Goal: Task Accomplishment & Management: Complete application form

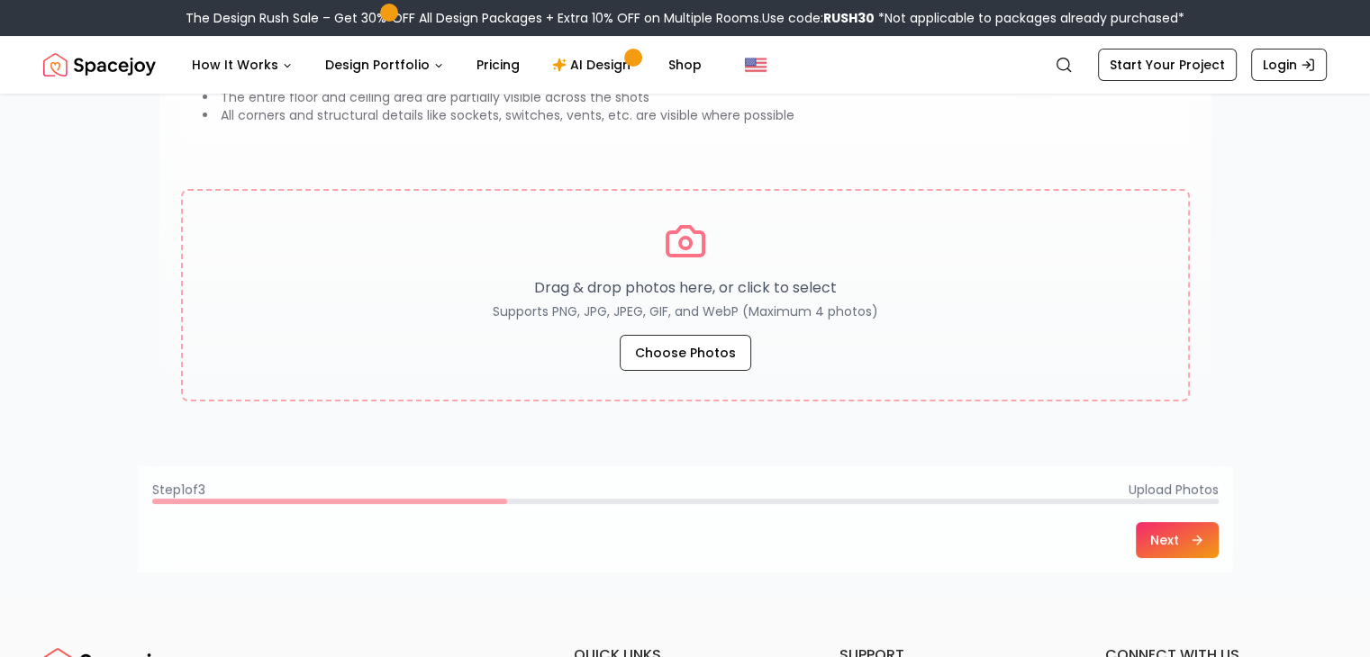
scroll to position [276, 0]
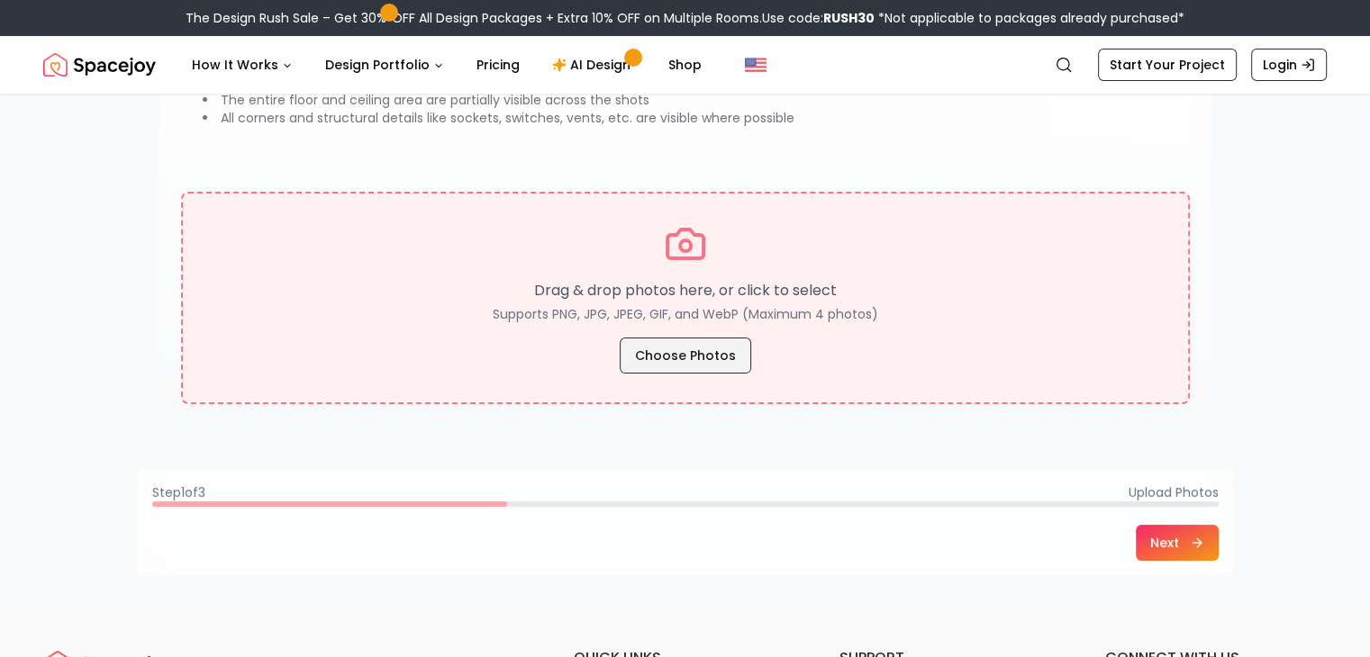
click at [722, 364] on button "Choose Photos" at bounding box center [685, 356] width 131 height 36
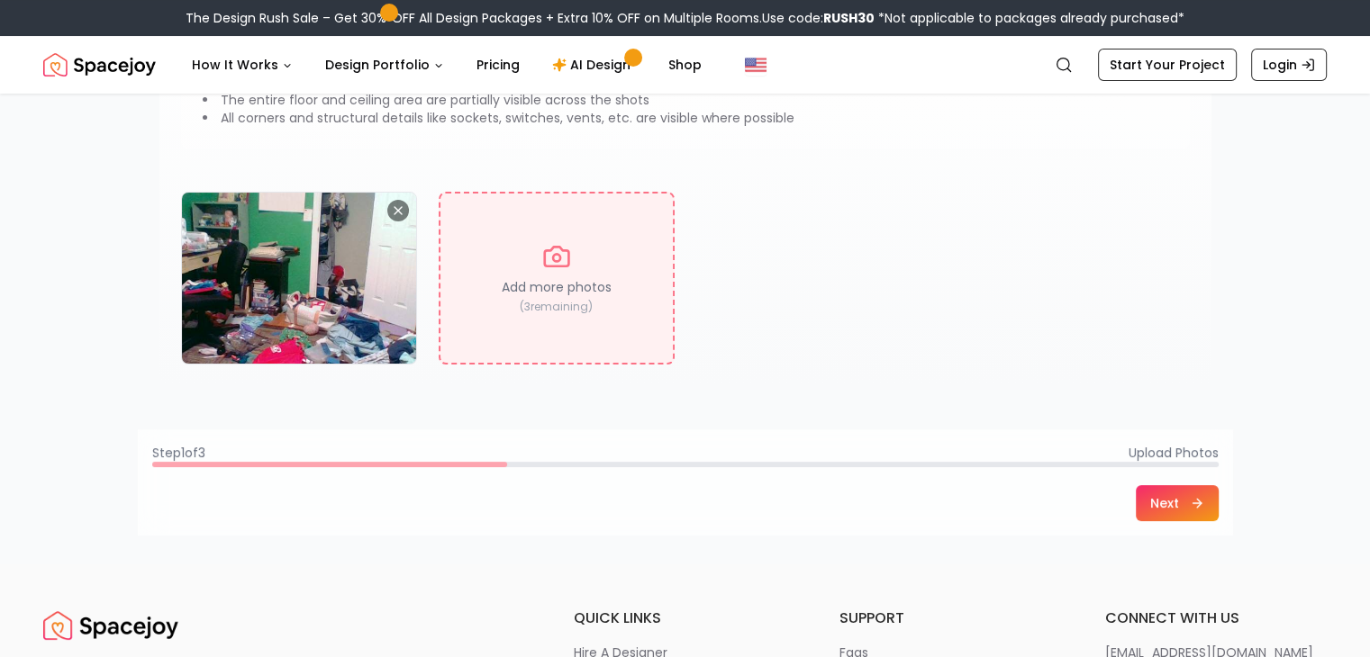
click at [679, 260] on div "Add more photos ( 3 remaining)" at bounding box center [685, 278] width 1009 height 173
click at [612, 264] on div "Add more photos ( 3 remaining)" at bounding box center [557, 278] width 236 height 173
type input "**********"
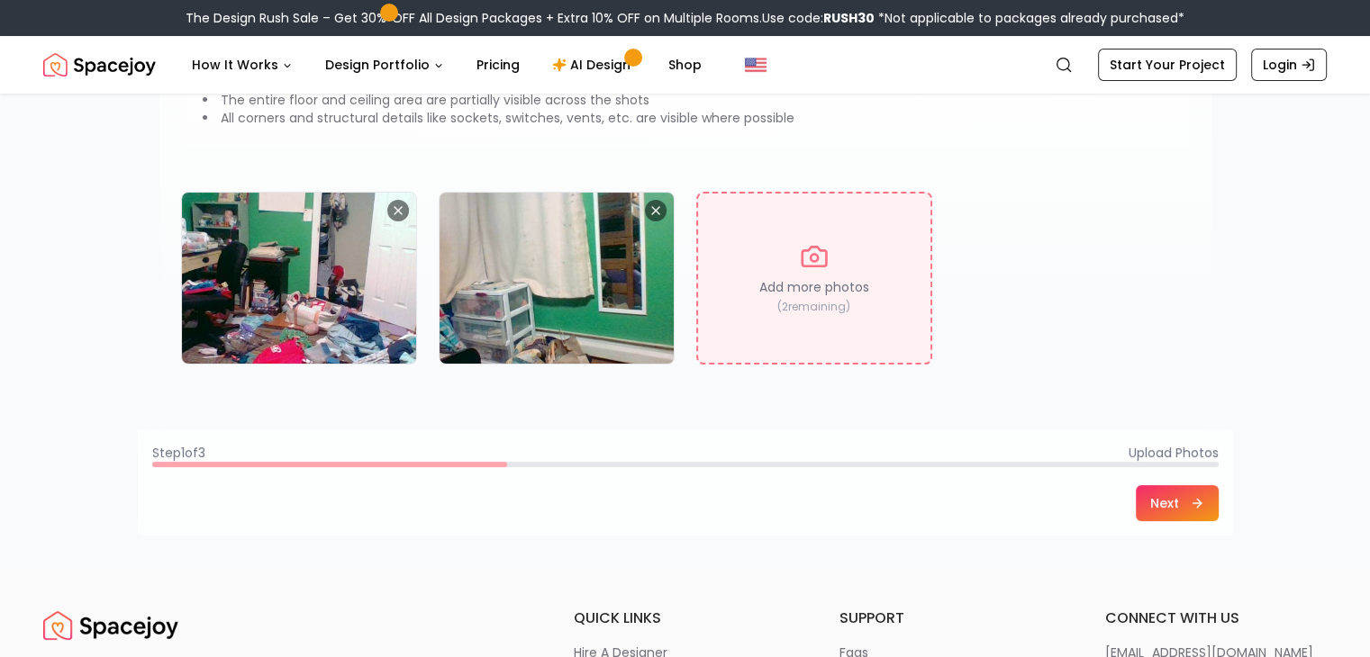
click at [723, 336] on div "Add more photos ( 2 remaining)" at bounding box center [814, 278] width 236 height 173
type input "**********"
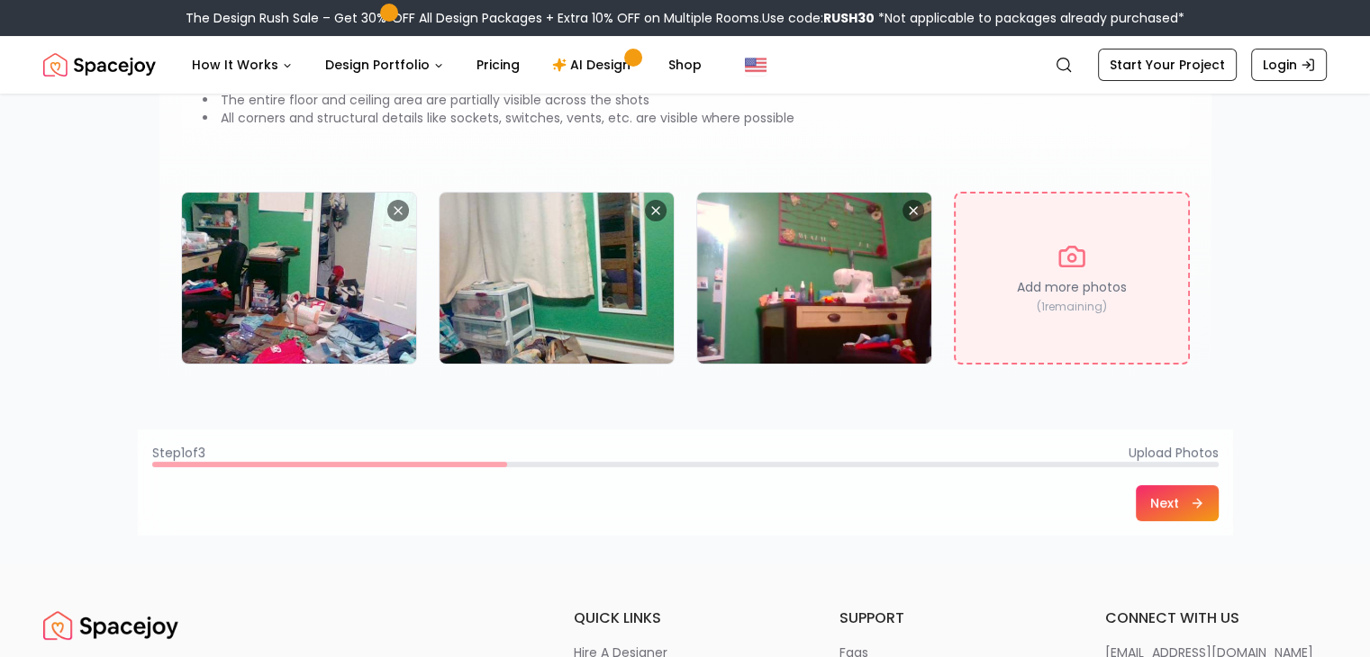
click at [1028, 290] on p "Add more photos" at bounding box center [1072, 287] width 110 height 18
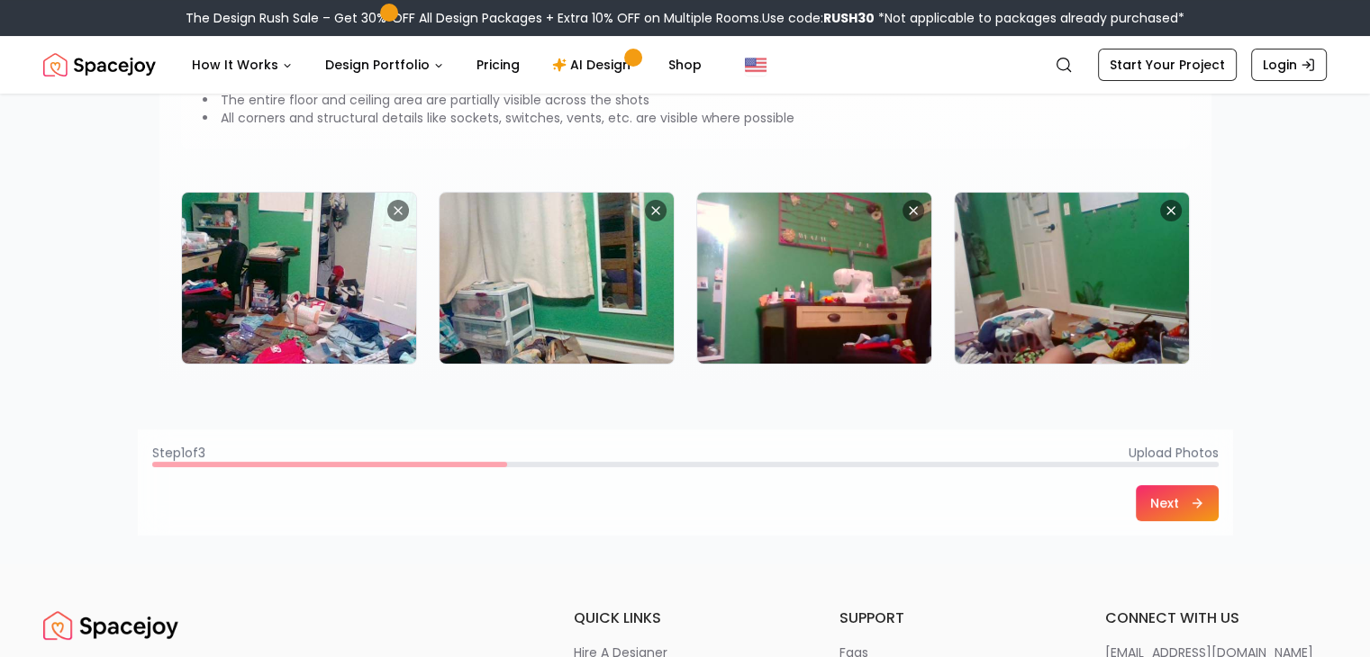
click at [1183, 494] on button "Next" at bounding box center [1177, 503] width 83 height 36
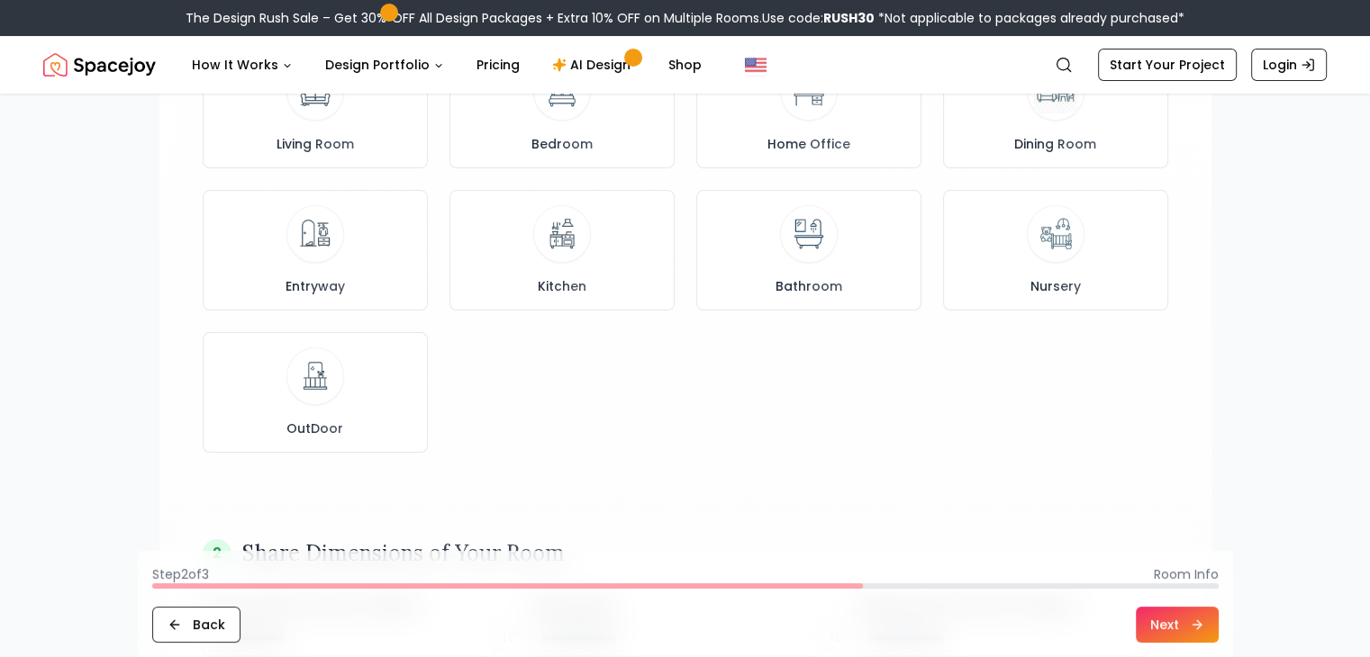
scroll to position [0, 0]
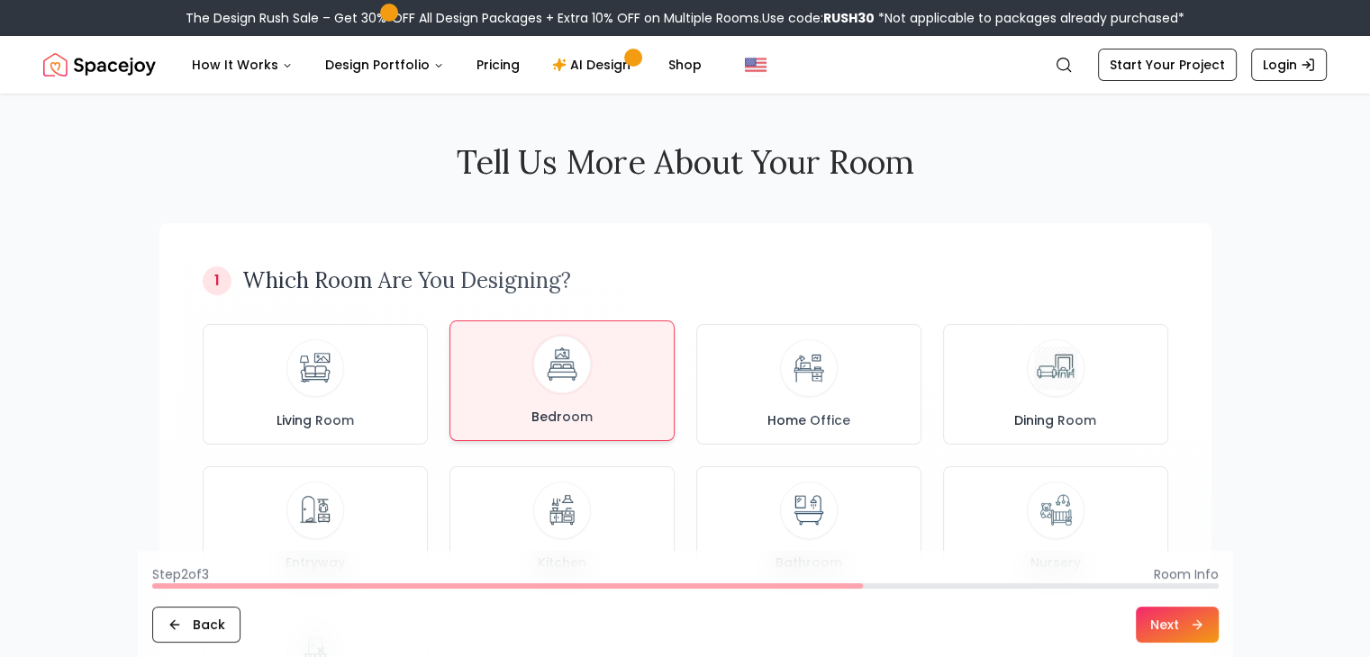
click at [621, 349] on div "Bedroom" at bounding box center [562, 381] width 195 height 90
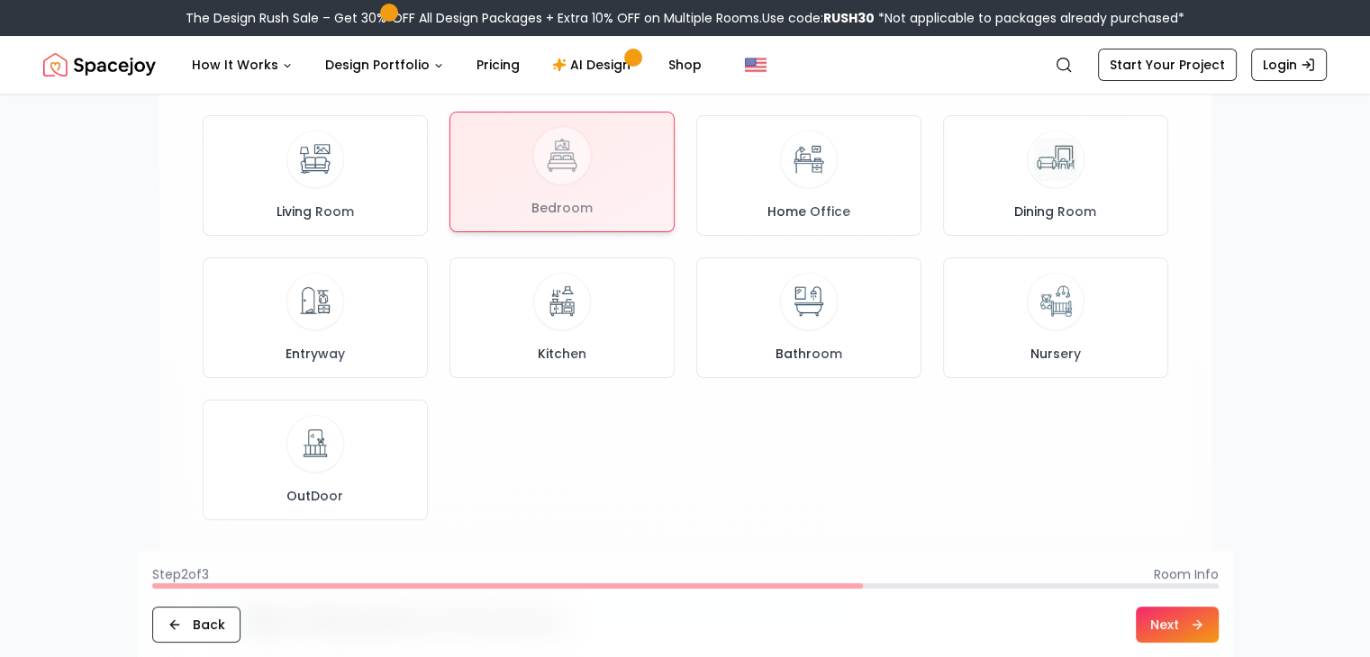
scroll to position [209, 0]
click at [1155, 634] on button "Next" at bounding box center [1177, 625] width 83 height 36
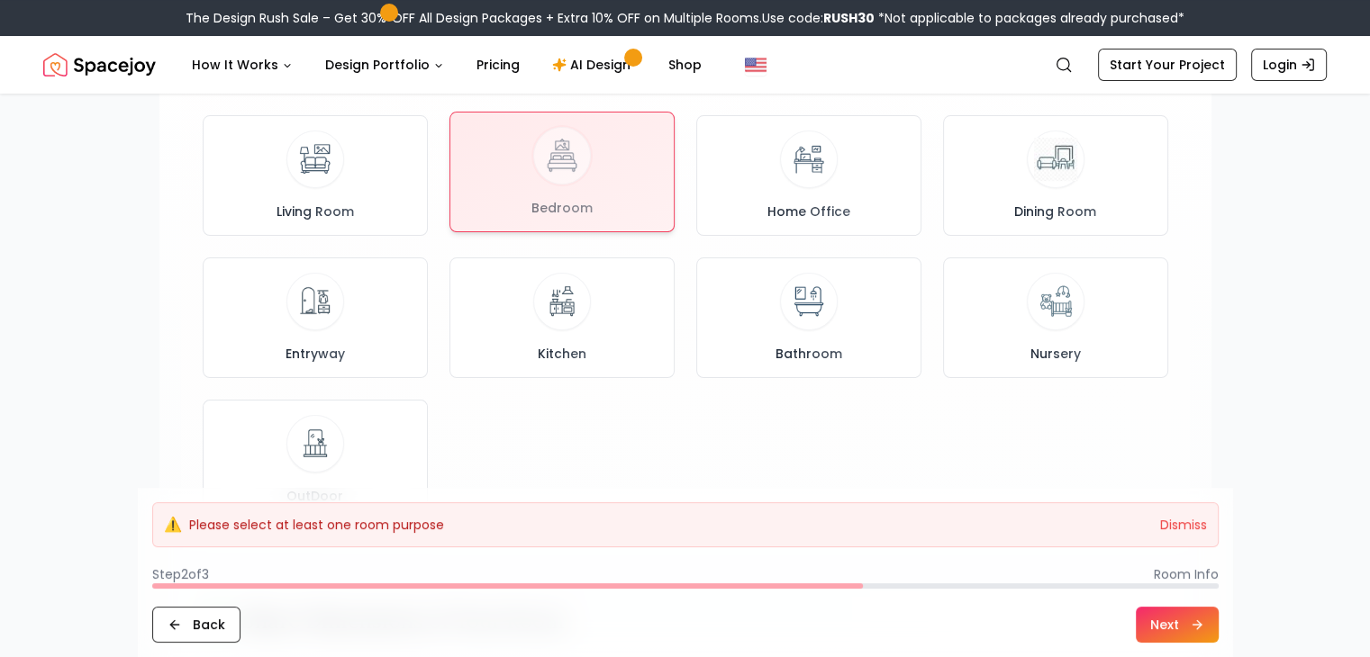
click at [626, 175] on div at bounding box center [561, 172] width 223 height 119
click at [1181, 627] on button "Next" at bounding box center [1177, 625] width 83 height 36
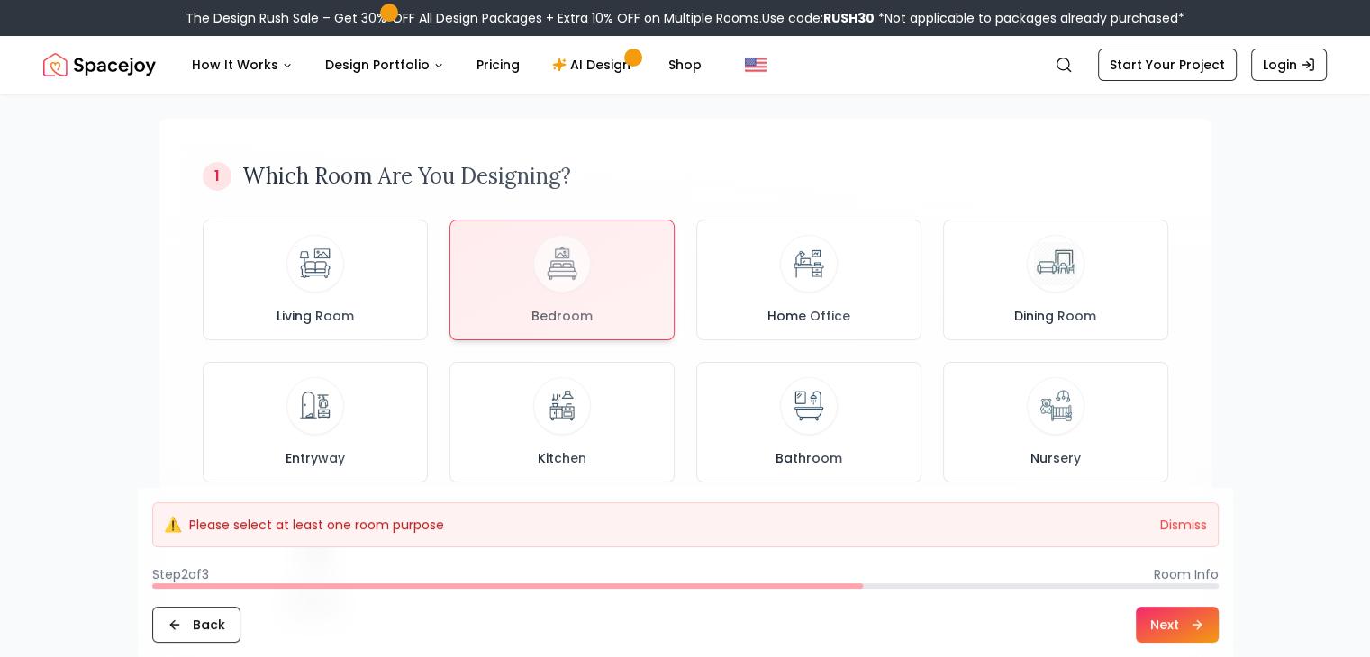
scroll to position [97, 0]
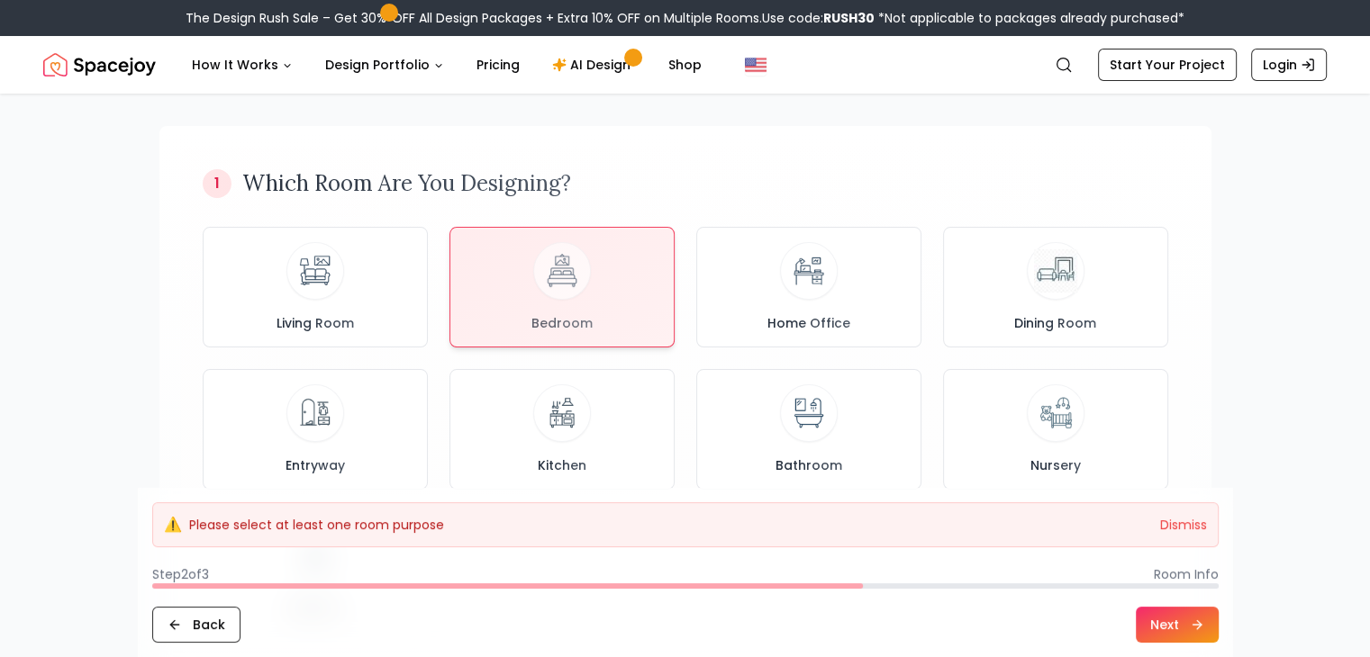
click at [1178, 455] on div "1 Which Room Are You Designing? Living Room Bedroom Home Office Dining Room Ent…" at bounding box center [685, 401] width 1009 height 506
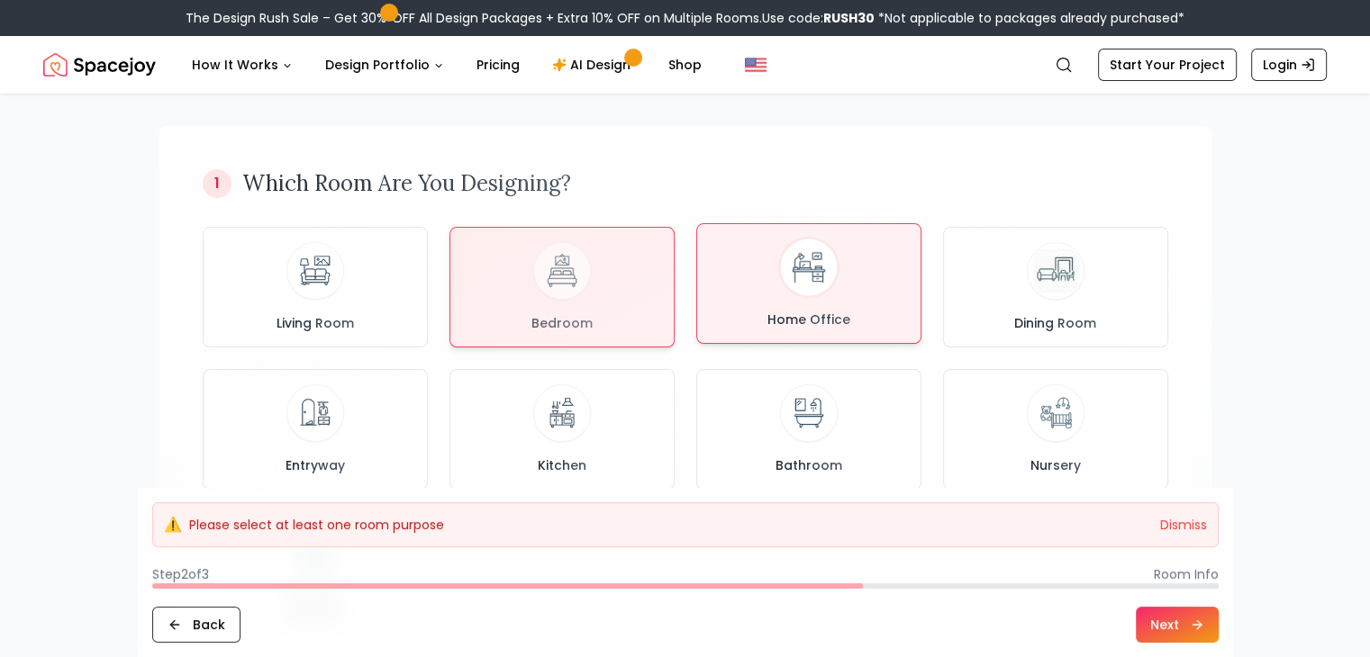
click at [883, 279] on div "Home Office" at bounding box center [808, 284] width 195 height 90
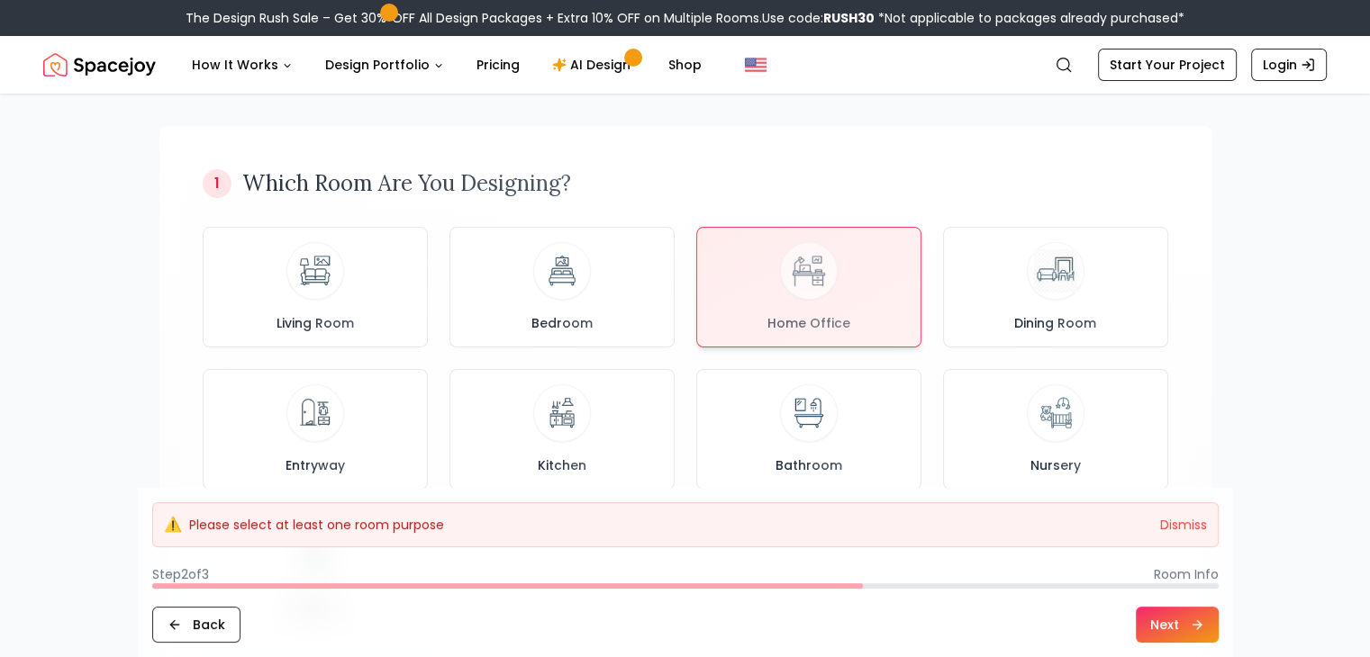
click at [675, 283] on div "Living Room Bedroom Home Office Dining Room Entryway Kitchen Bathroom Nursery O…" at bounding box center [685, 429] width 965 height 405
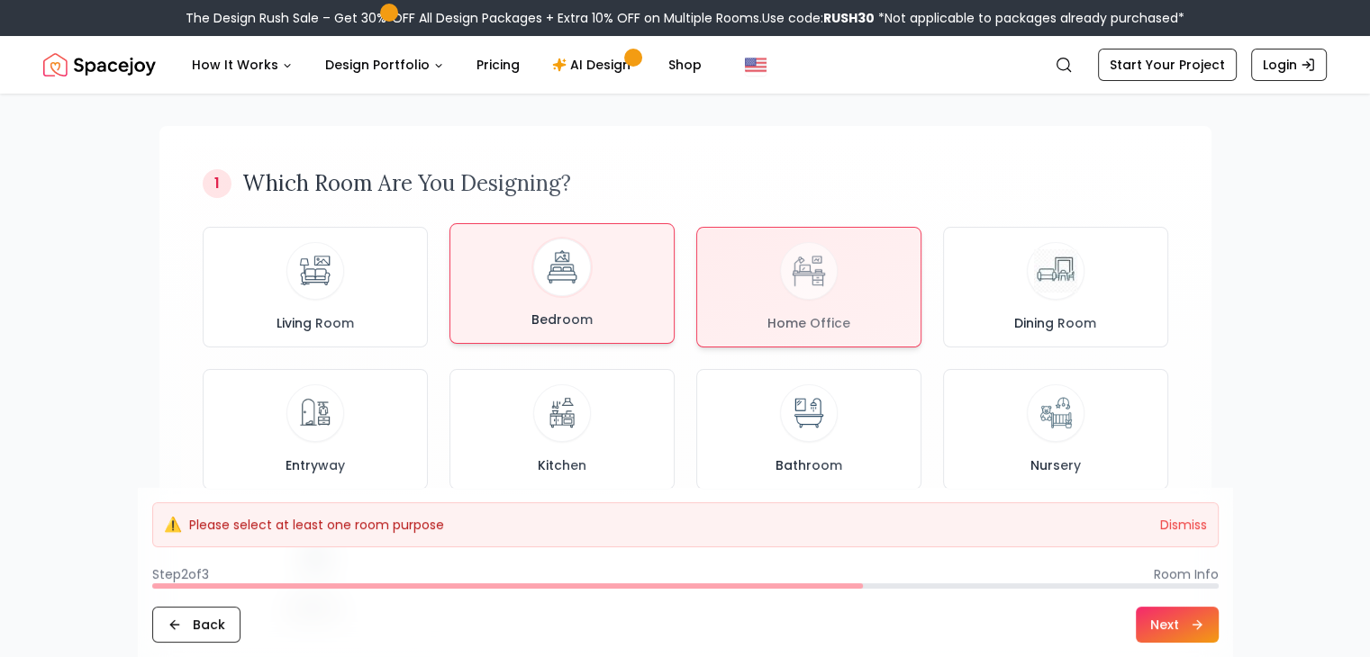
click at [636, 281] on div "Bedroom" at bounding box center [562, 284] width 195 height 90
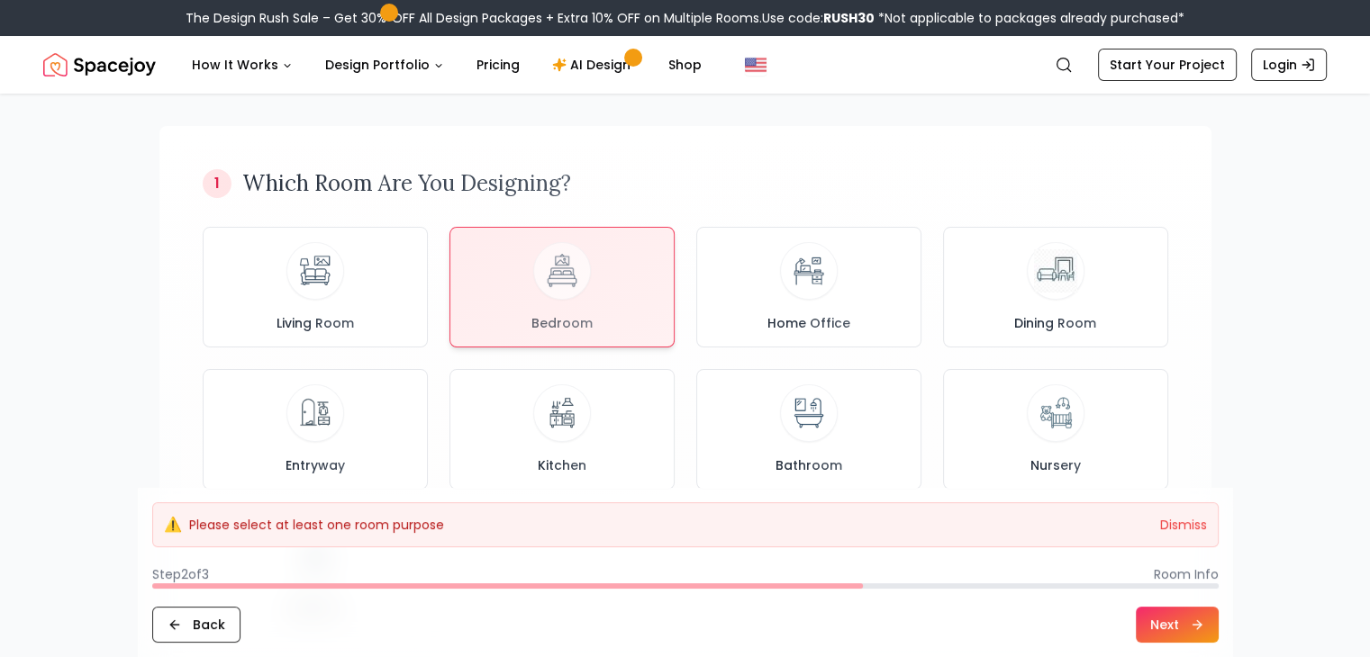
click at [1196, 628] on icon at bounding box center [1197, 625] width 14 height 14
click at [1191, 626] on button "Next" at bounding box center [1177, 625] width 83 height 36
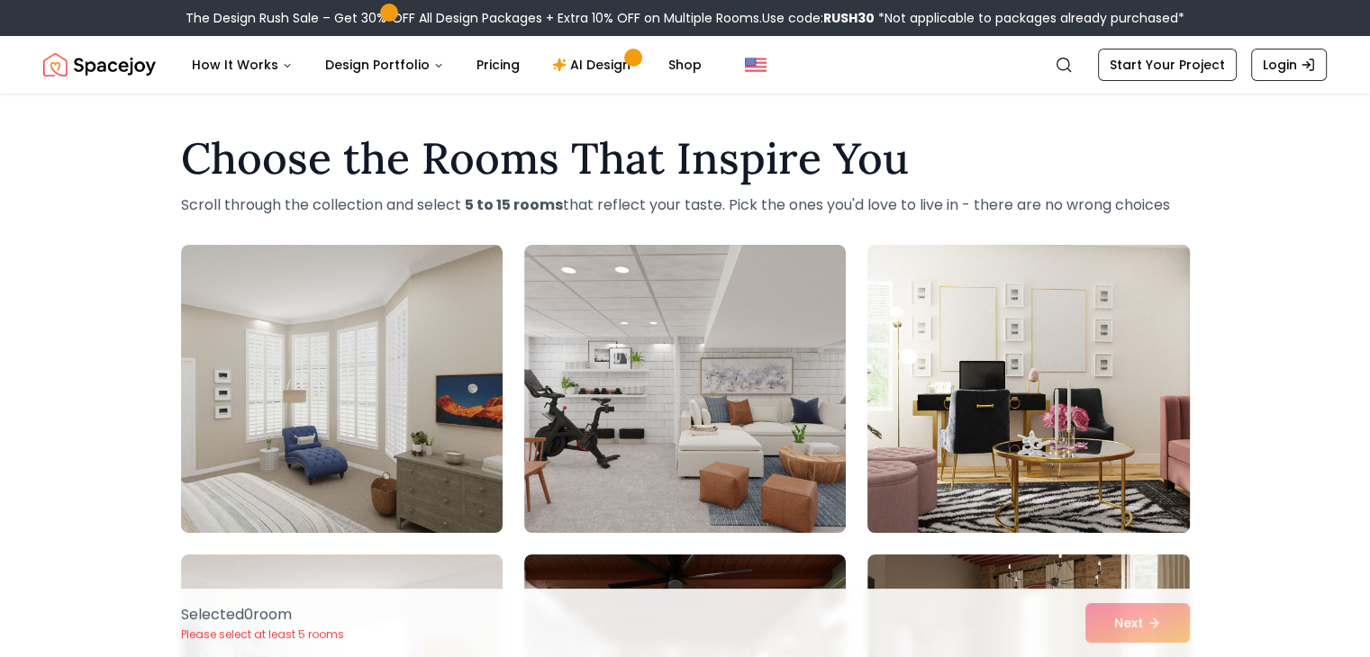
click at [896, 408] on img at bounding box center [1028, 389] width 338 height 303
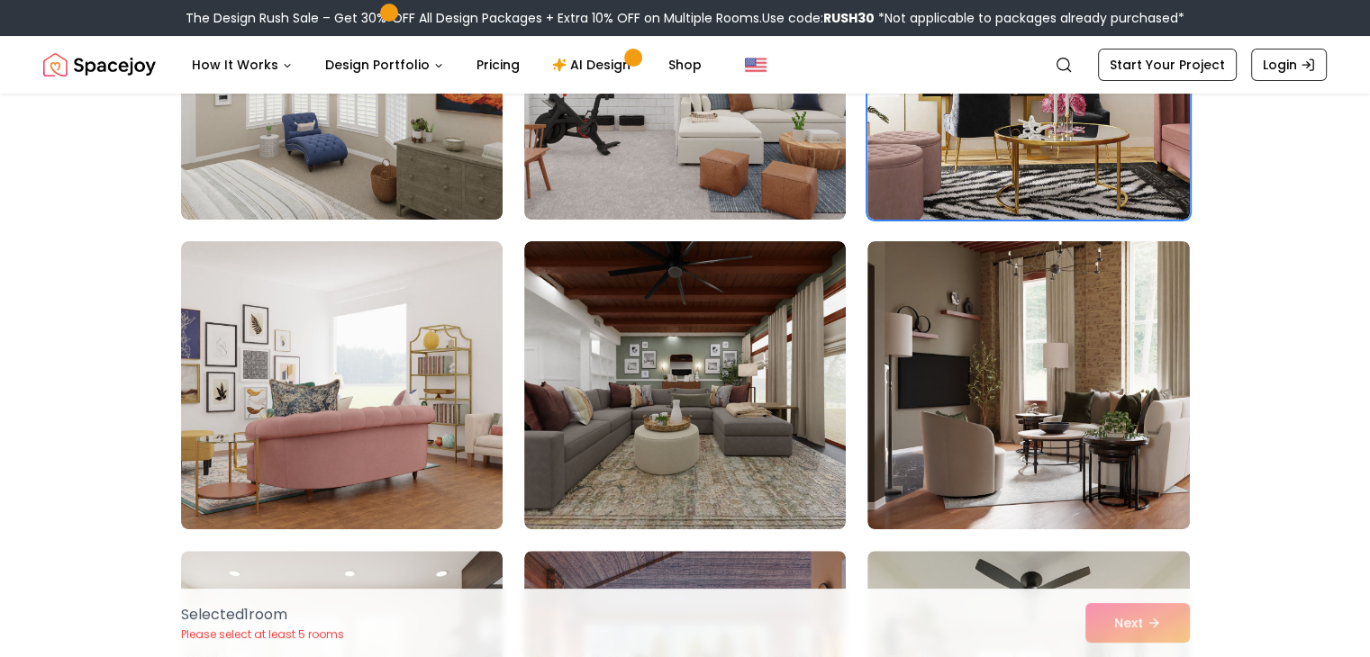
scroll to position [317, 0]
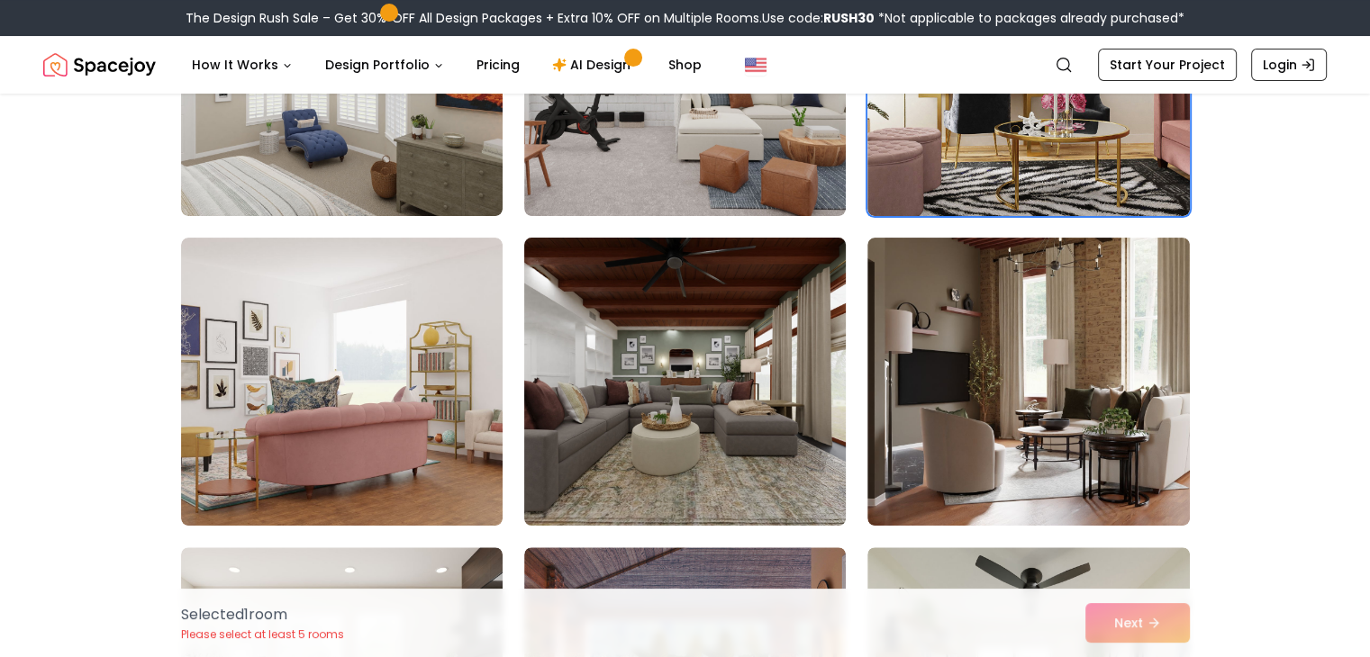
click at [604, 448] on img at bounding box center [685, 382] width 338 height 303
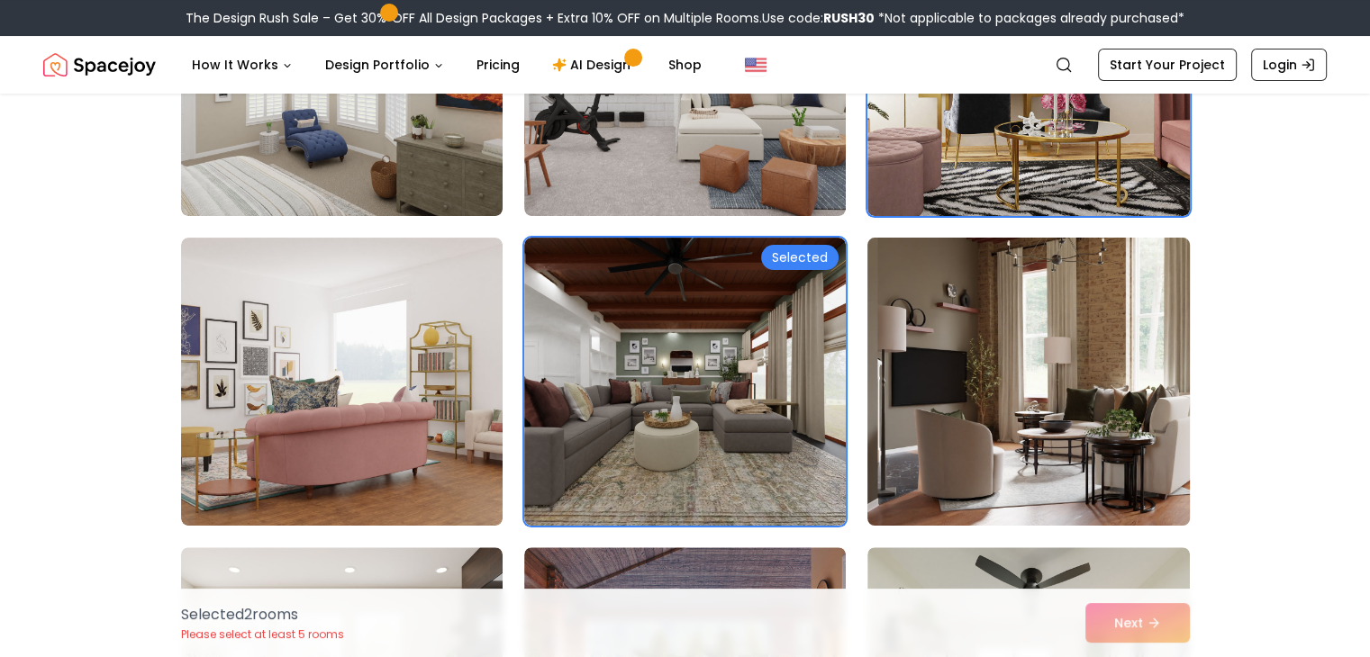
click at [951, 494] on img at bounding box center [1028, 382] width 338 height 303
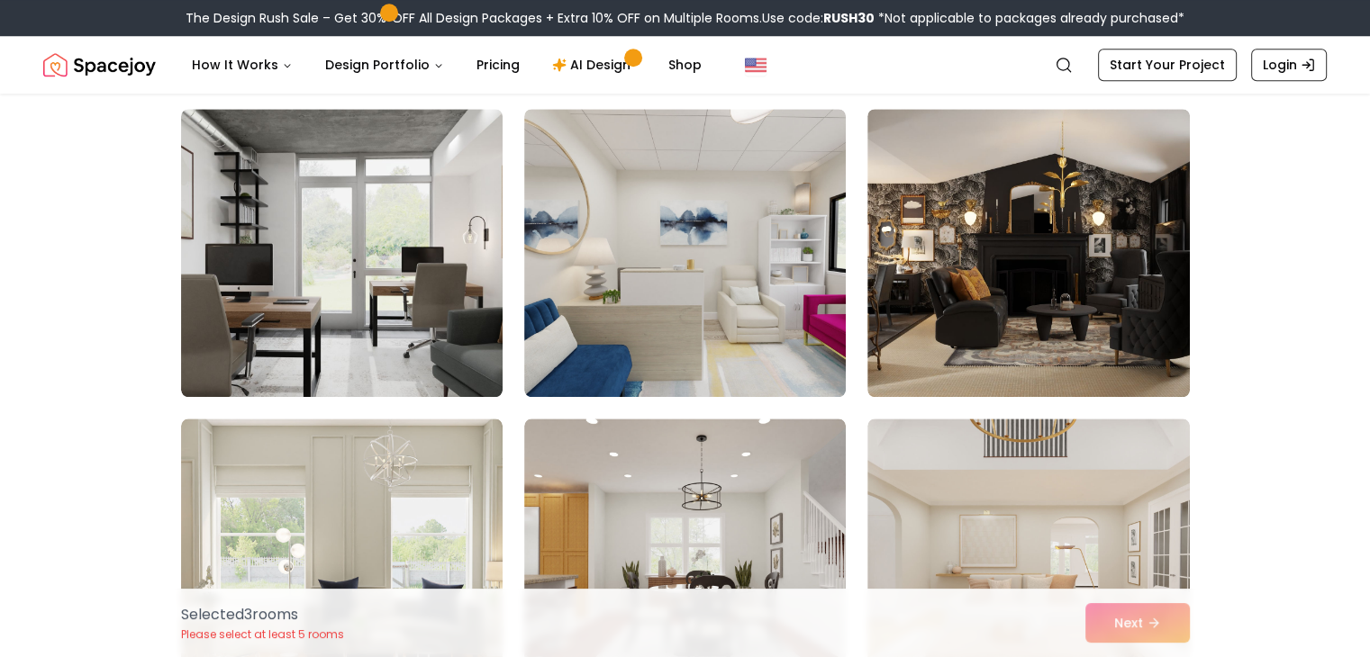
scroll to position [1688, 0]
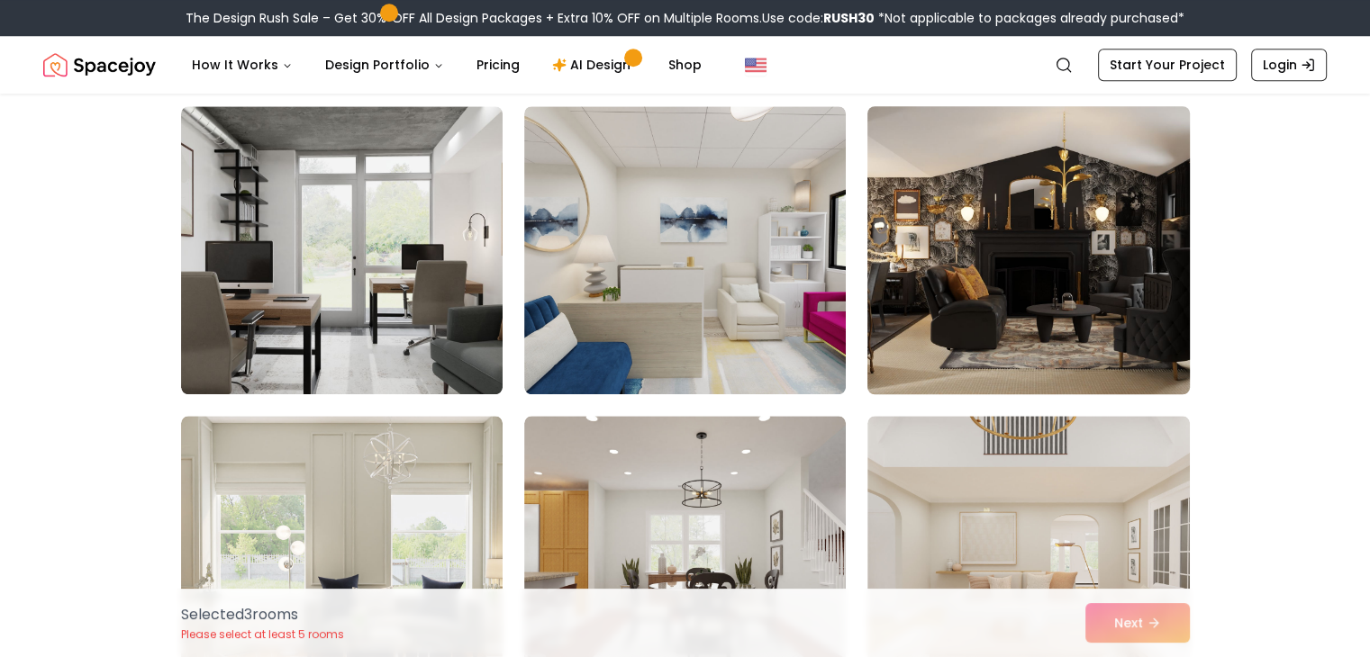
click at [1147, 381] on img at bounding box center [1028, 250] width 338 height 303
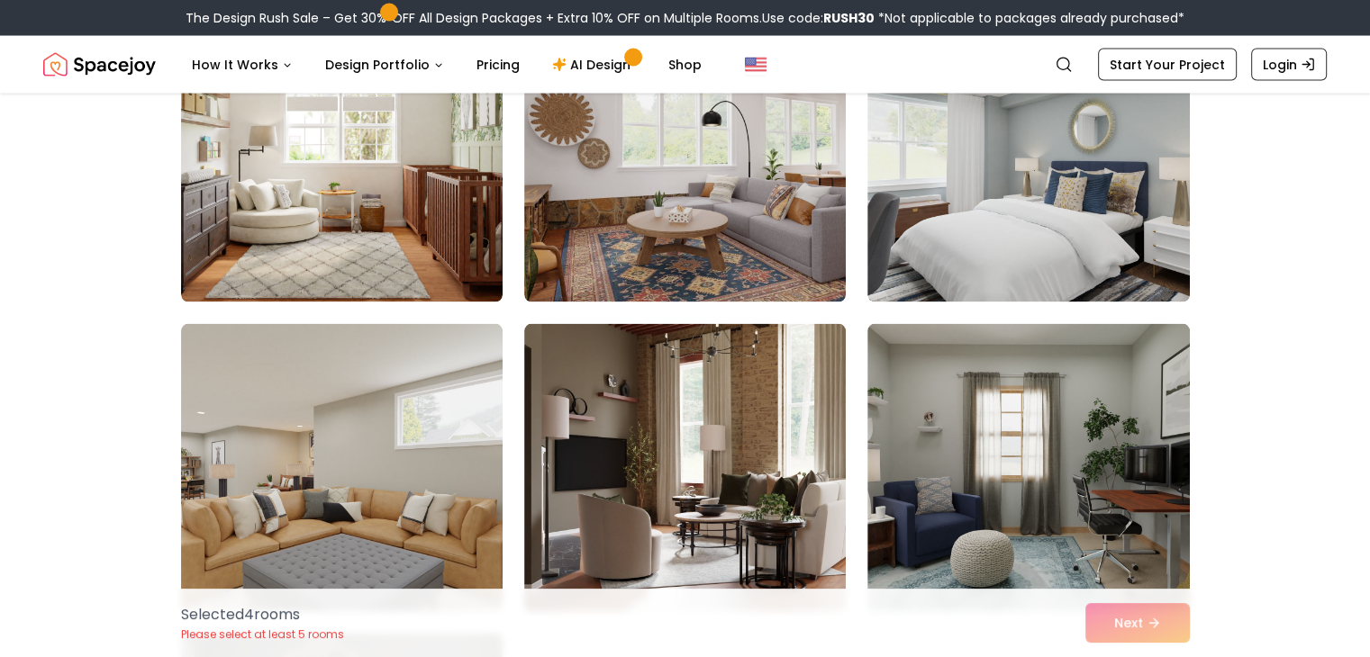
scroll to position [3721, 0]
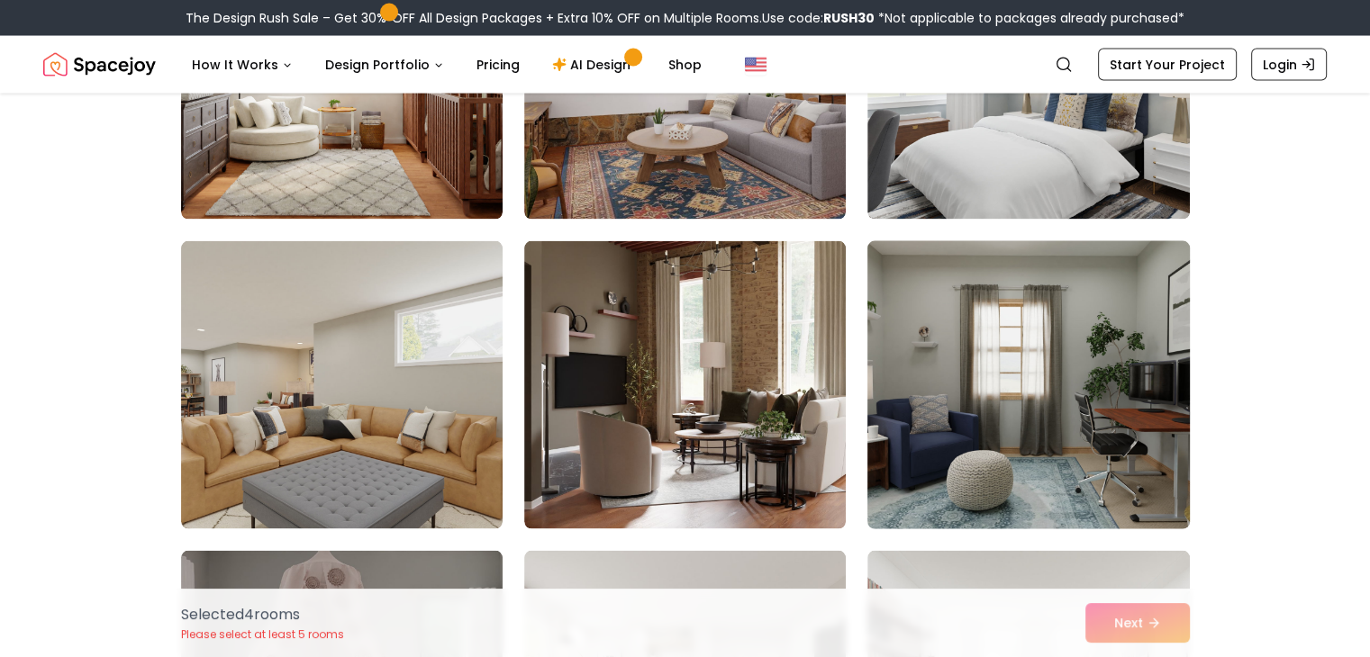
click at [1101, 310] on img at bounding box center [1028, 385] width 338 height 303
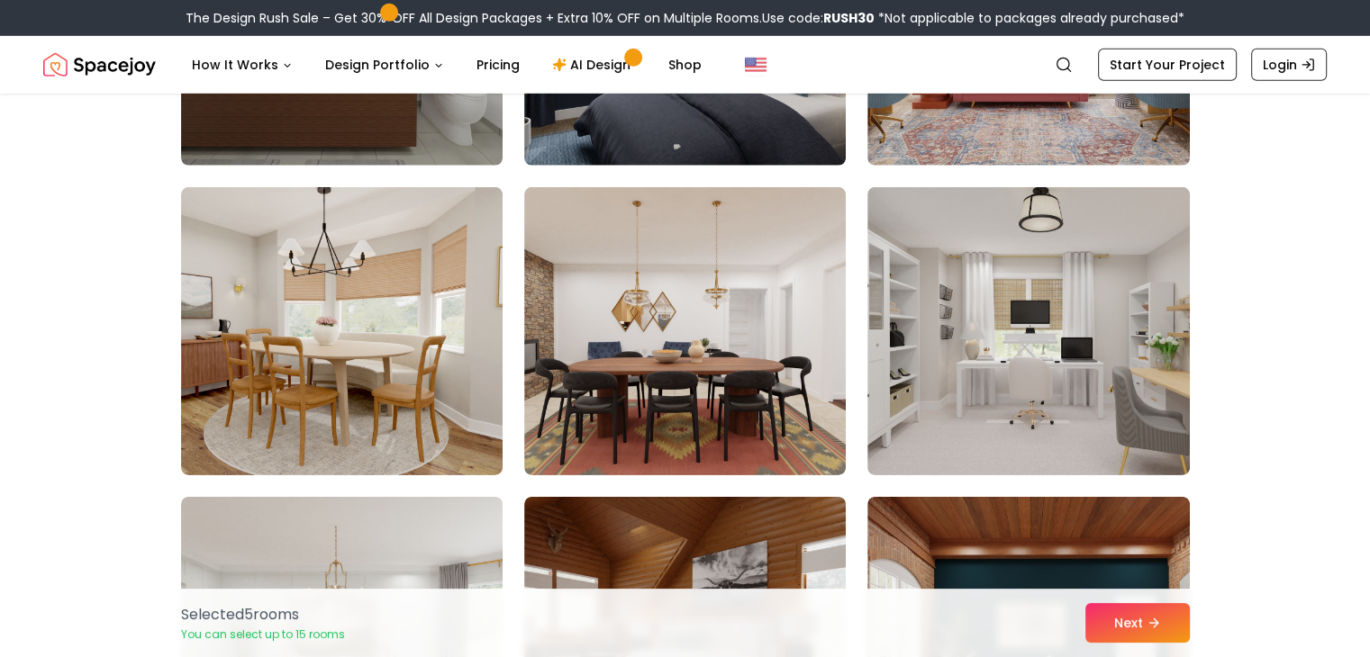
scroll to position [5634, 0]
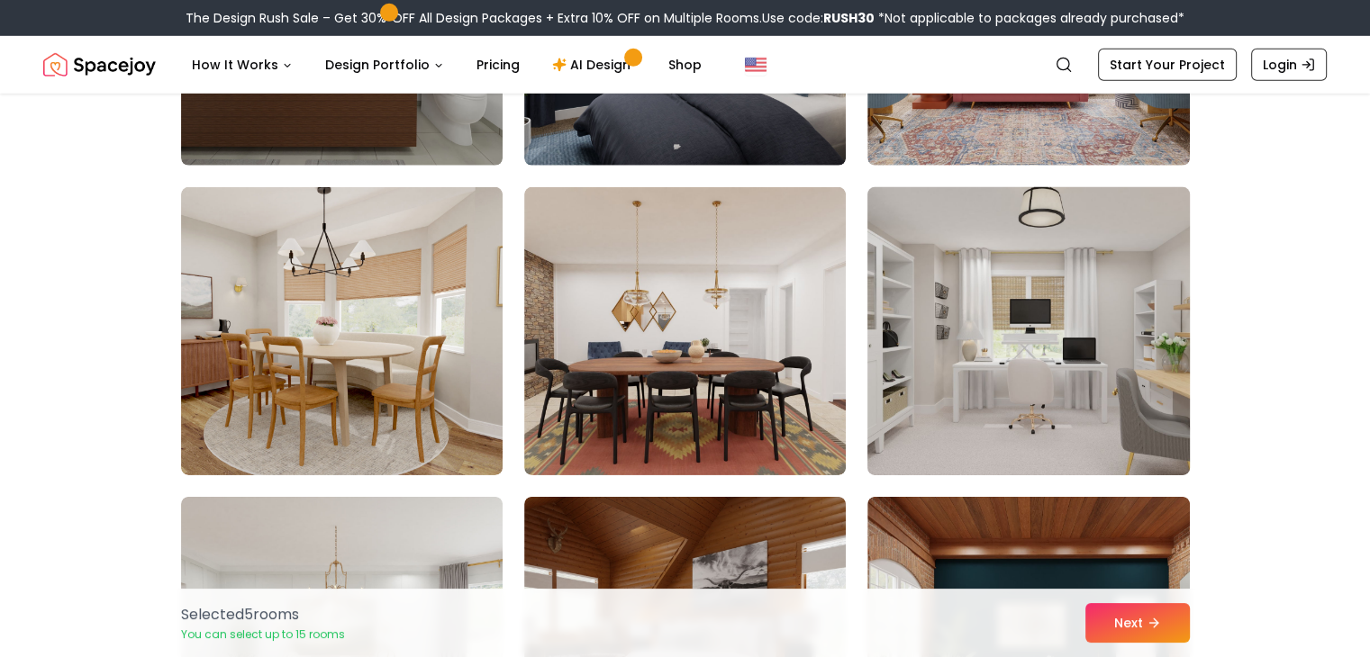
click at [1162, 437] on img at bounding box center [1028, 331] width 338 height 303
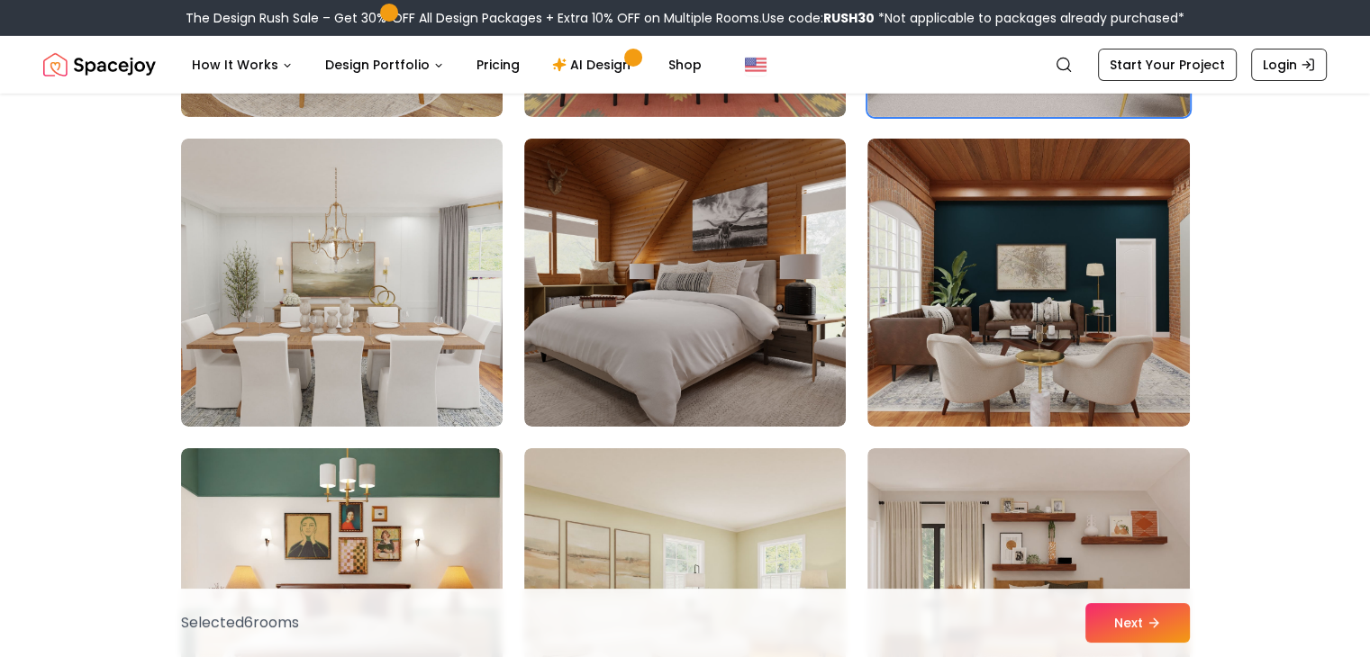
scroll to position [6012, 0]
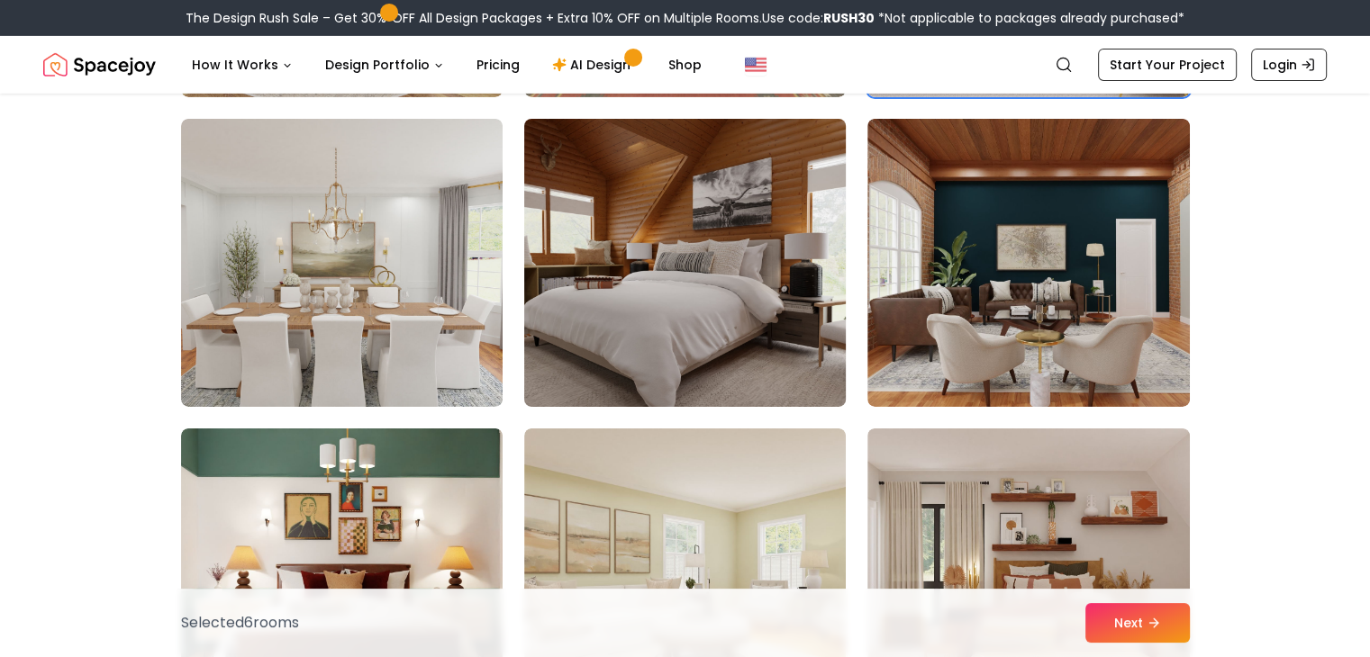
click at [660, 387] on img at bounding box center [685, 263] width 338 height 303
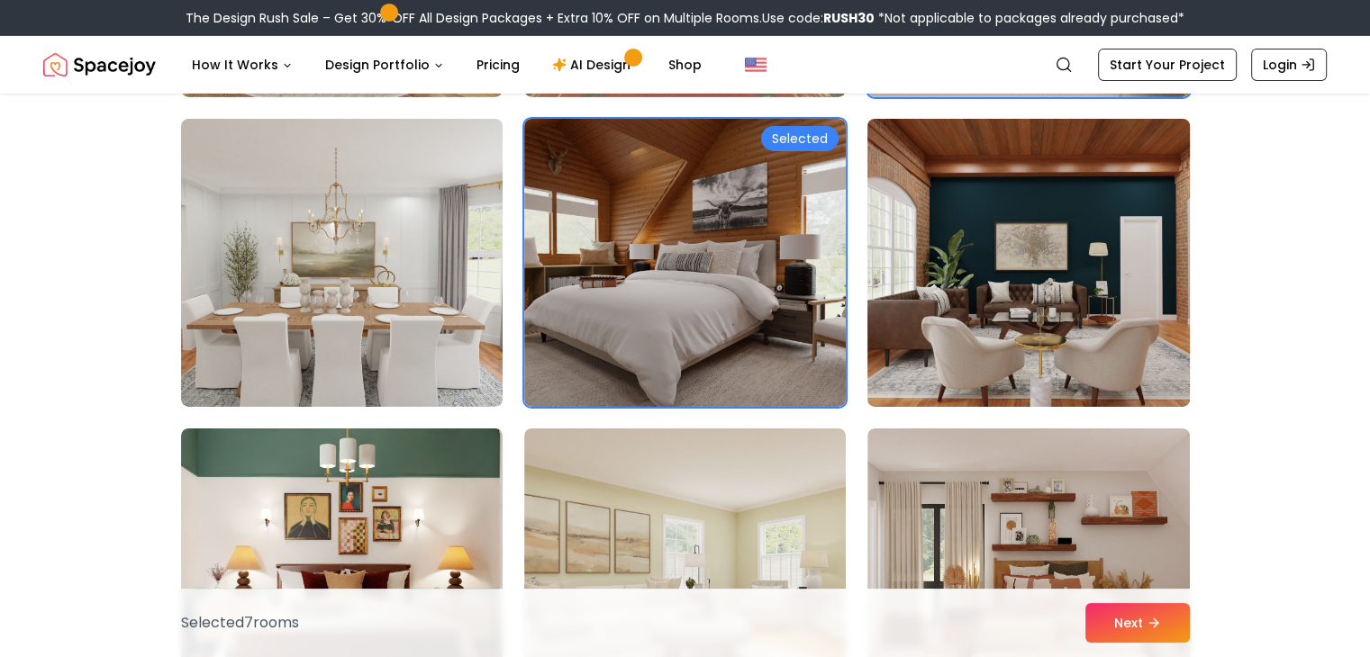
click at [931, 390] on img at bounding box center [1028, 263] width 338 height 303
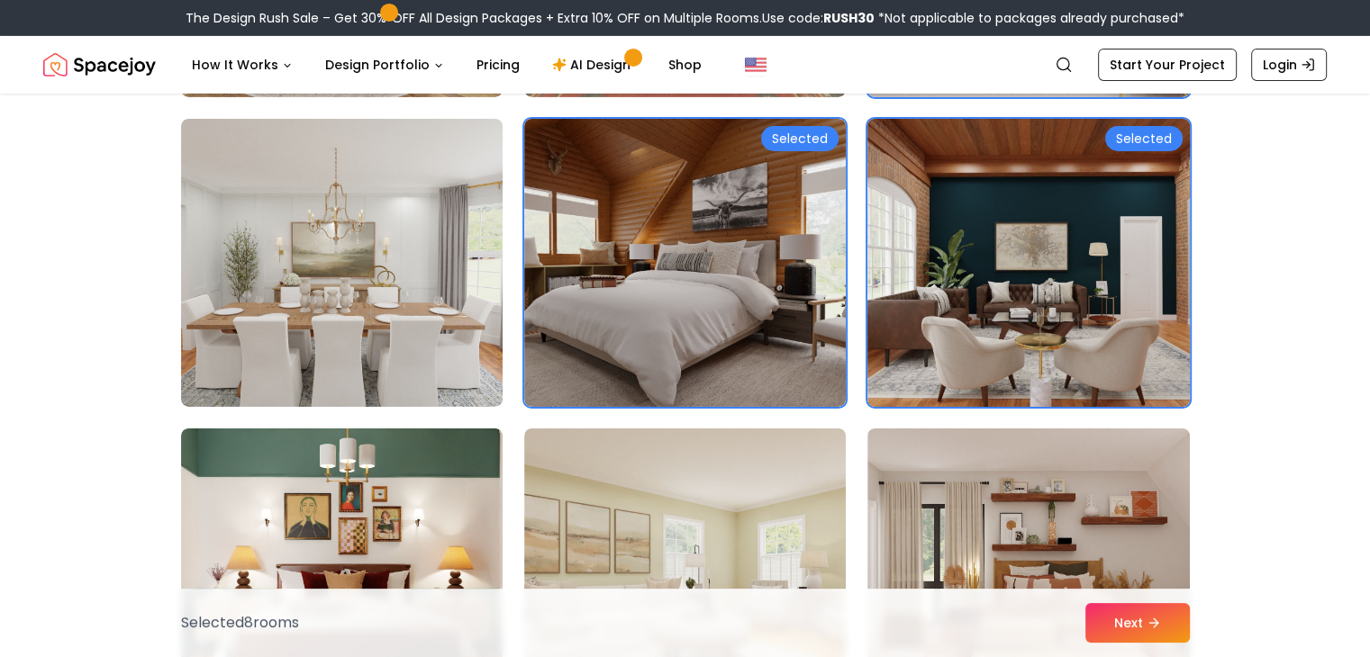
click at [1156, 146] on div "Selected" at bounding box center [1143, 138] width 77 height 25
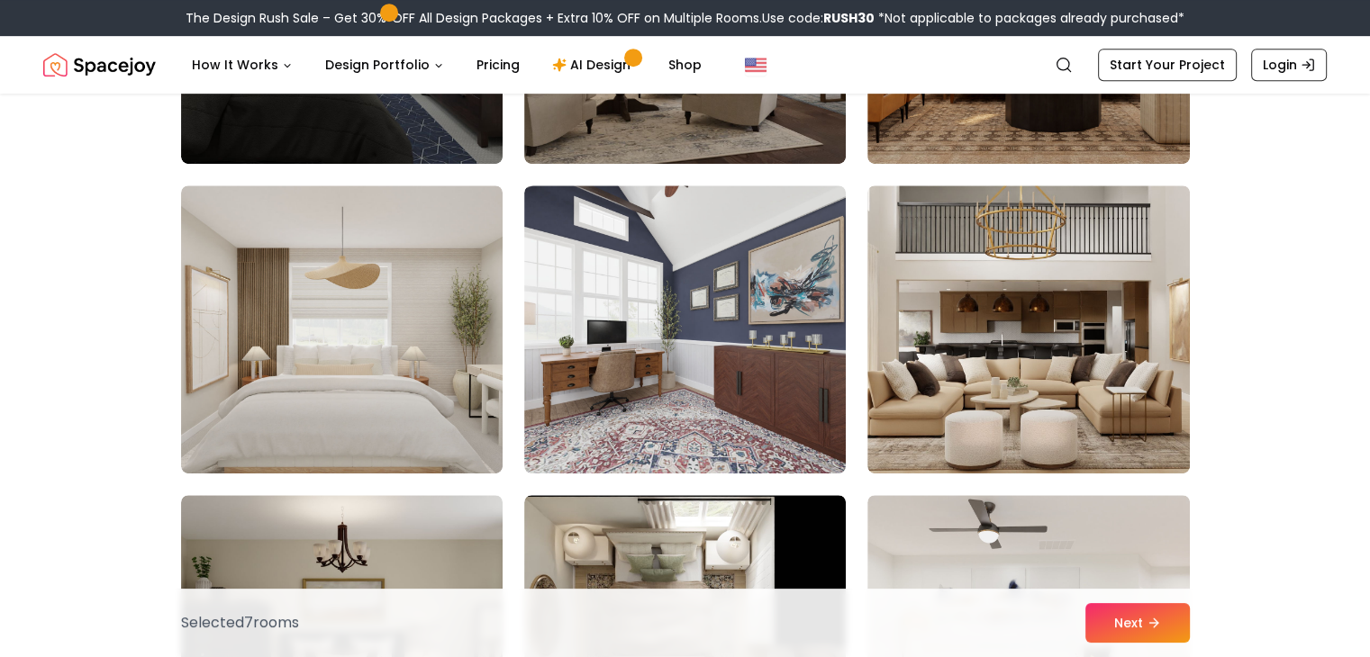
scroll to position [7808, 0]
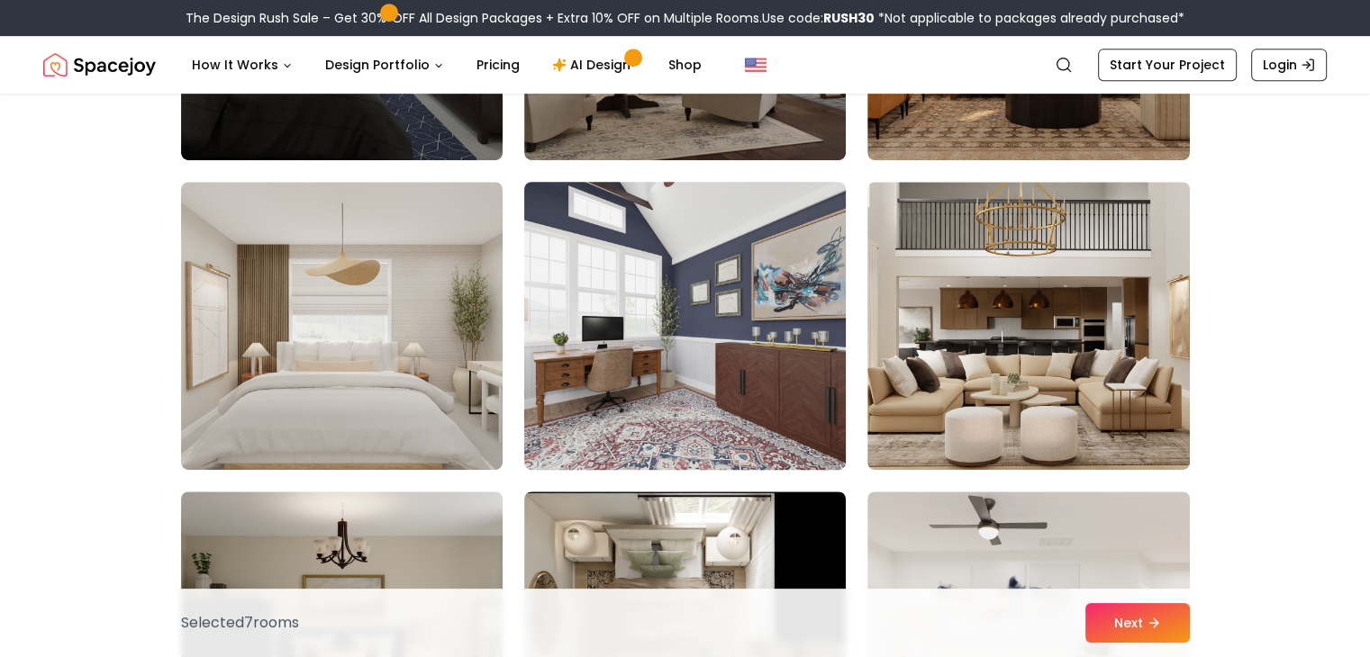
click at [749, 415] on img at bounding box center [685, 326] width 338 height 303
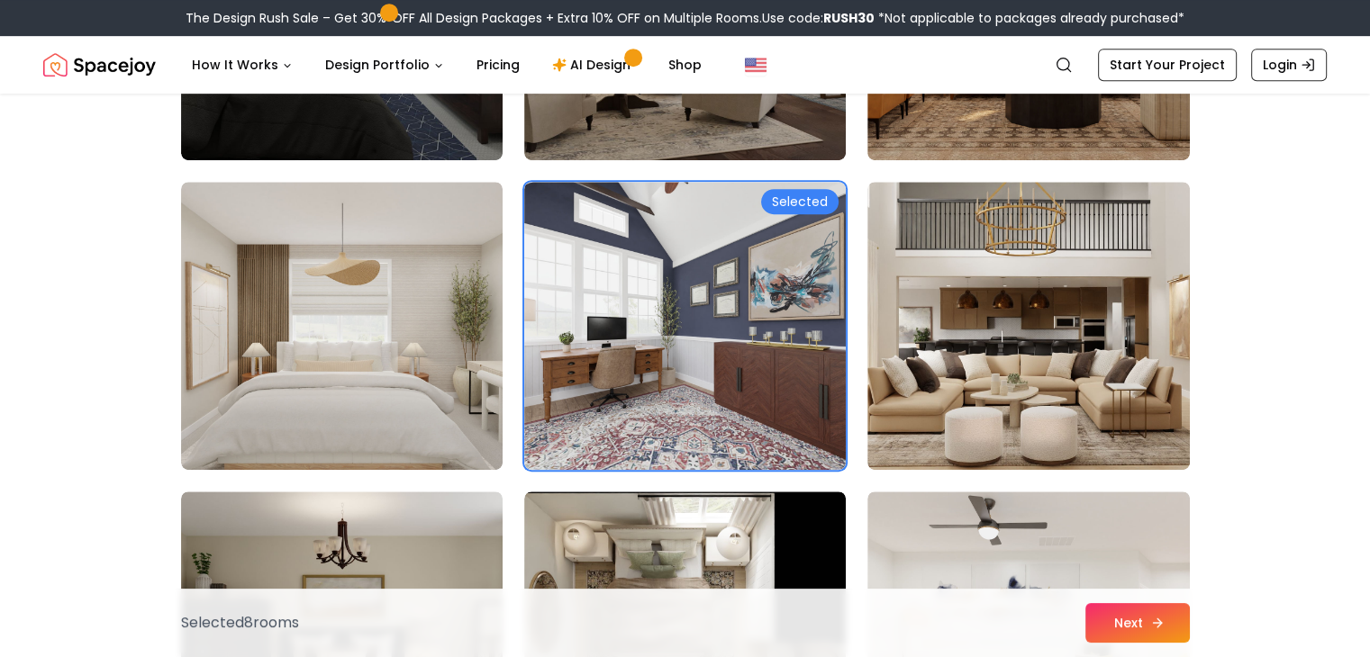
click at [1128, 640] on button "Next" at bounding box center [1137, 623] width 104 height 40
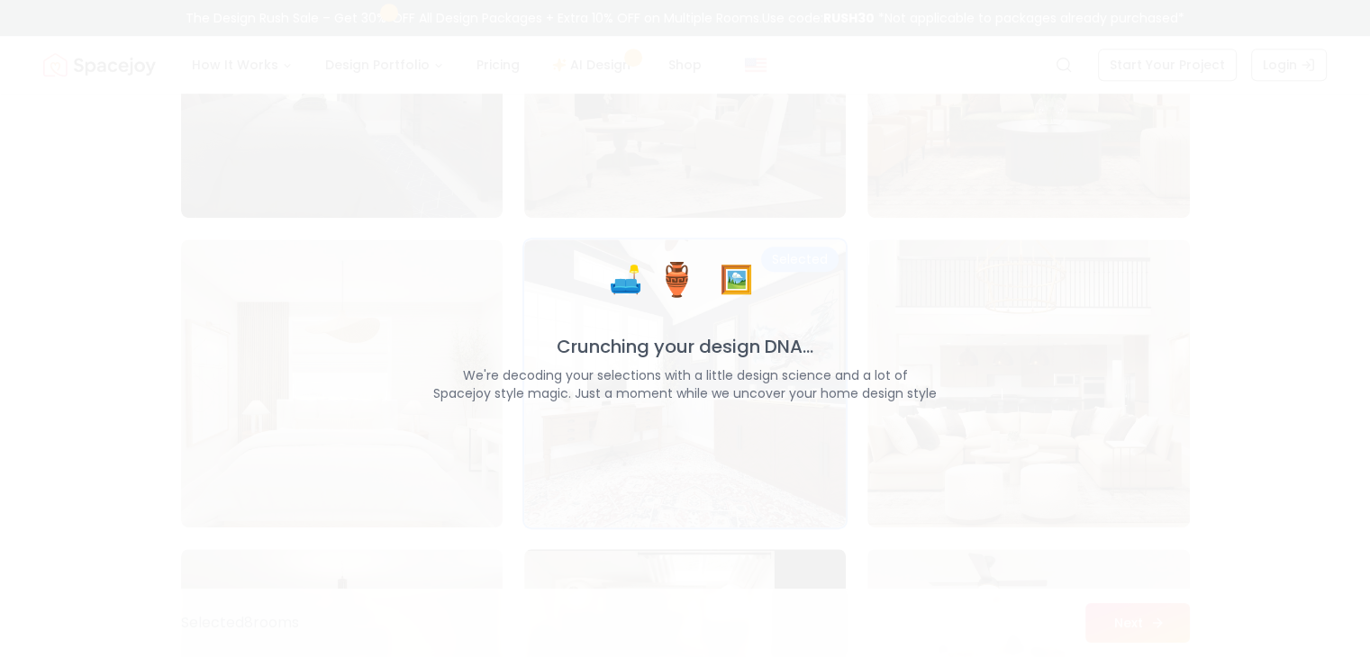
scroll to position [7866, 0]
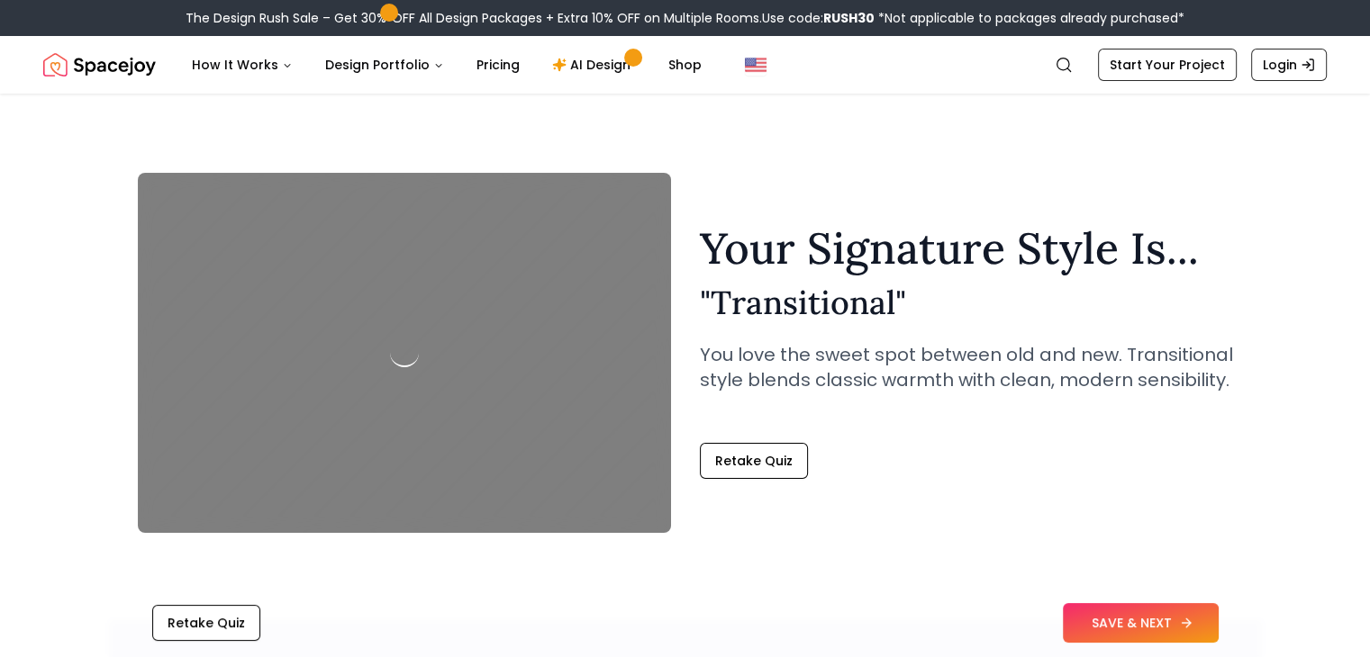
click at [1111, 620] on button "SAVE & NEXT" at bounding box center [1141, 623] width 156 height 40
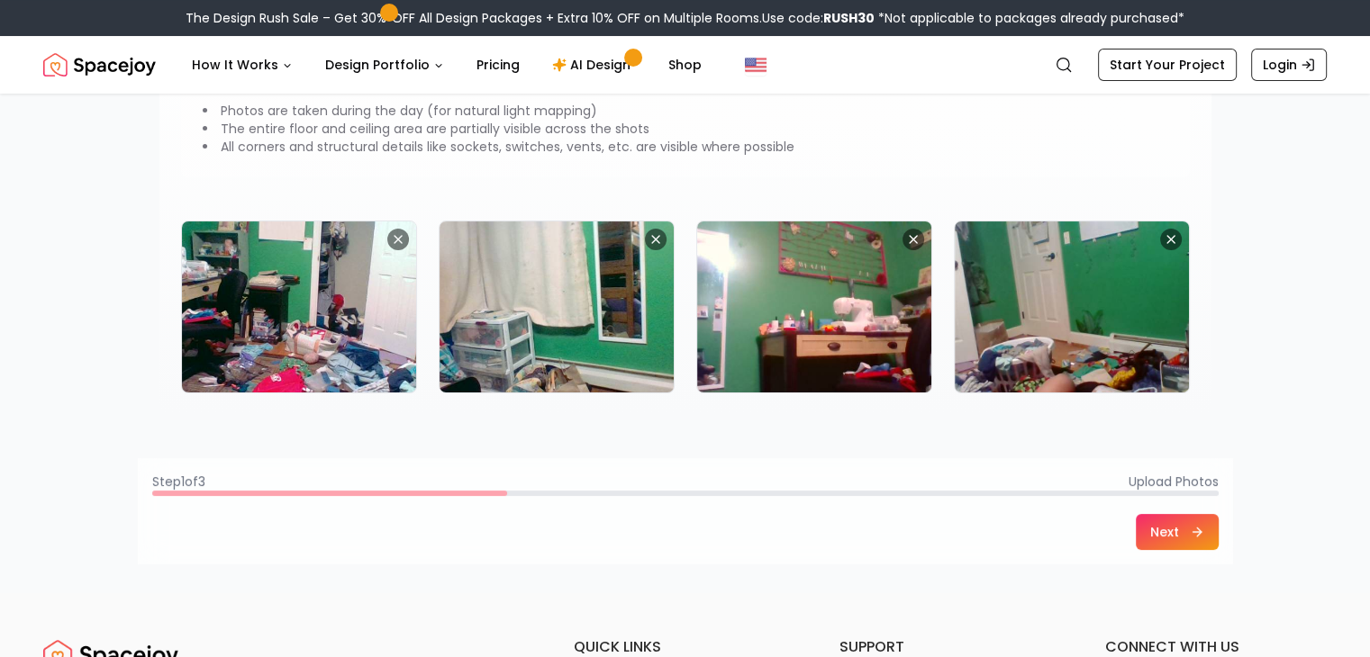
scroll to position [250, 0]
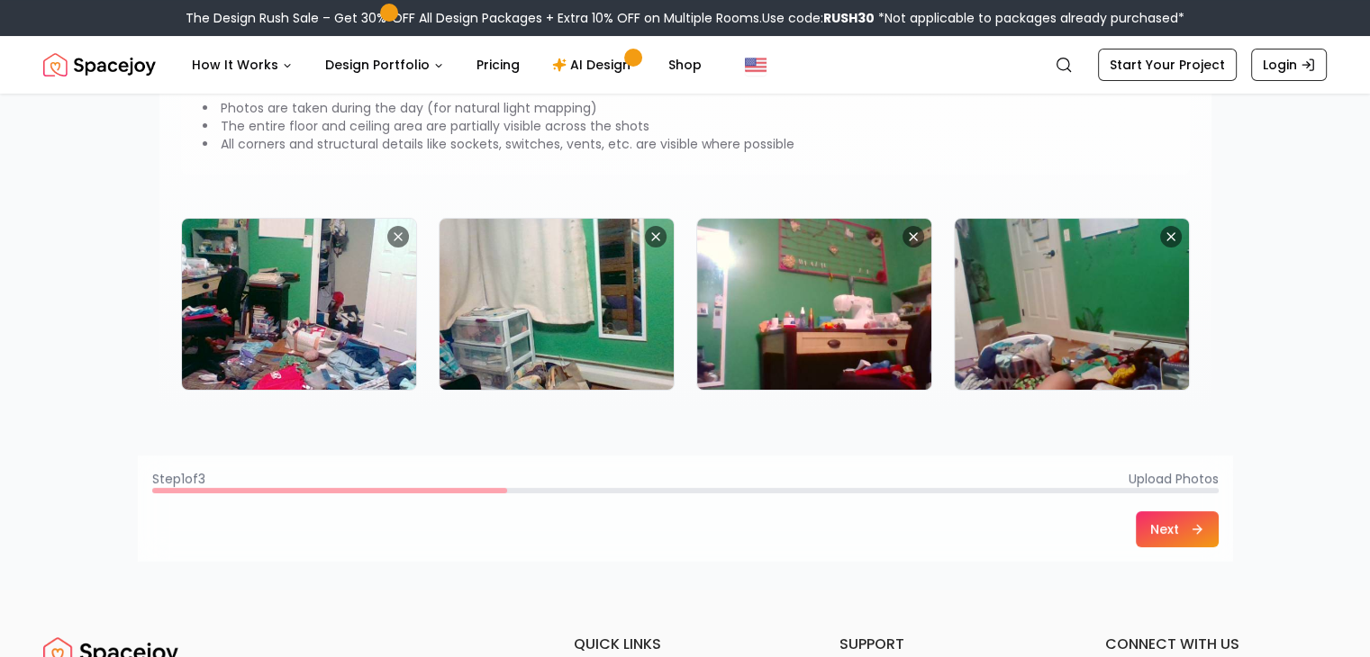
click at [1182, 530] on button "Next" at bounding box center [1177, 530] width 83 height 36
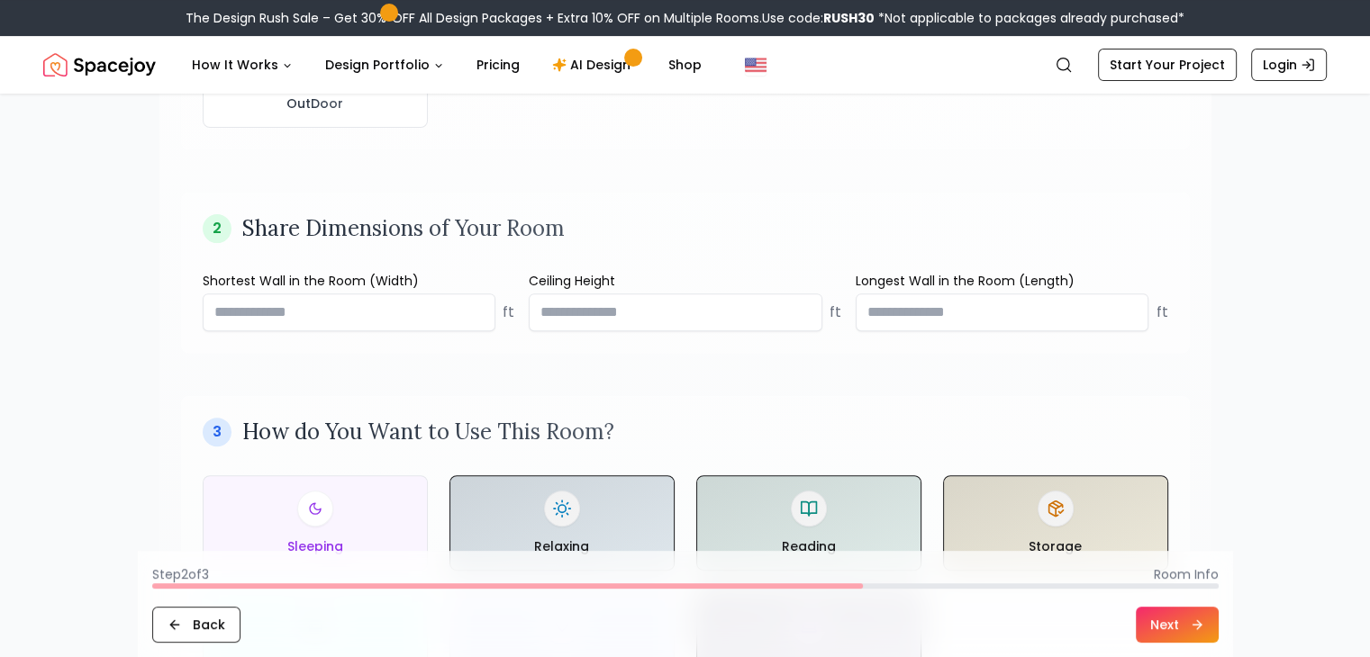
scroll to position [602, 0]
click at [435, 306] on input "number" at bounding box center [350, 313] width 294 height 38
click at [713, 302] on input "number" at bounding box center [676, 313] width 294 height 38
type input "*"
click at [890, 318] on input "number" at bounding box center [1003, 313] width 294 height 38
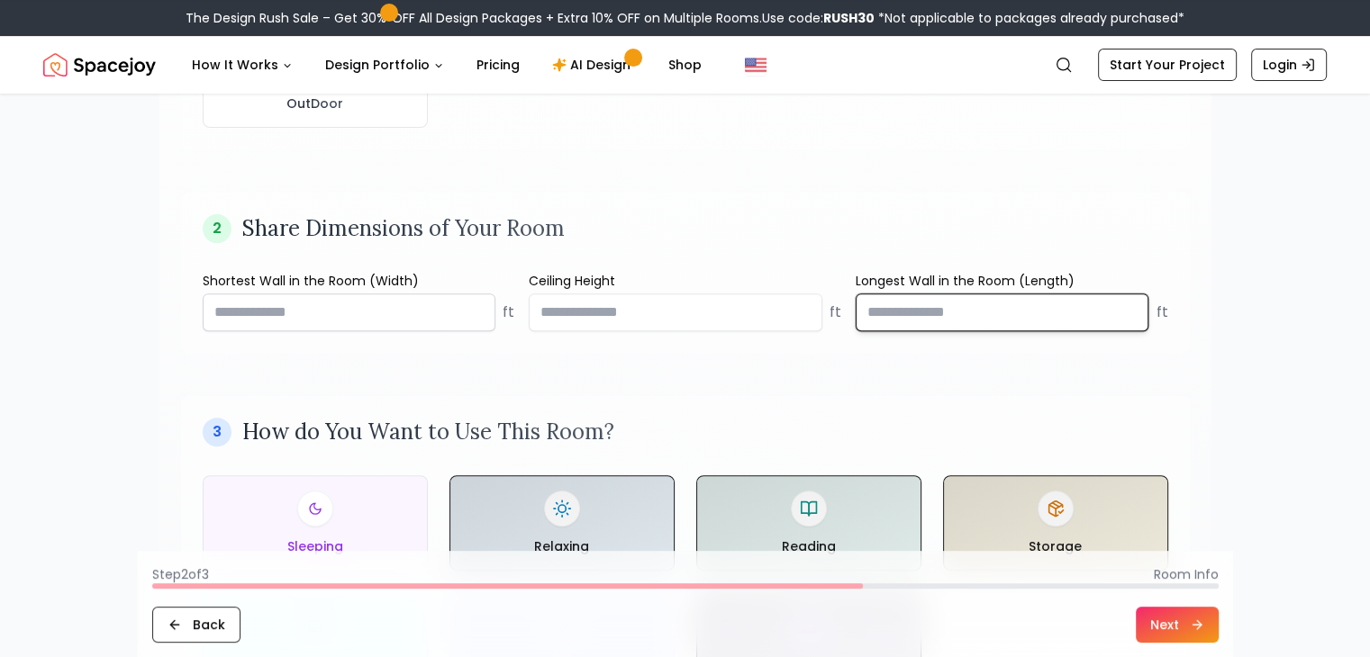
drag, startPoint x: 890, startPoint y: 318, endPoint x: 369, endPoint y: 307, distance: 520.7
click at [369, 307] on div "Shortest Wall in the Room (Width) ft Ceiling Height * ft Longest Wall in the Ro…" at bounding box center [685, 301] width 965 height 59
type input "**"
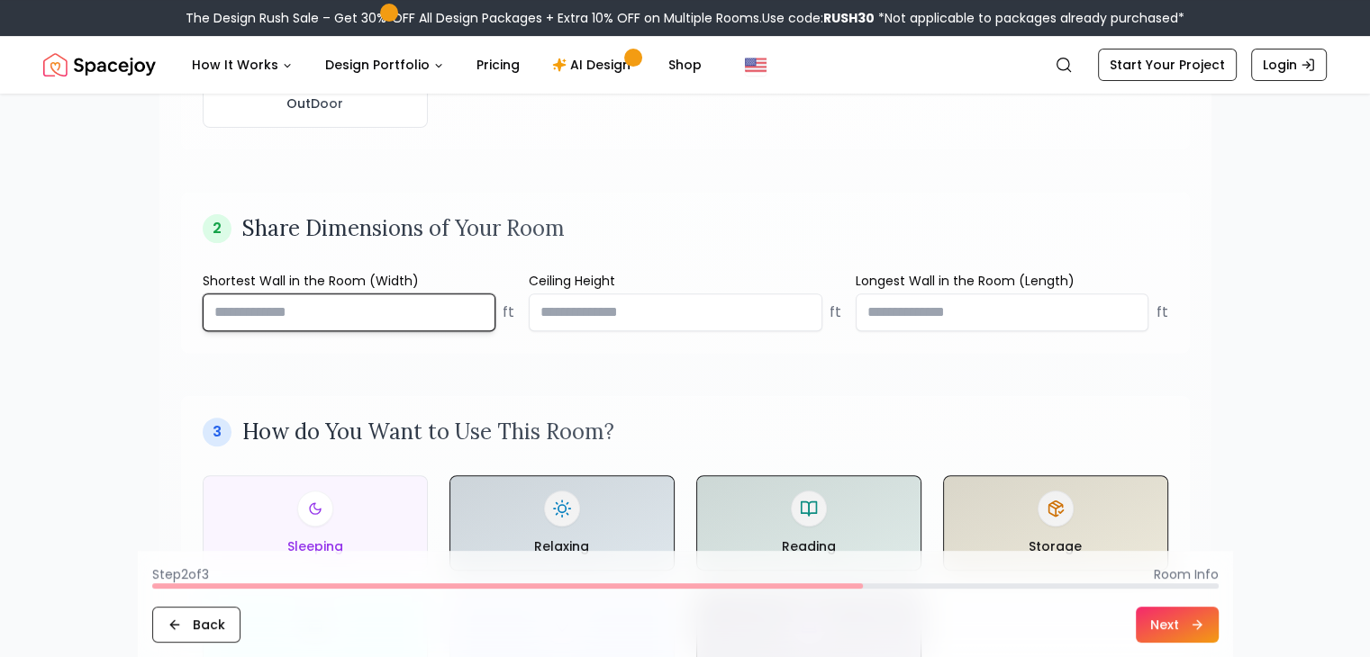
click at [369, 307] on input "number" at bounding box center [350, 313] width 294 height 38
type input "**"
click at [1167, 624] on button "Next" at bounding box center [1177, 625] width 83 height 36
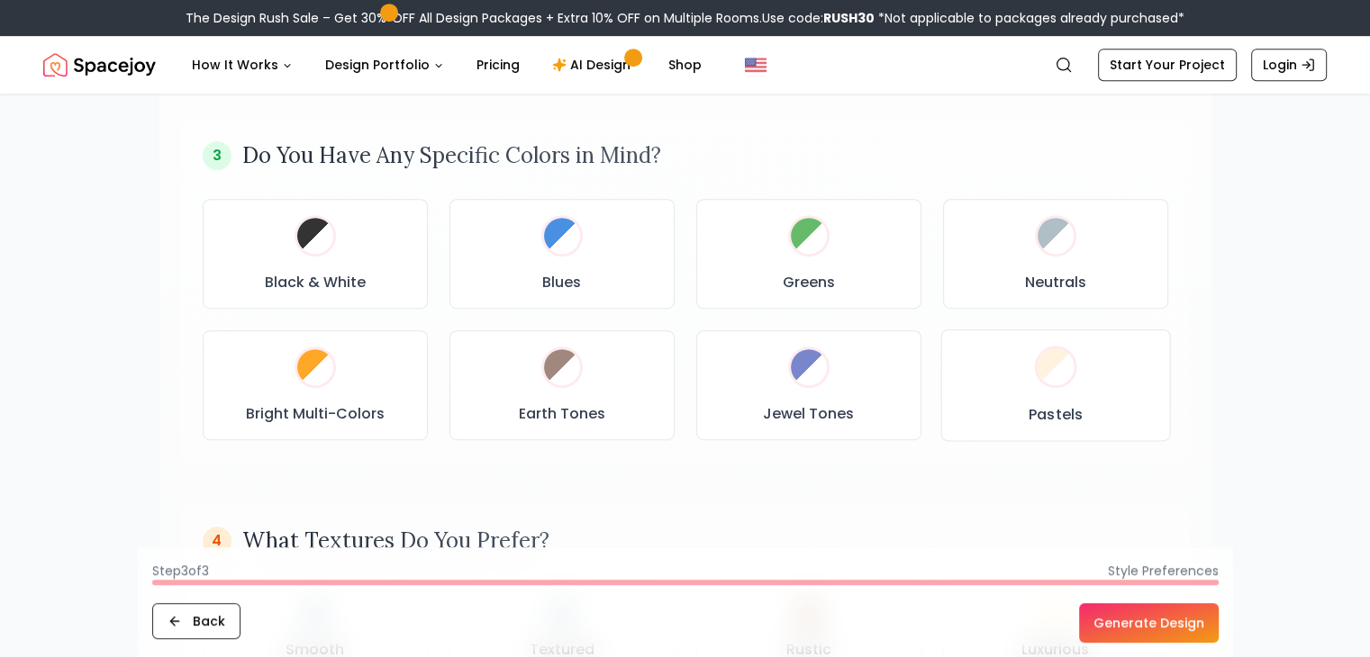
scroll to position [911, 0]
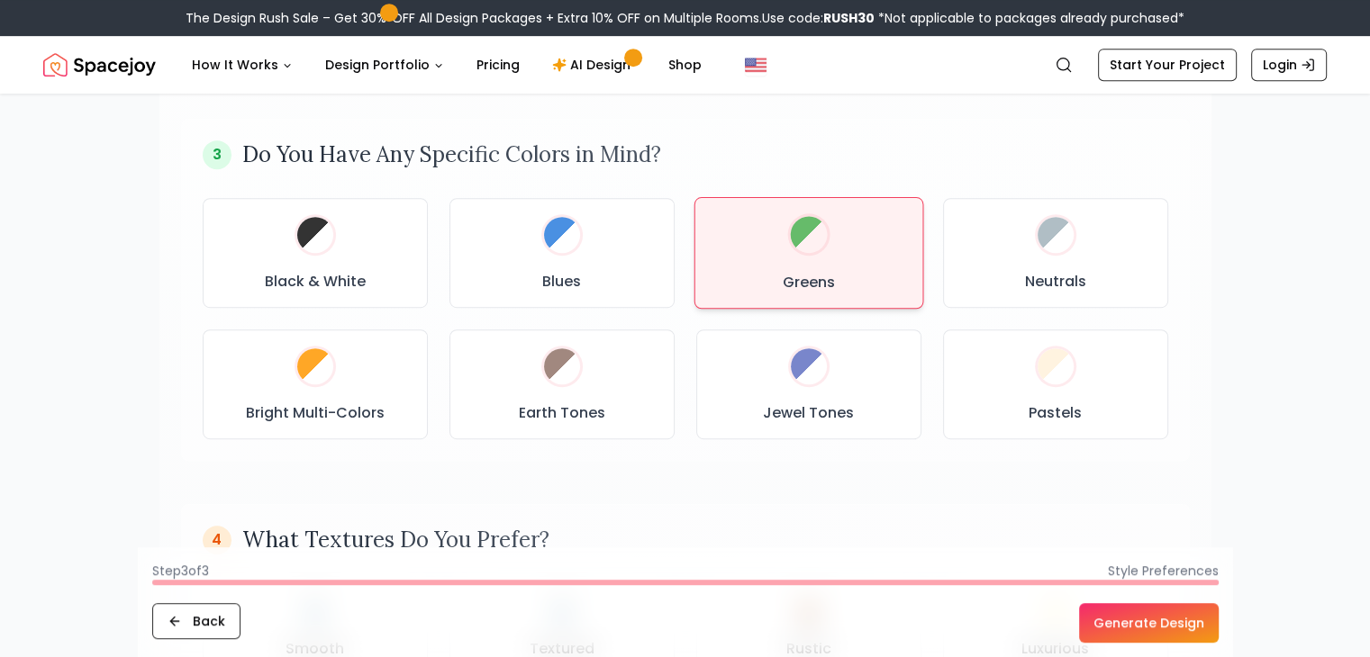
click at [905, 294] on button "Greens" at bounding box center [808, 253] width 230 height 112
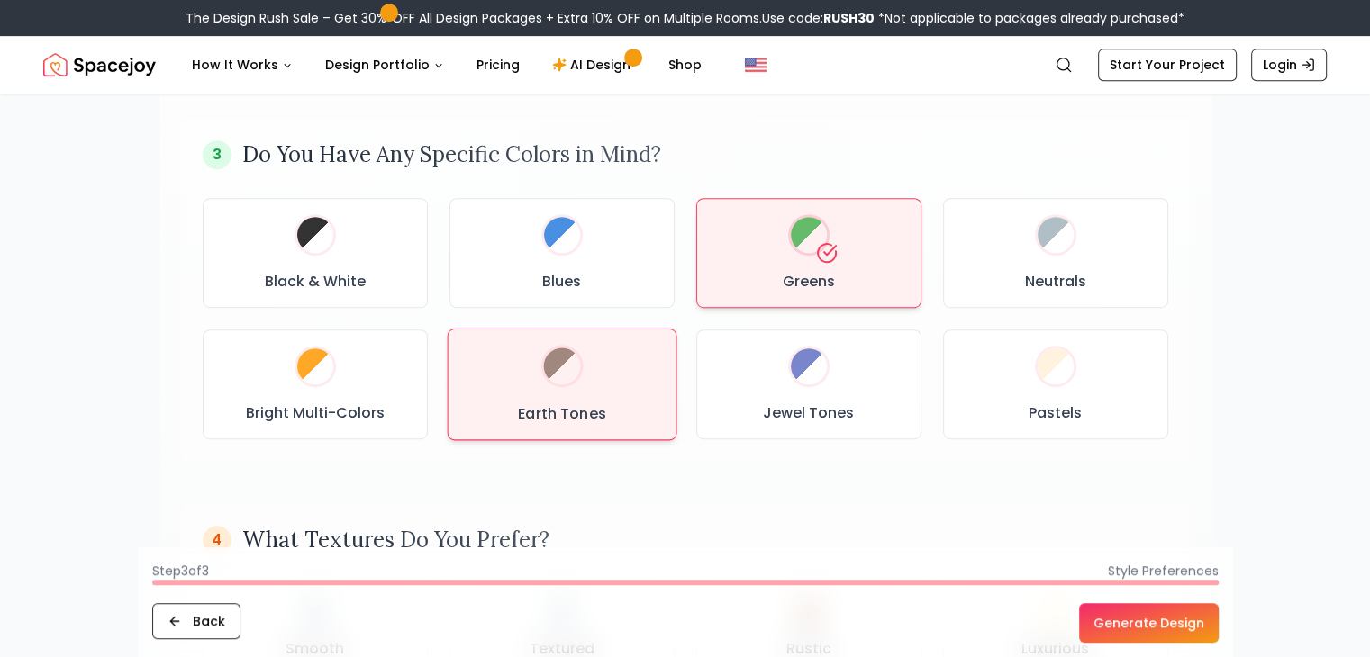
click at [641, 365] on div "Earth Tones" at bounding box center [561, 384] width 198 height 81
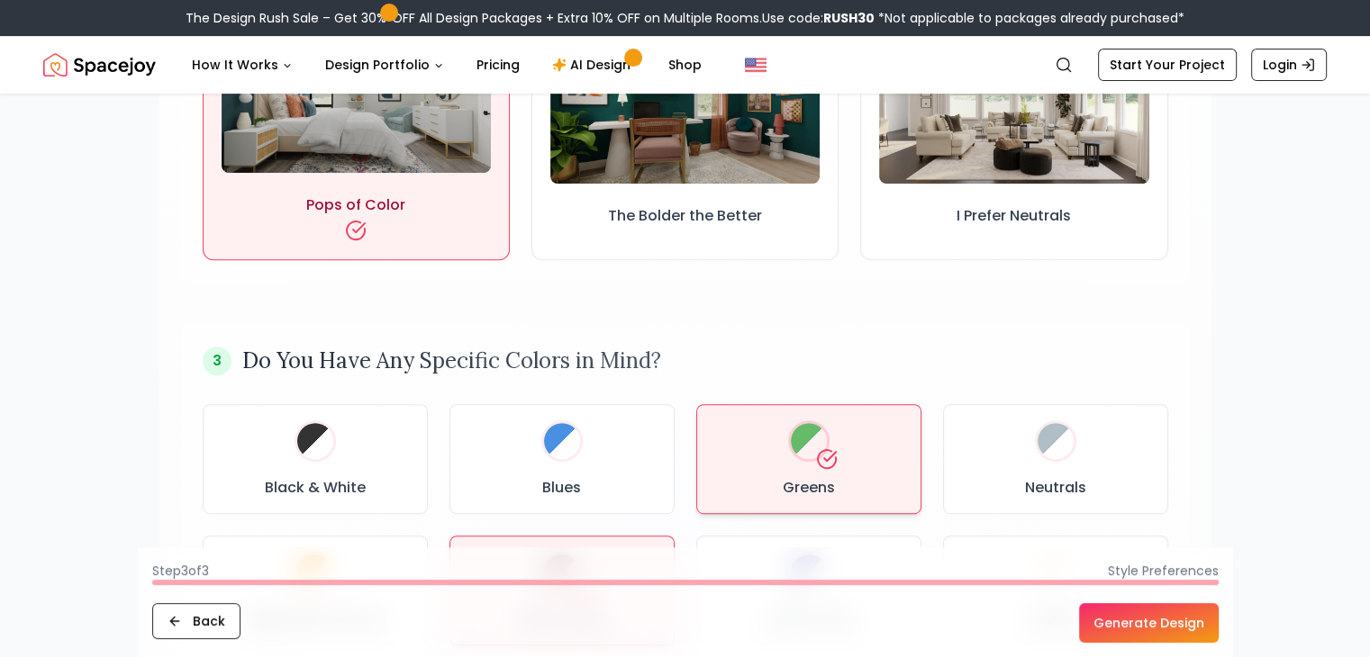
scroll to position [666, 0]
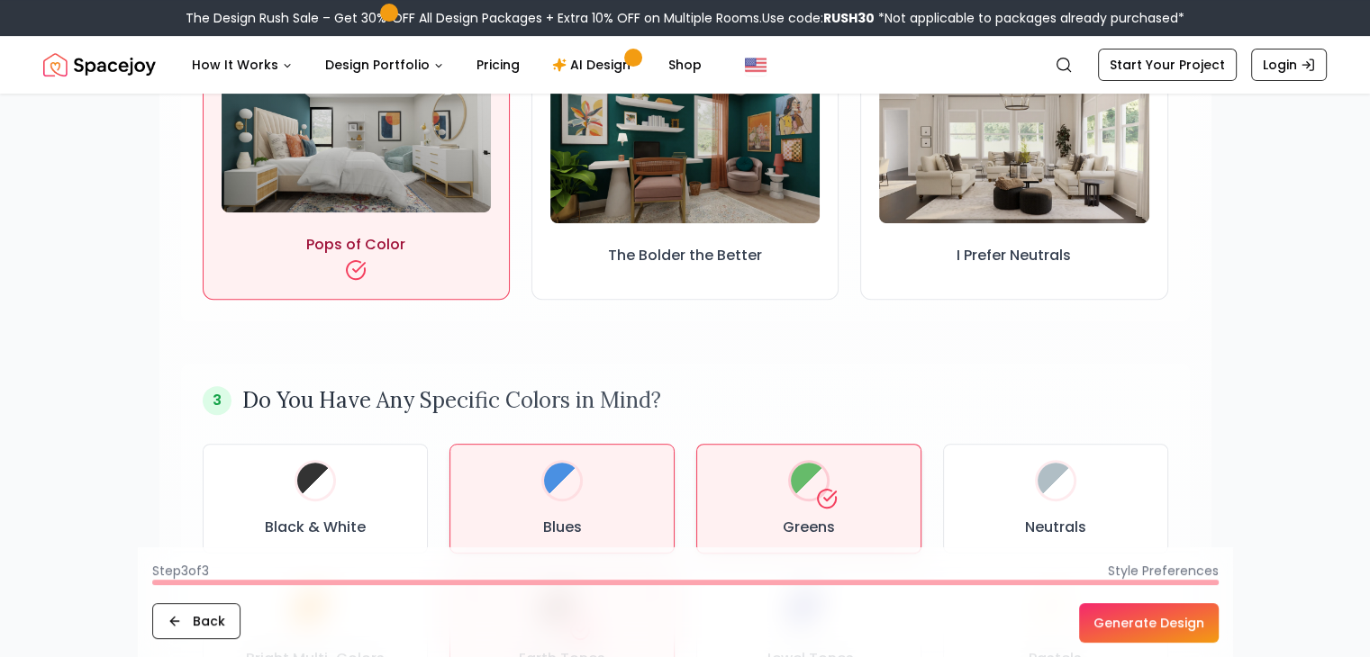
click at [622, 479] on div "Blues" at bounding box center [562, 498] width 195 height 79
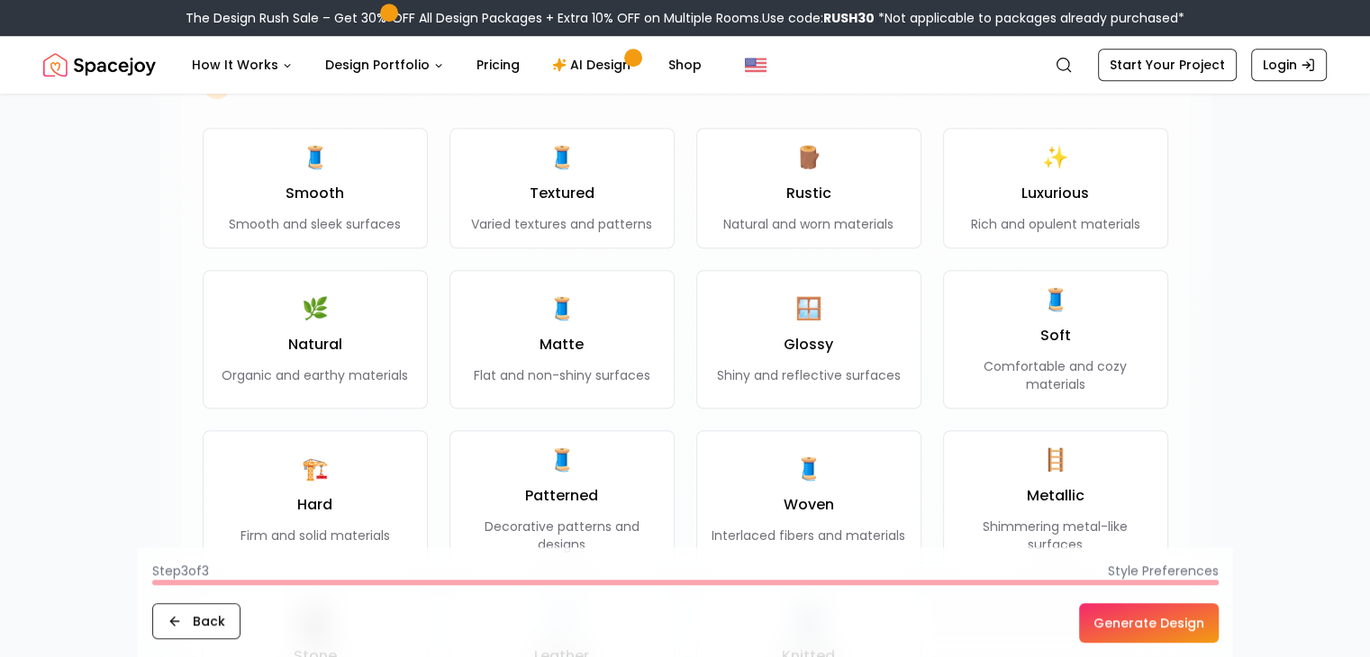
scroll to position [1368, 0]
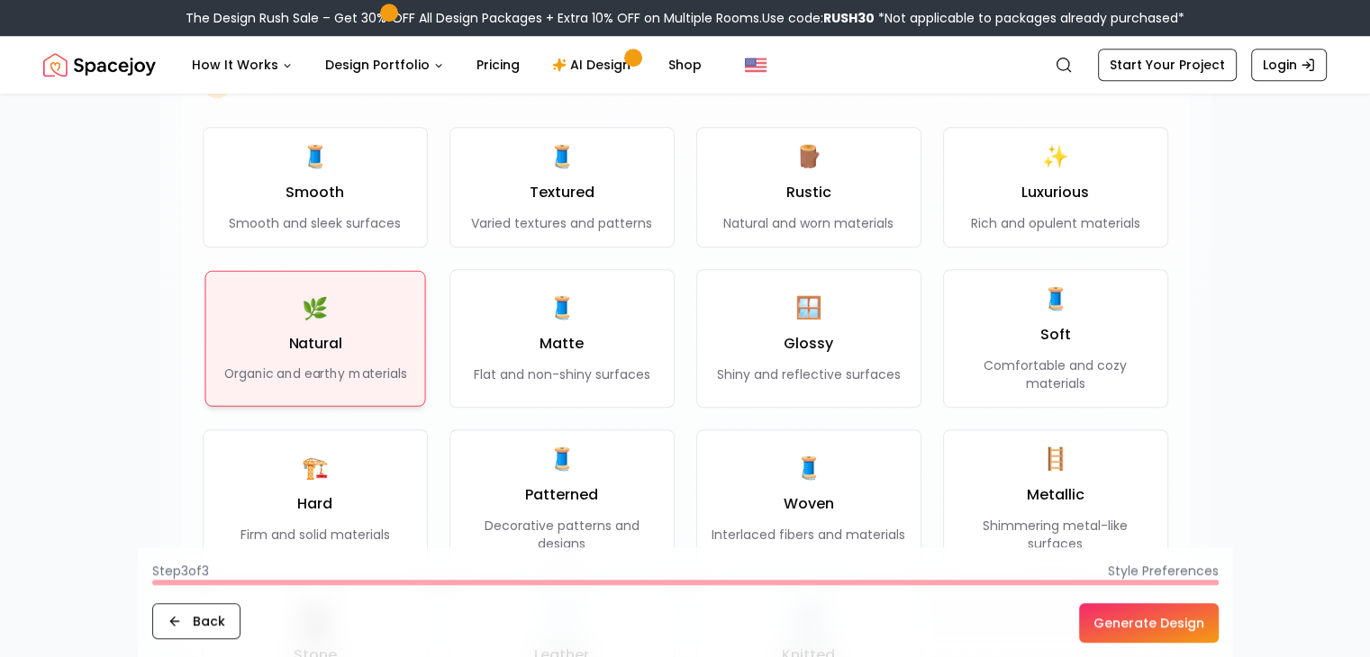
click at [292, 367] on p "Organic and earthy materials" at bounding box center [314, 374] width 183 height 18
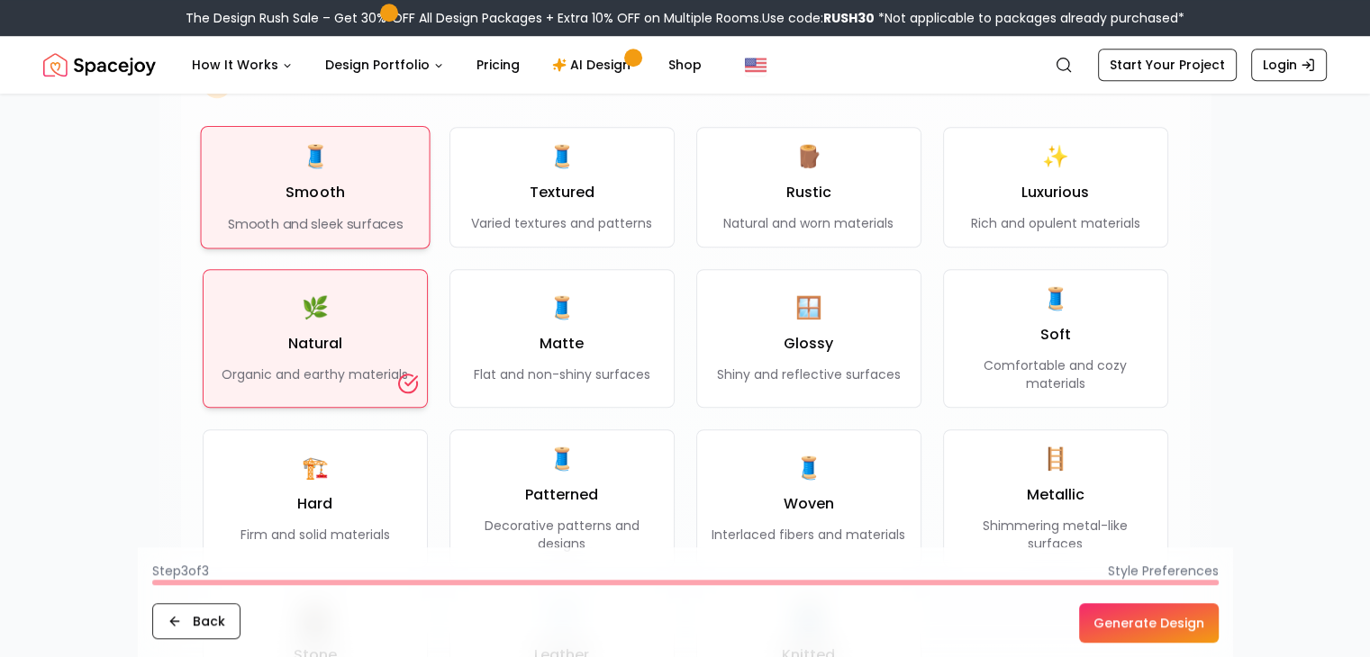
click at [364, 195] on div "🧵 Smooth Smooth and sleek surfaces" at bounding box center [315, 187] width 176 height 92
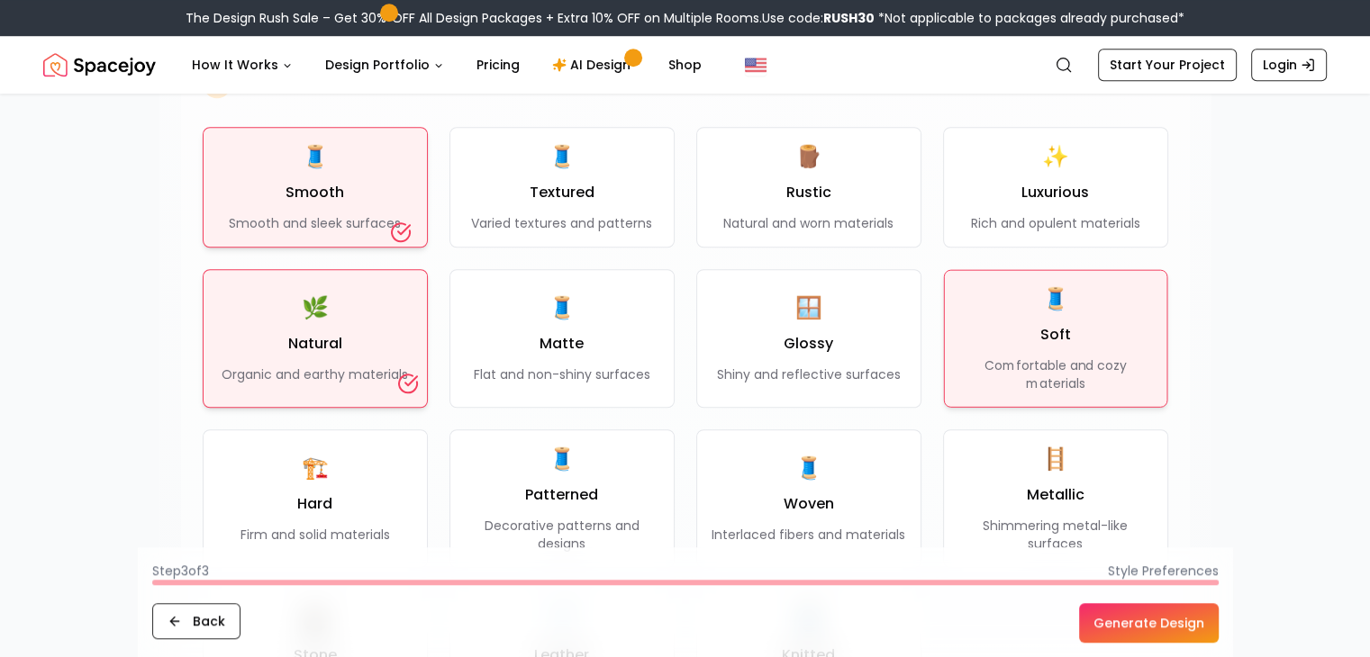
click at [983, 374] on p "Comfortable and cozy materials" at bounding box center [1055, 375] width 194 height 36
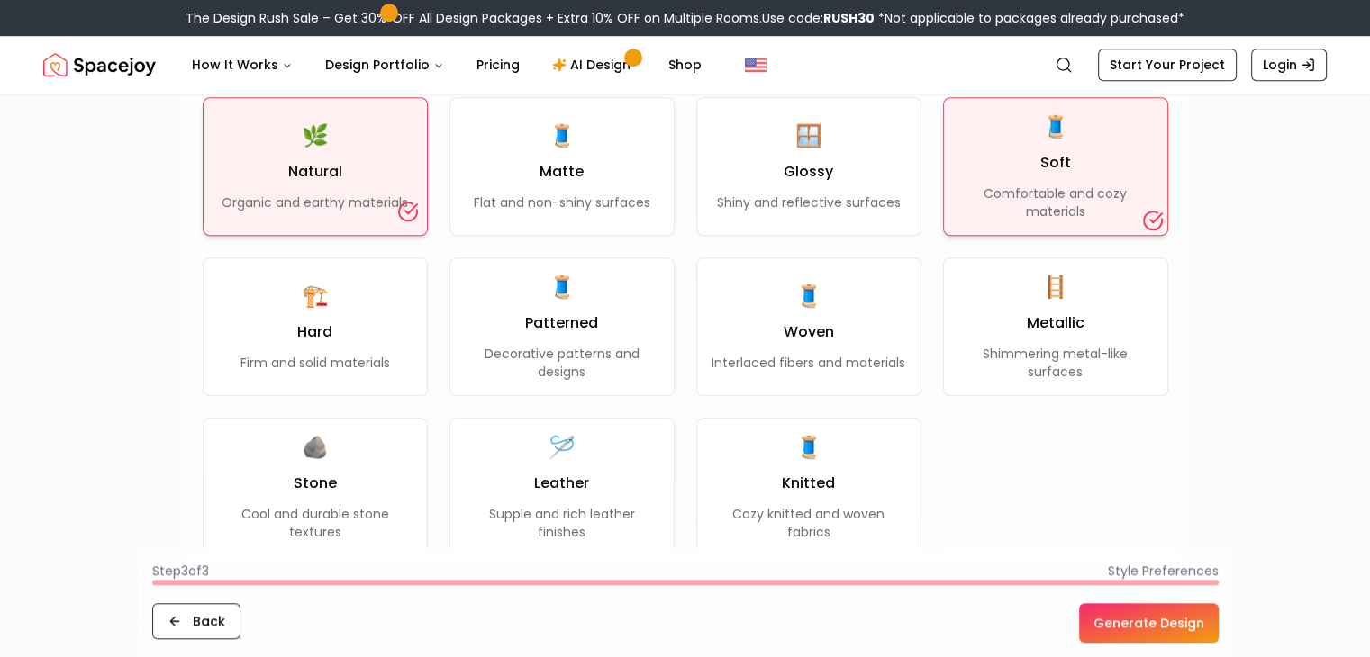
scroll to position [1544, 0]
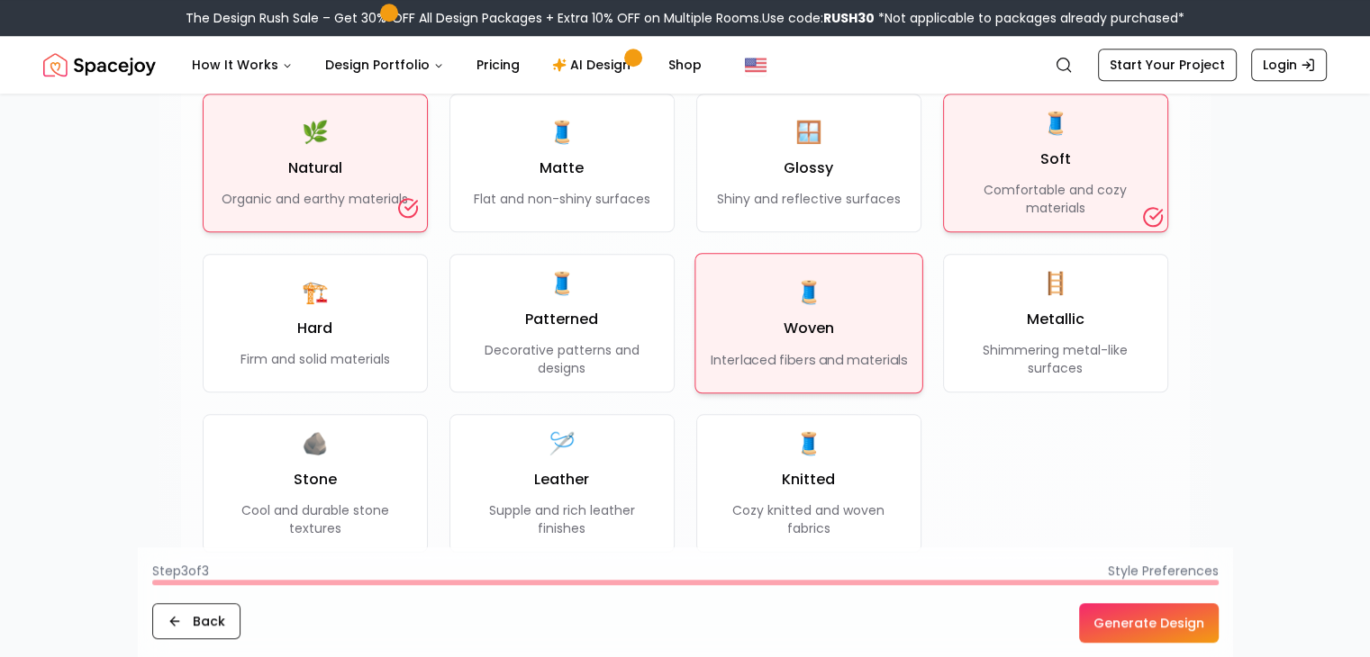
click at [872, 376] on button "🧵 Woven Interlaced fibers and materials" at bounding box center [808, 323] width 228 height 140
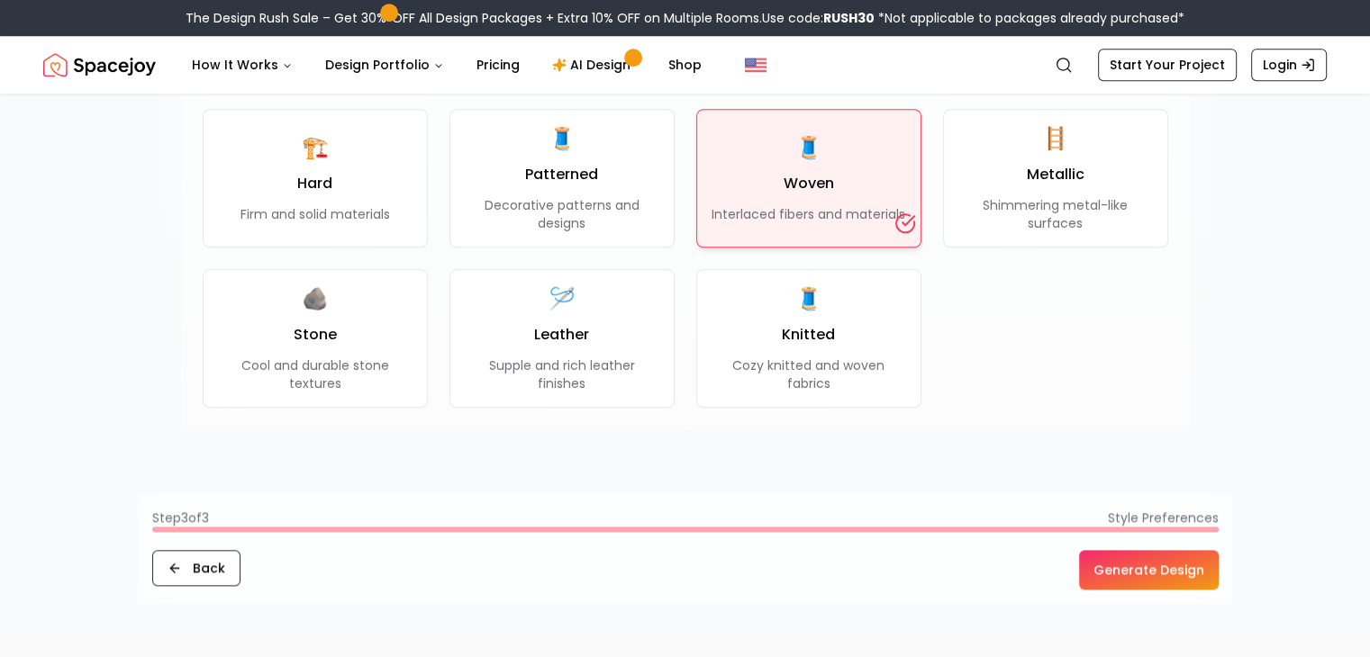
scroll to position [1692, 0]
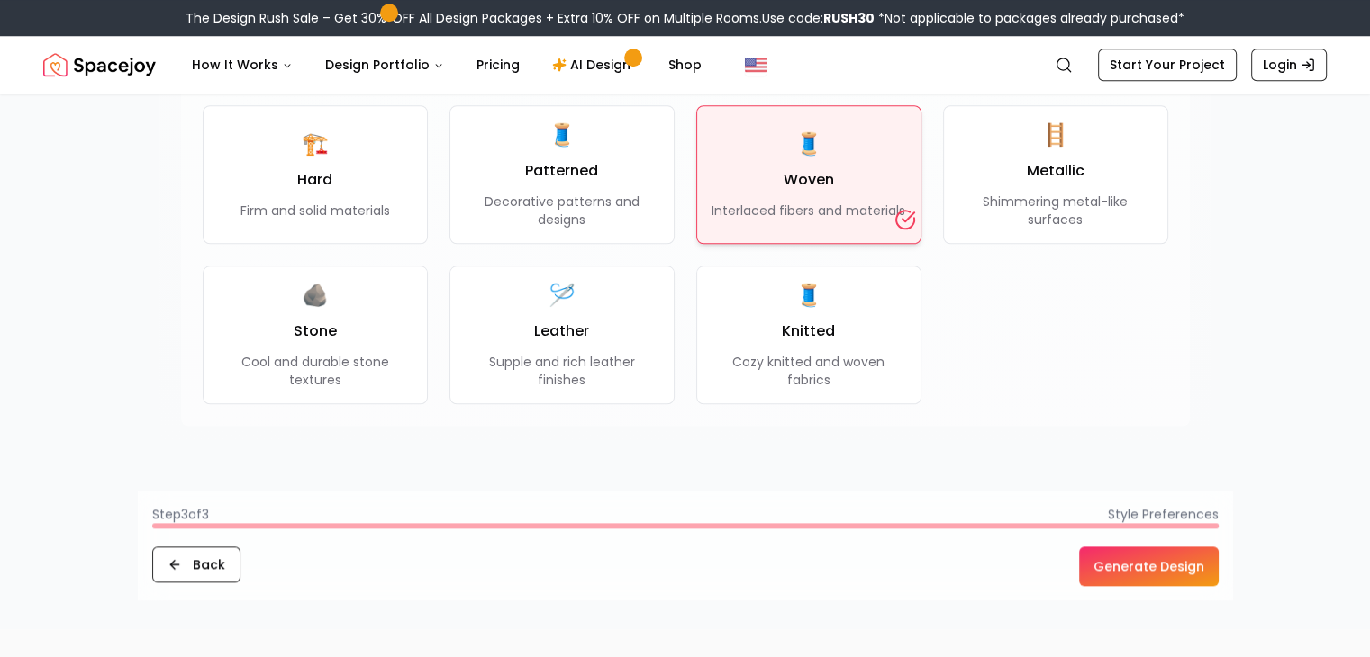
click at [1174, 564] on button "Generate Design" at bounding box center [1149, 567] width 140 height 40
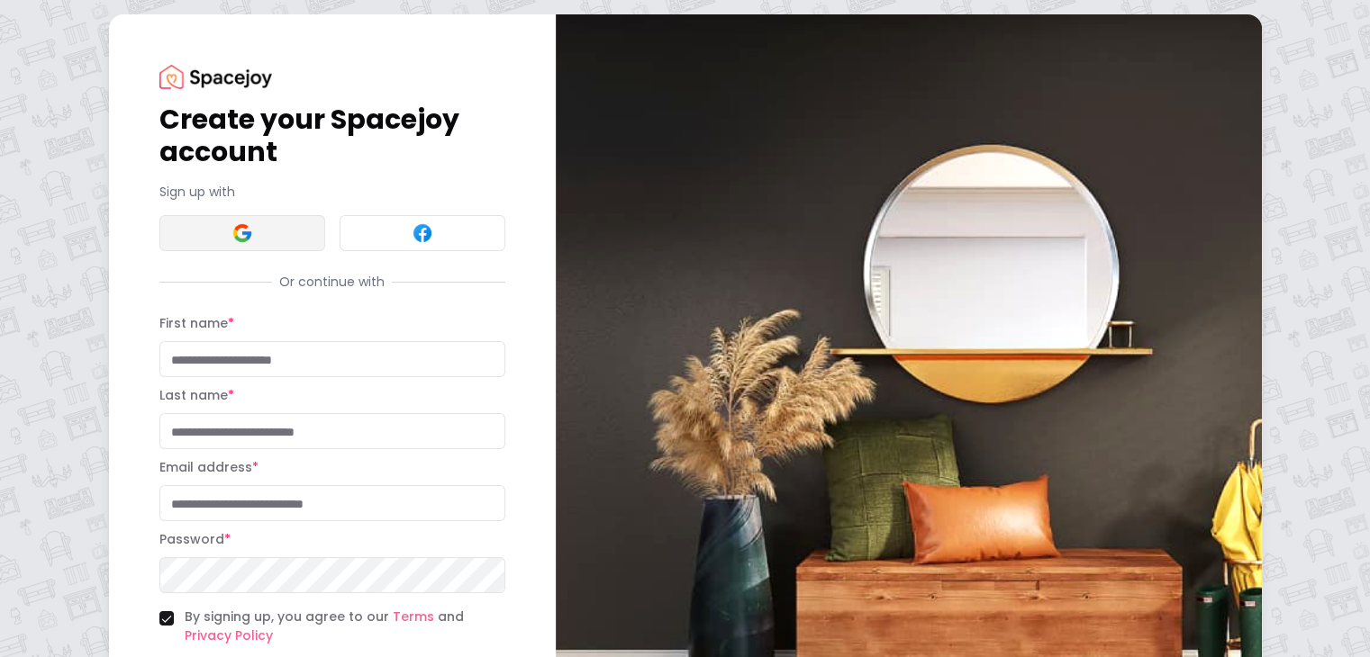
click at [202, 248] on button at bounding box center [242, 233] width 166 height 36
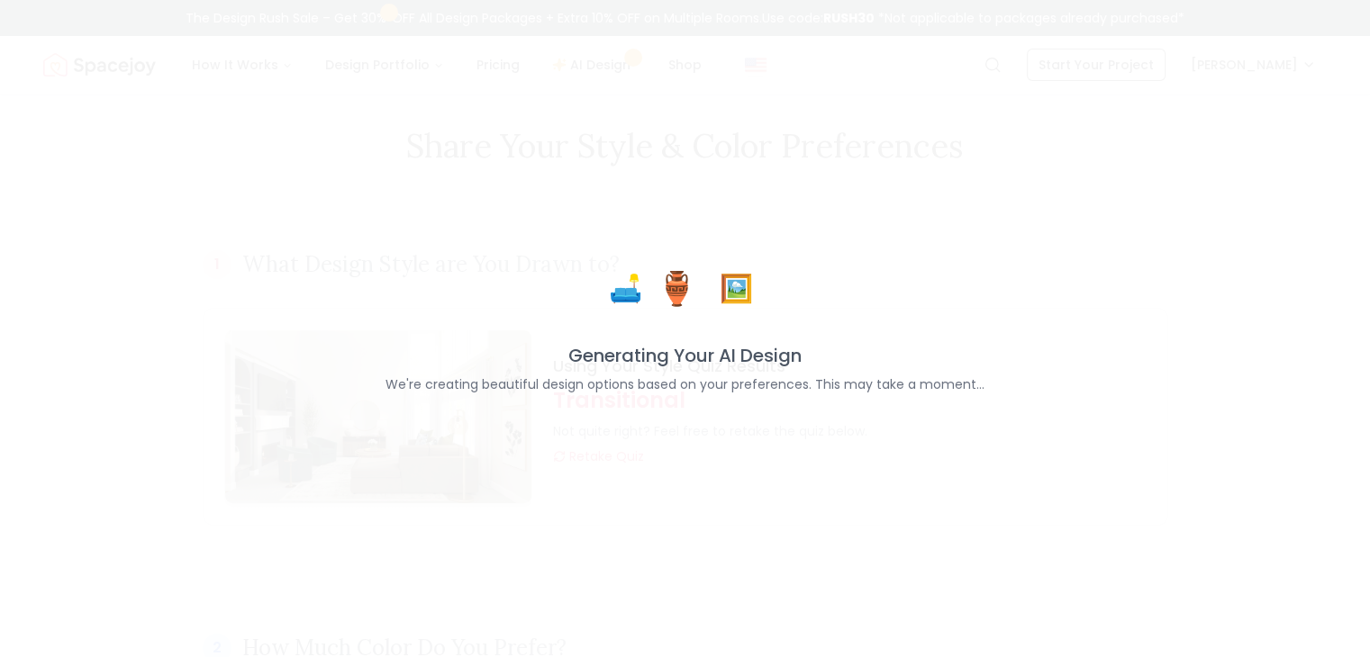
scroll to position [17, 0]
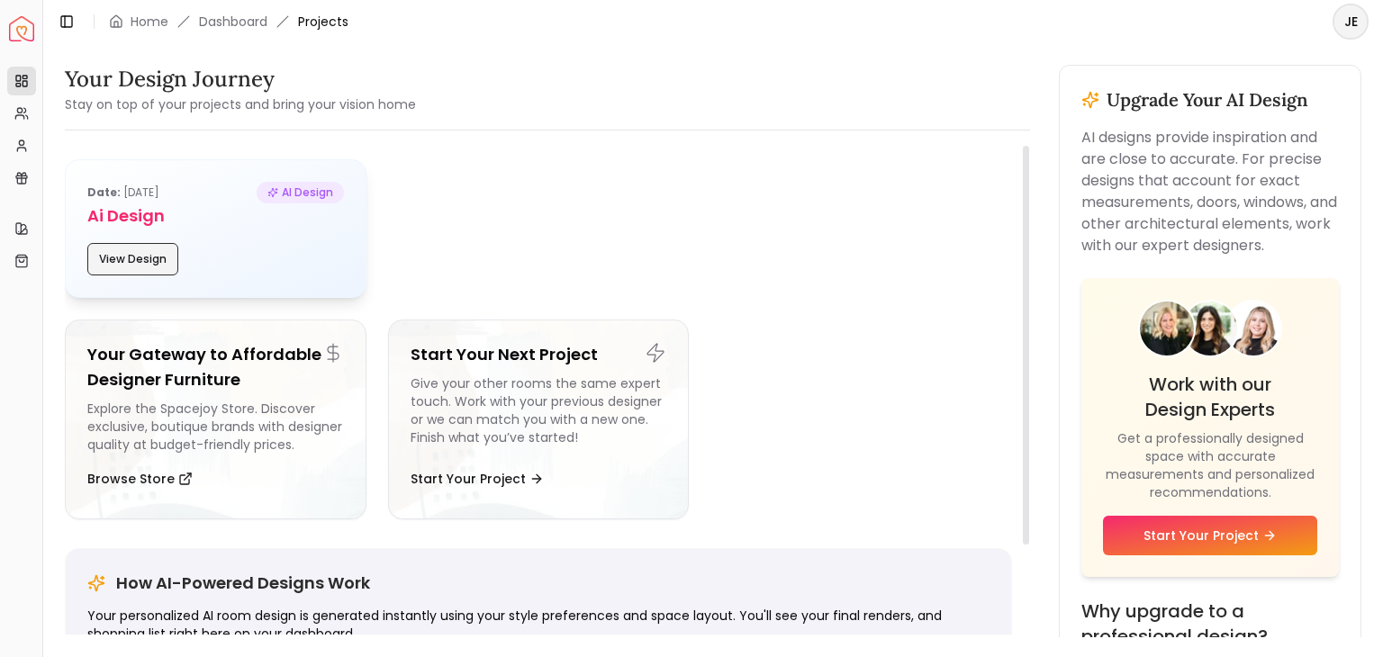
click at [133, 250] on button "View Design" at bounding box center [132, 259] width 91 height 32
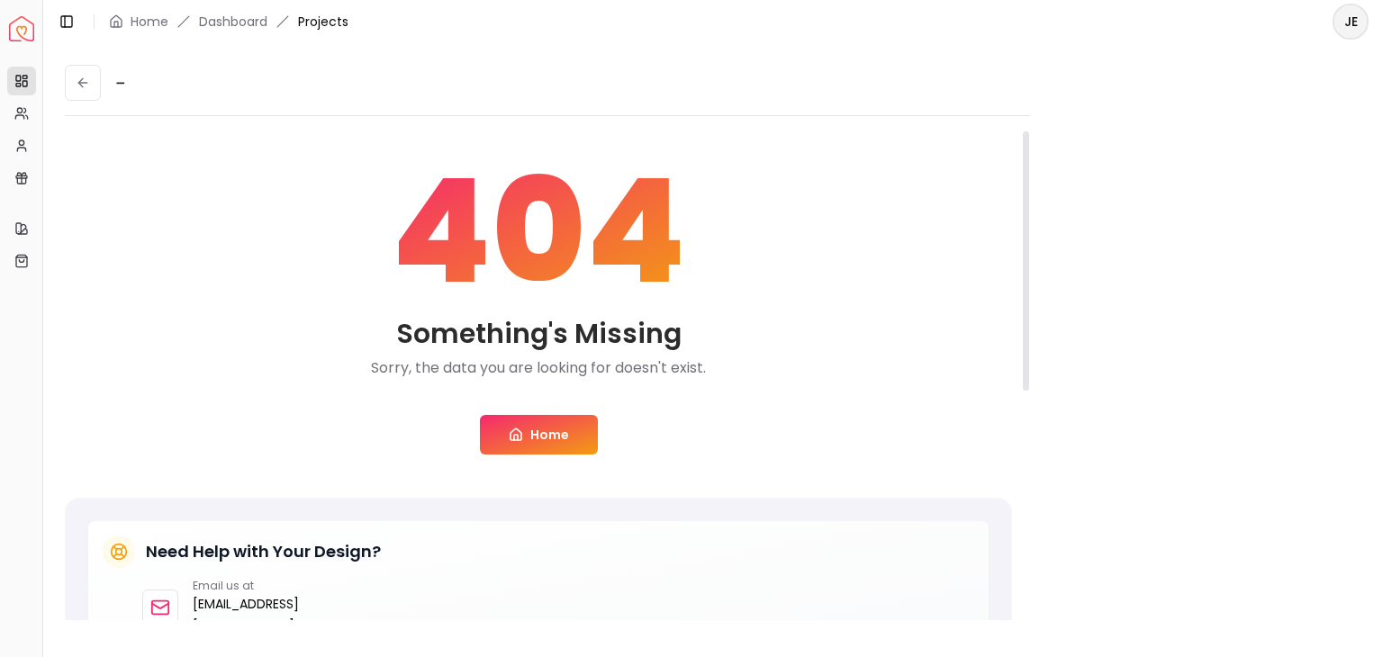
click at [562, 427] on link "Home" at bounding box center [539, 435] width 118 height 40
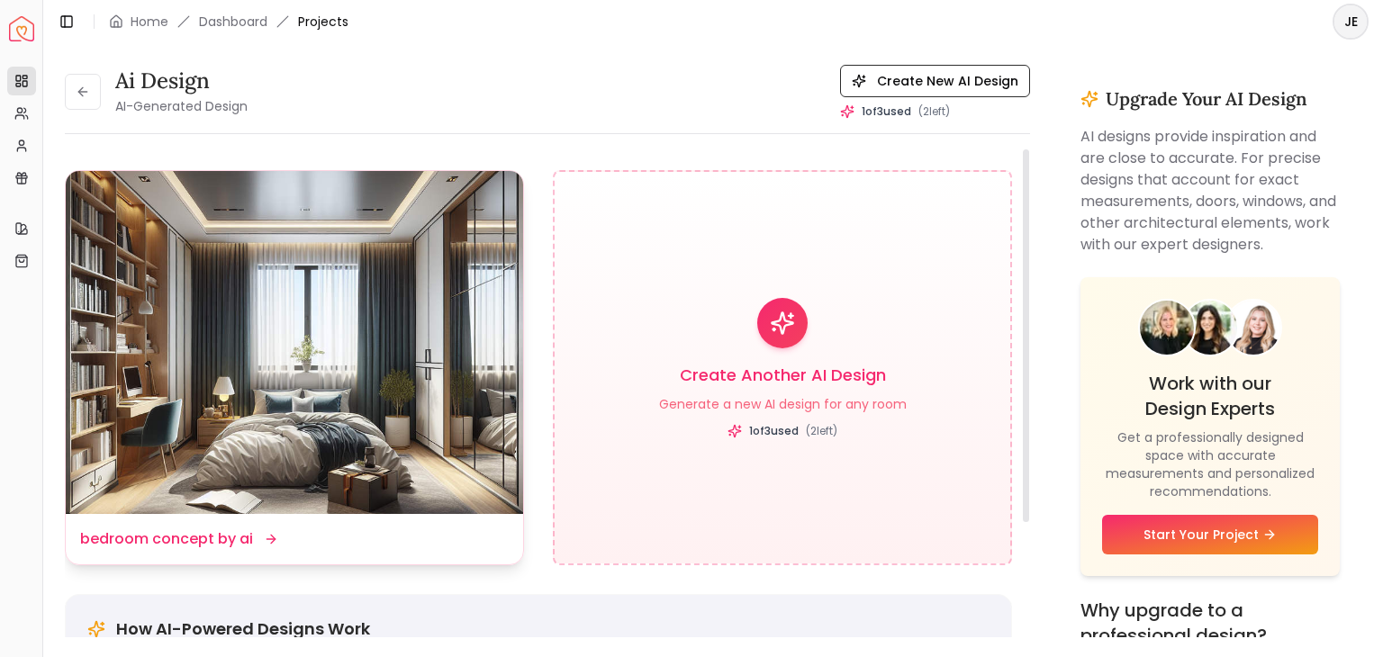
click at [454, 470] on img at bounding box center [295, 342] width 458 height 343
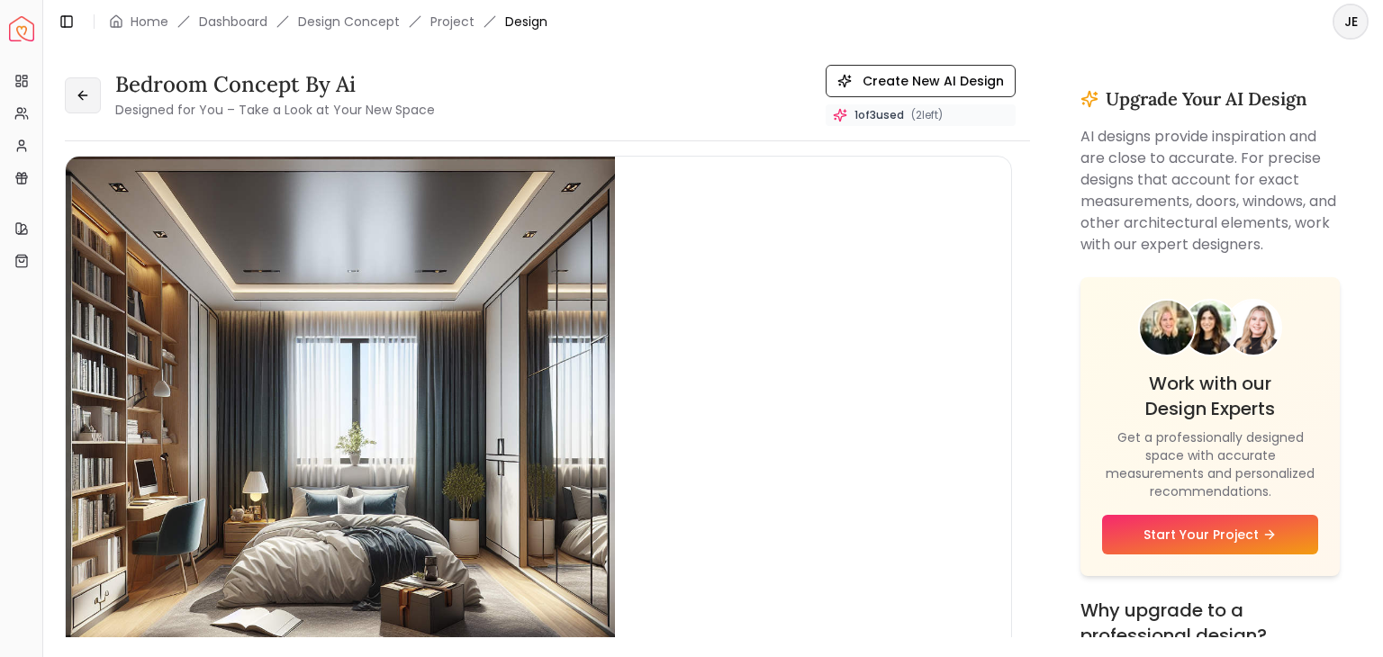
click at [82, 103] on button at bounding box center [83, 95] width 36 height 36
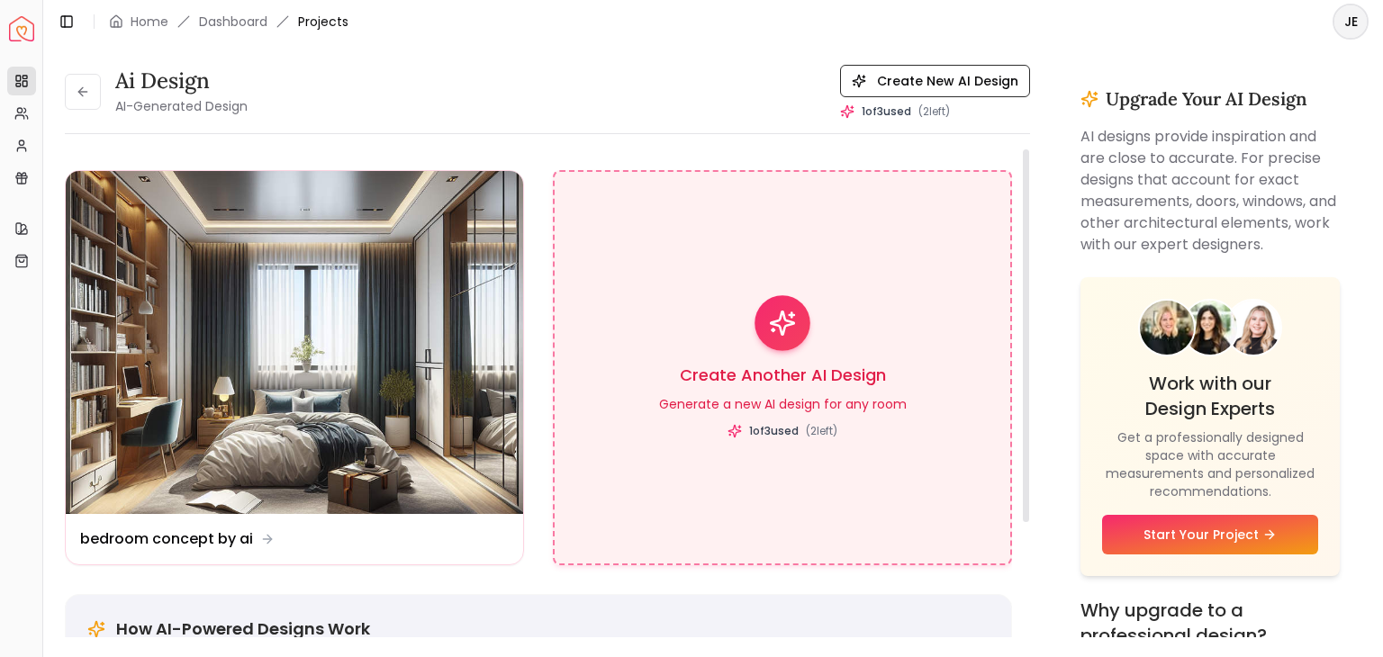
click at [842, 510] on div "Create Another AI Design Generate a new AI design for any room 1 of 3 used ( 2 …" at bounding box center [782, 367] width 459 height 395
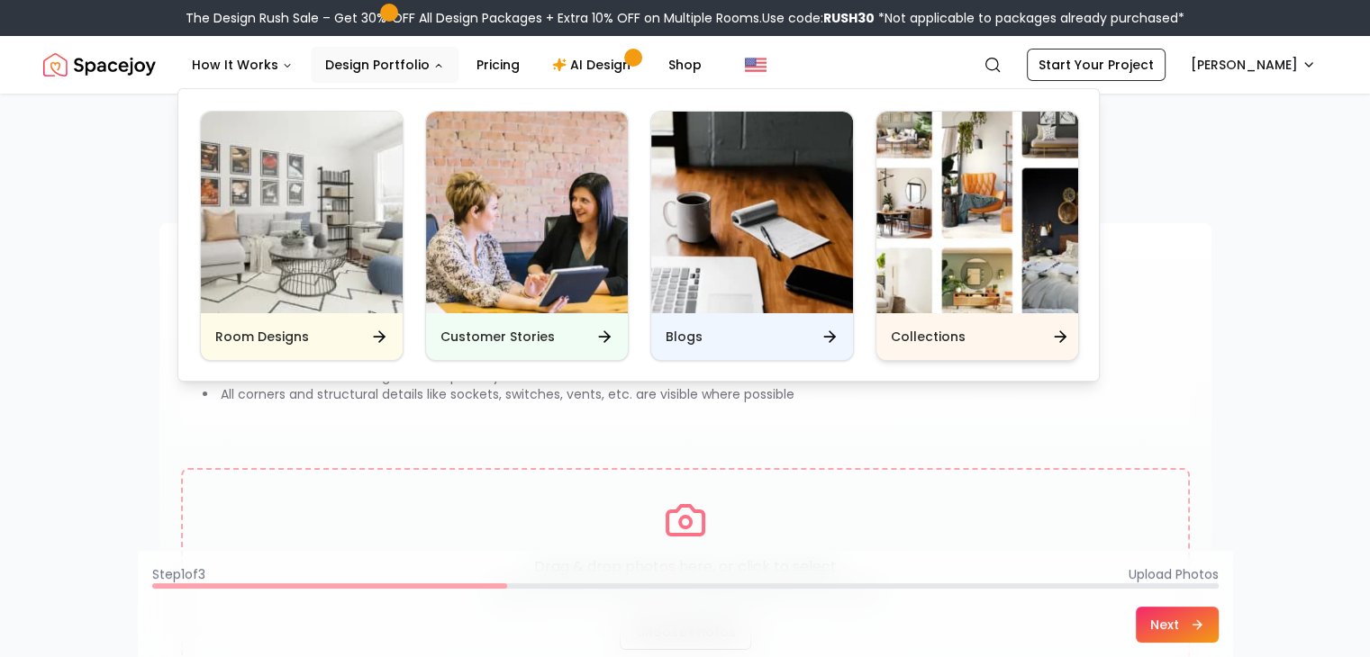
click at [929, 224] on img "Main" at bounding box center [977, 213] width 202 height 202
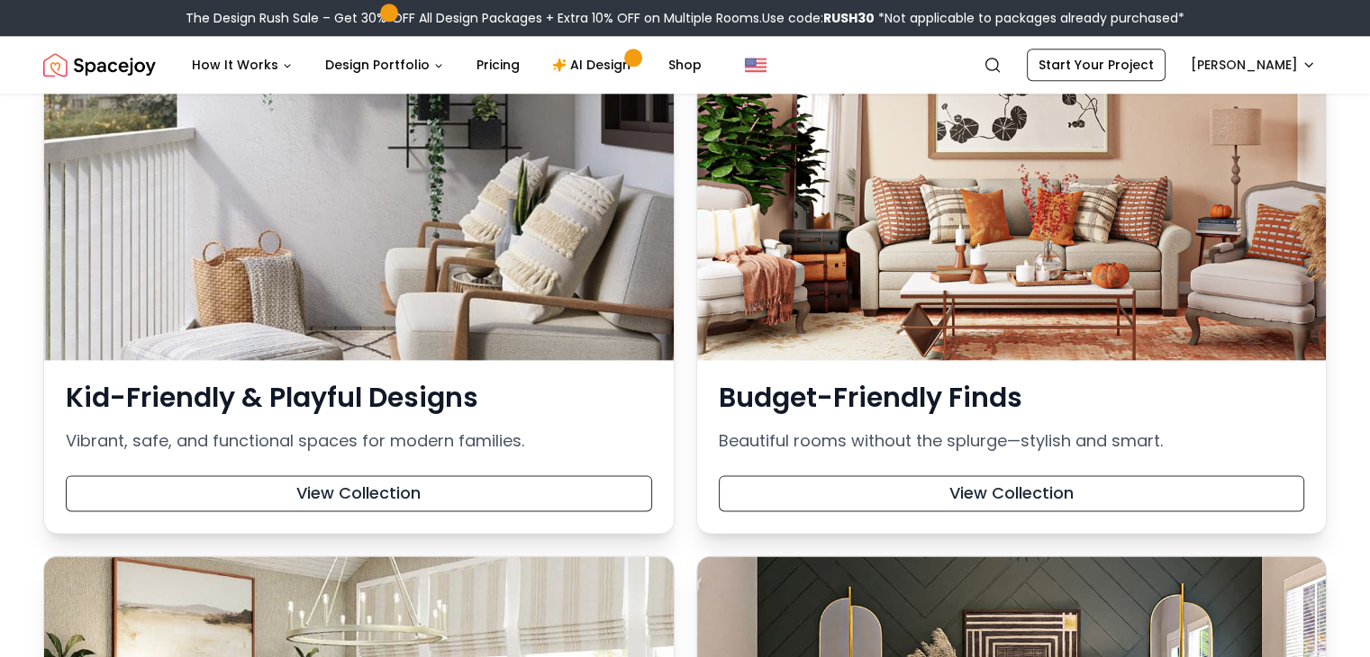
scroll to position [2189, 0]
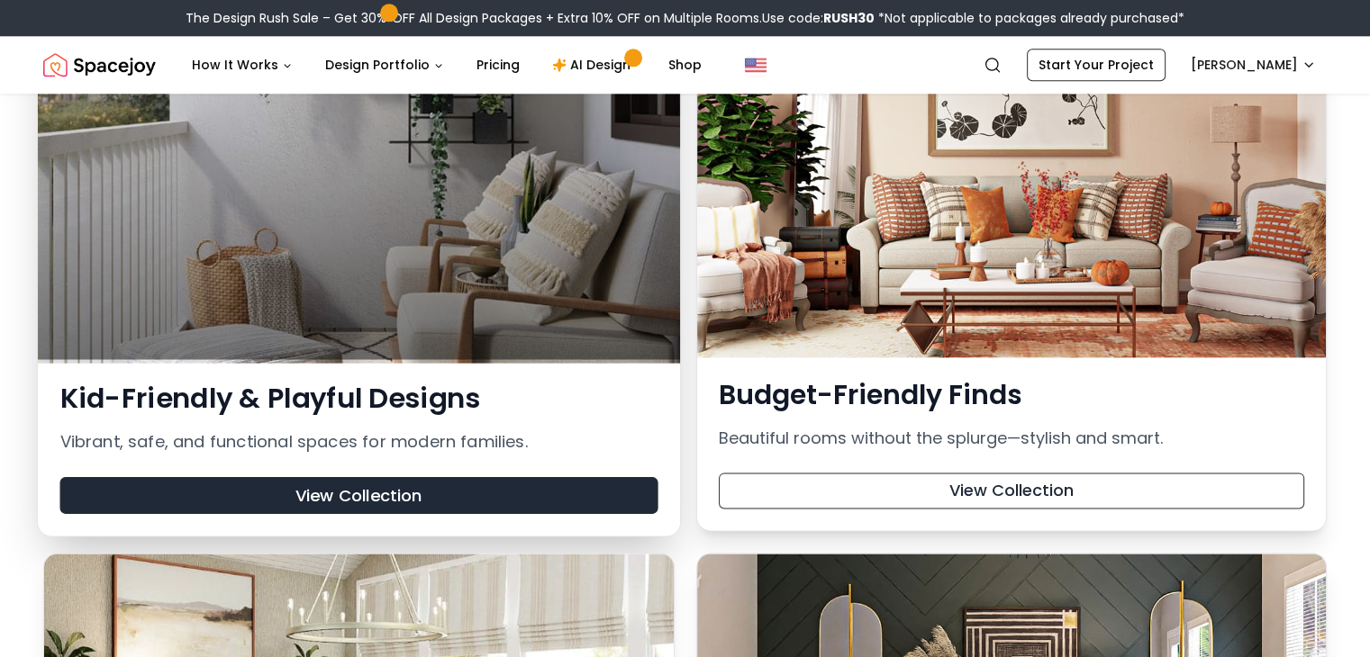
click at [570, 487] on button "View Collection" at bounding box center [358, 495] width 598 height 37
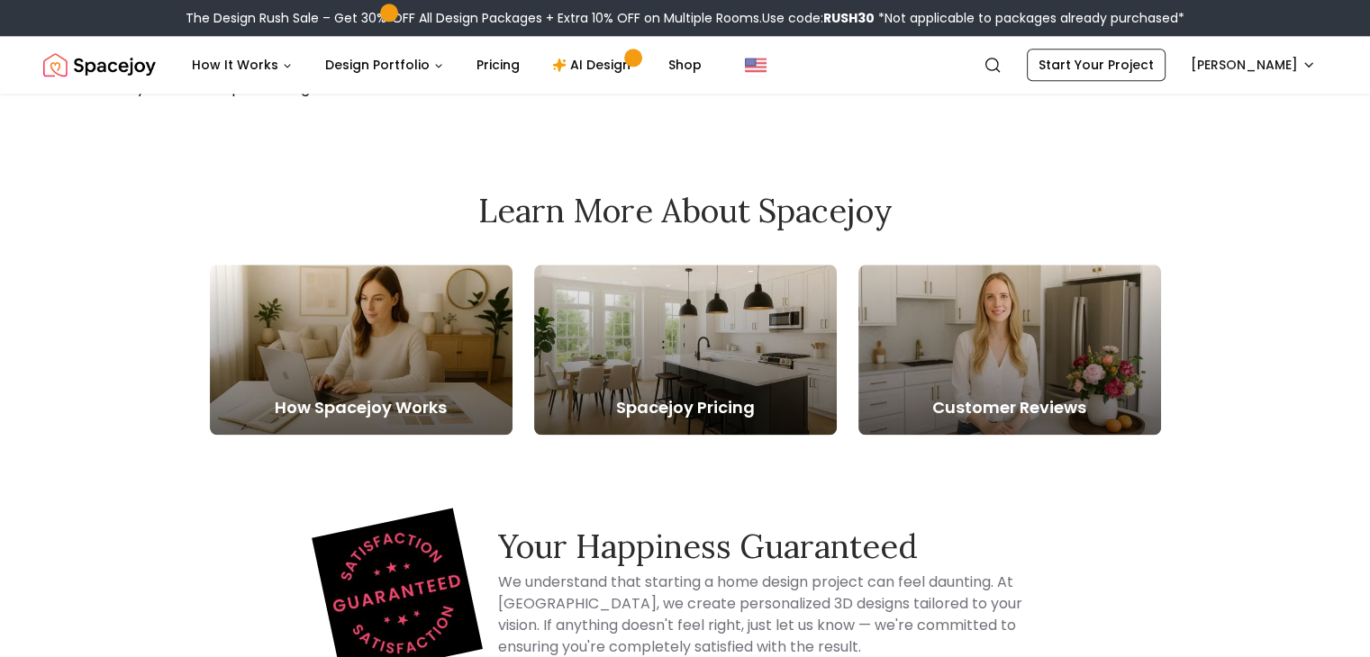
scroll to position [2070, 0]
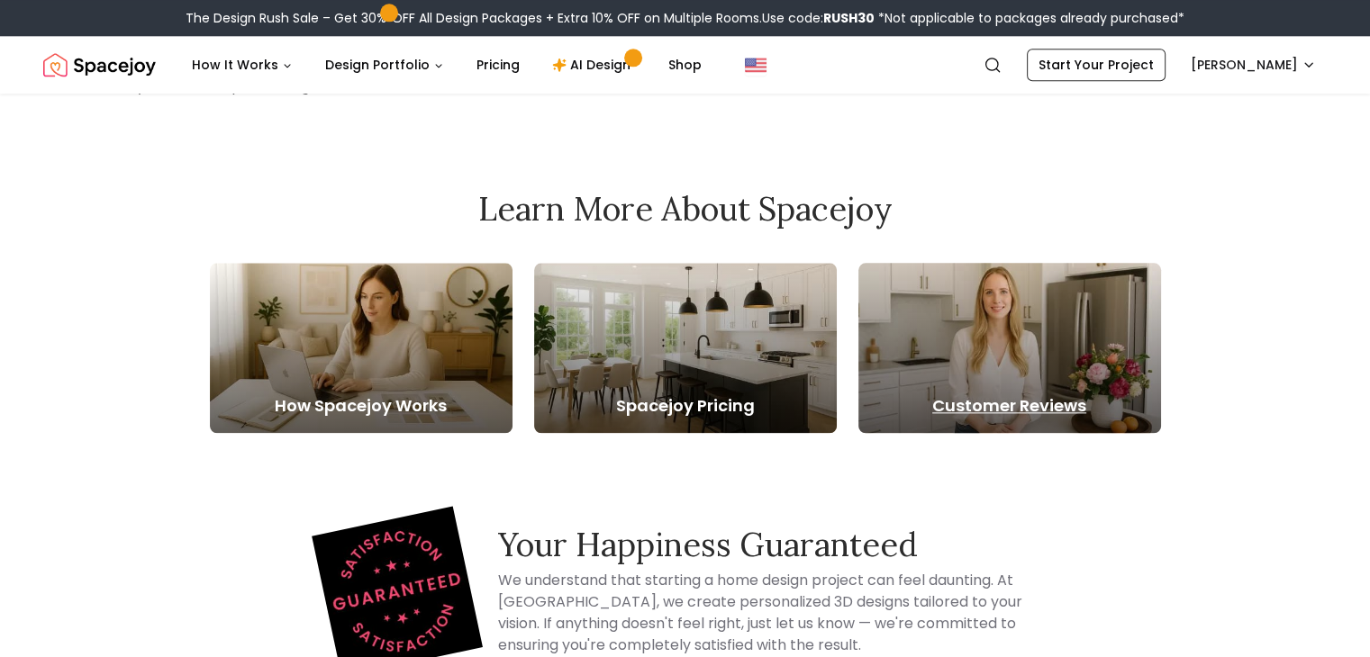
click at [982, 334] on div at bounding box center [1009, 348] width 303 height 170
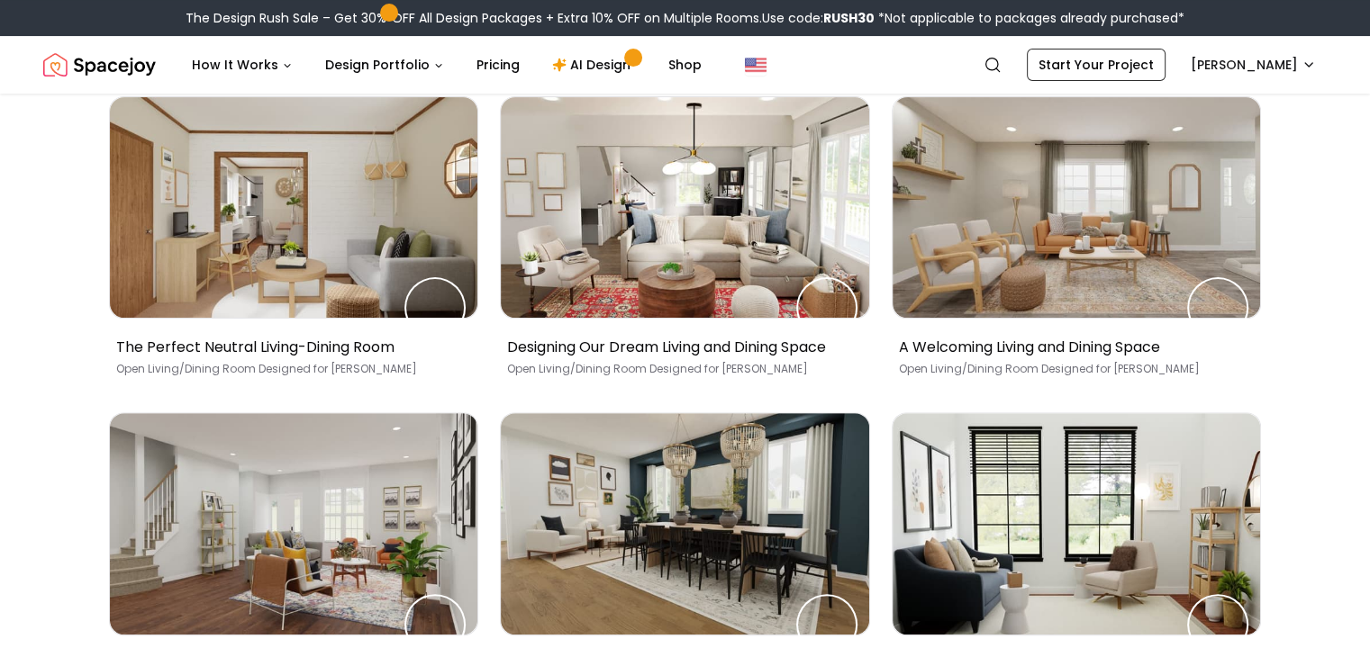
scroll to position [488, 0]
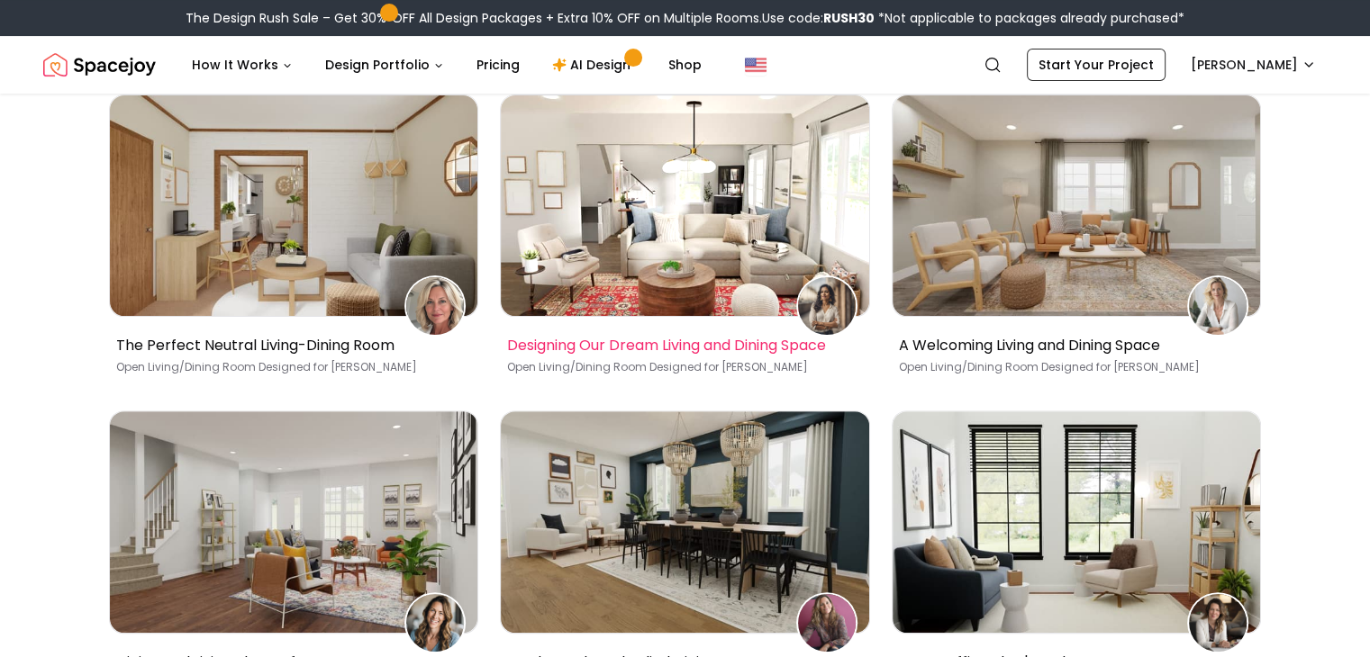
click at [850, 335] on img at bounding box center [827, 306] width 58 height 58
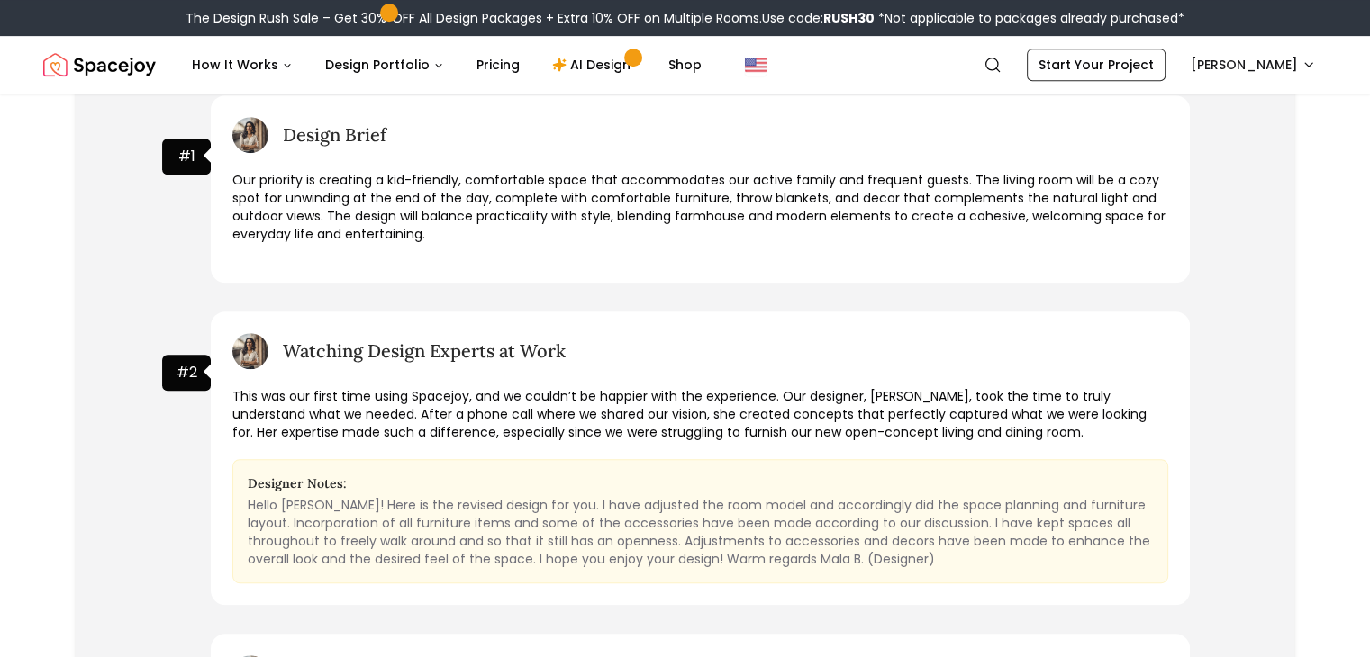
scroll to position [836, 0]
click at [576, 429] on p "This was our first time using Spacejoy, and we couldn’t be happier with the exp…" at bounding box center [700, 413] width 936 height 54
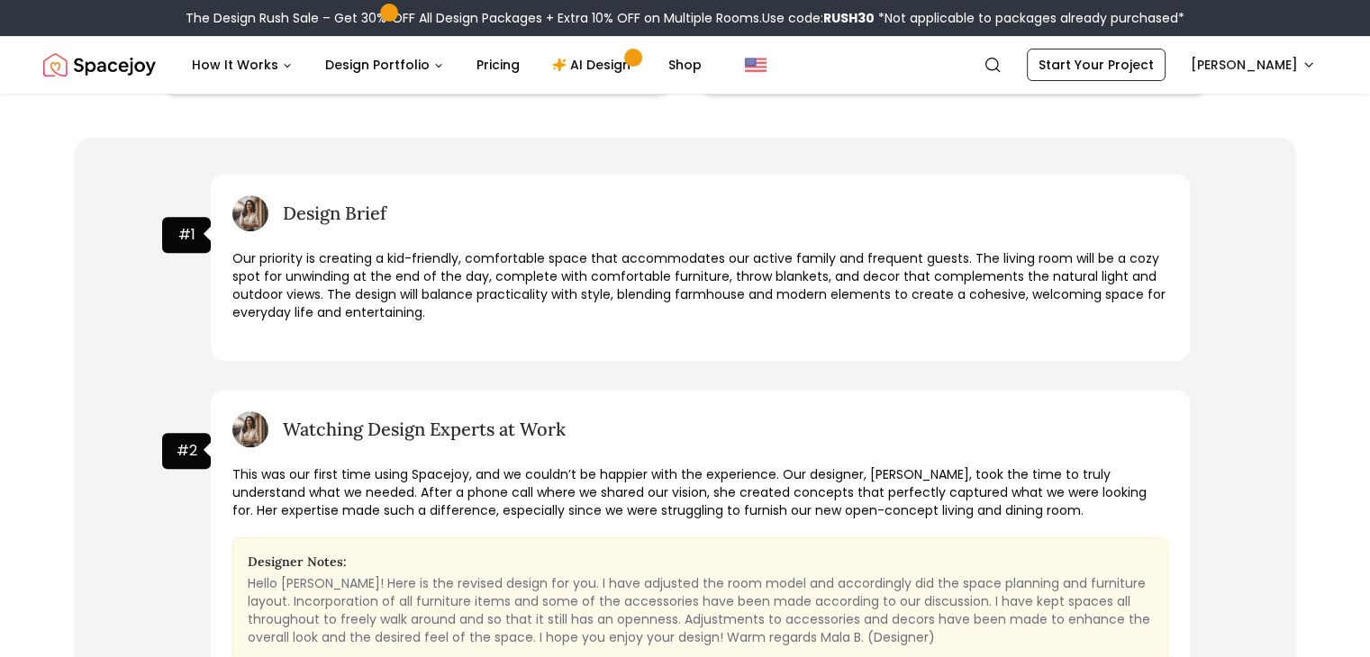
scroll to position [748, 0]
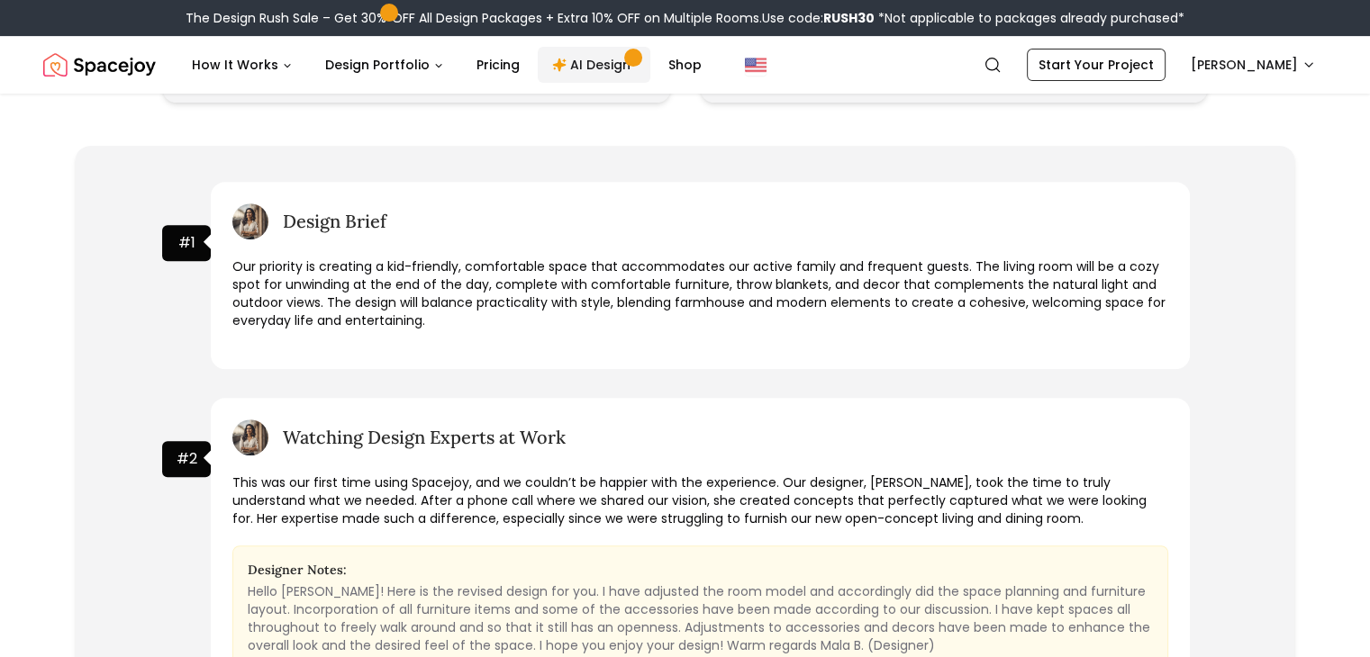
click at [613, 69] on link "AI Design" at bounding box center [594, 65] width 113 height 36
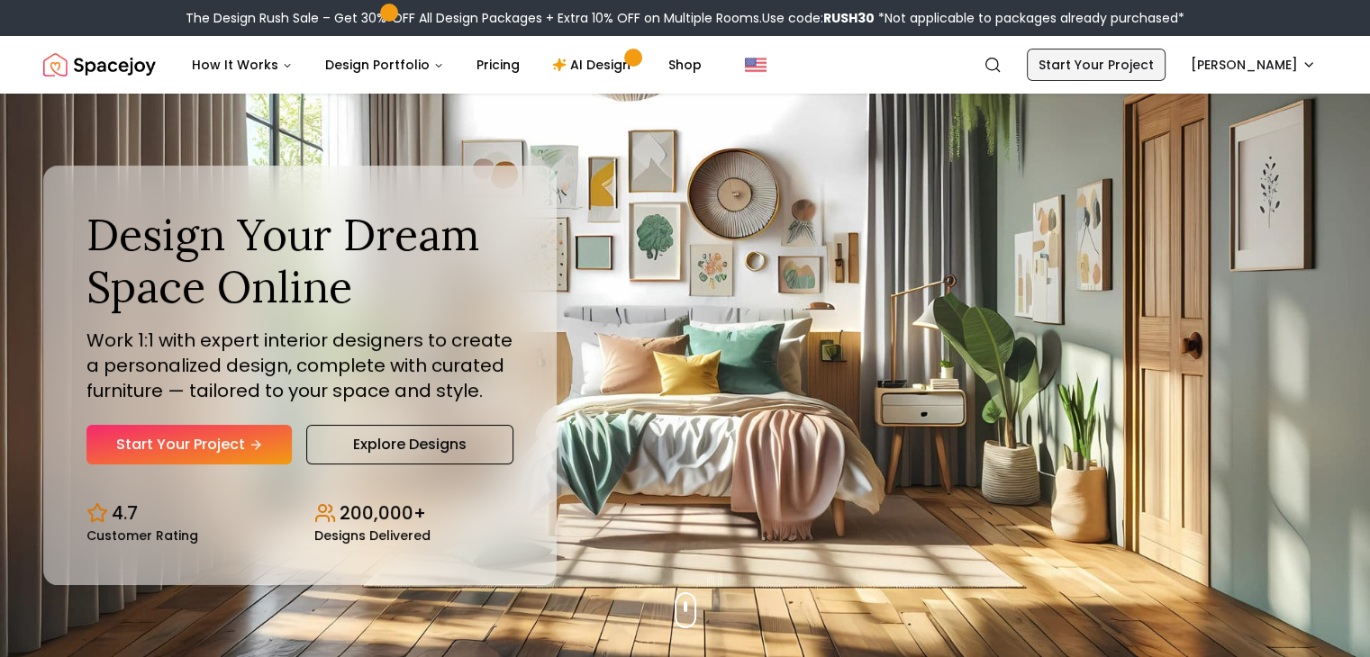
click at [1092, 71] on link "Start Your Project" at bounding box center [1096, 65] width 139 height 32
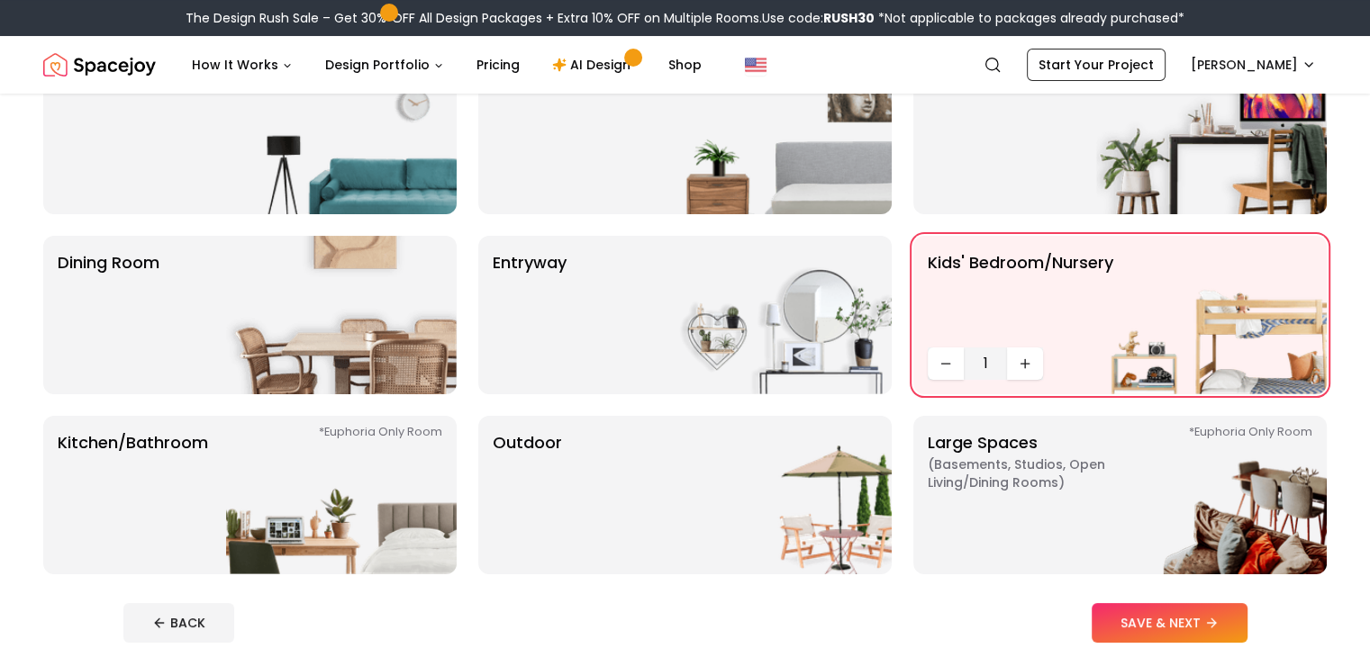
scroll to position [194, 0]
click at [916, 446] on div "*Euphoria Only Room Large Spaces ( Basements, Studios, Open living/dining rooms…" at bounding box center [1119, 494] width 413 height 159
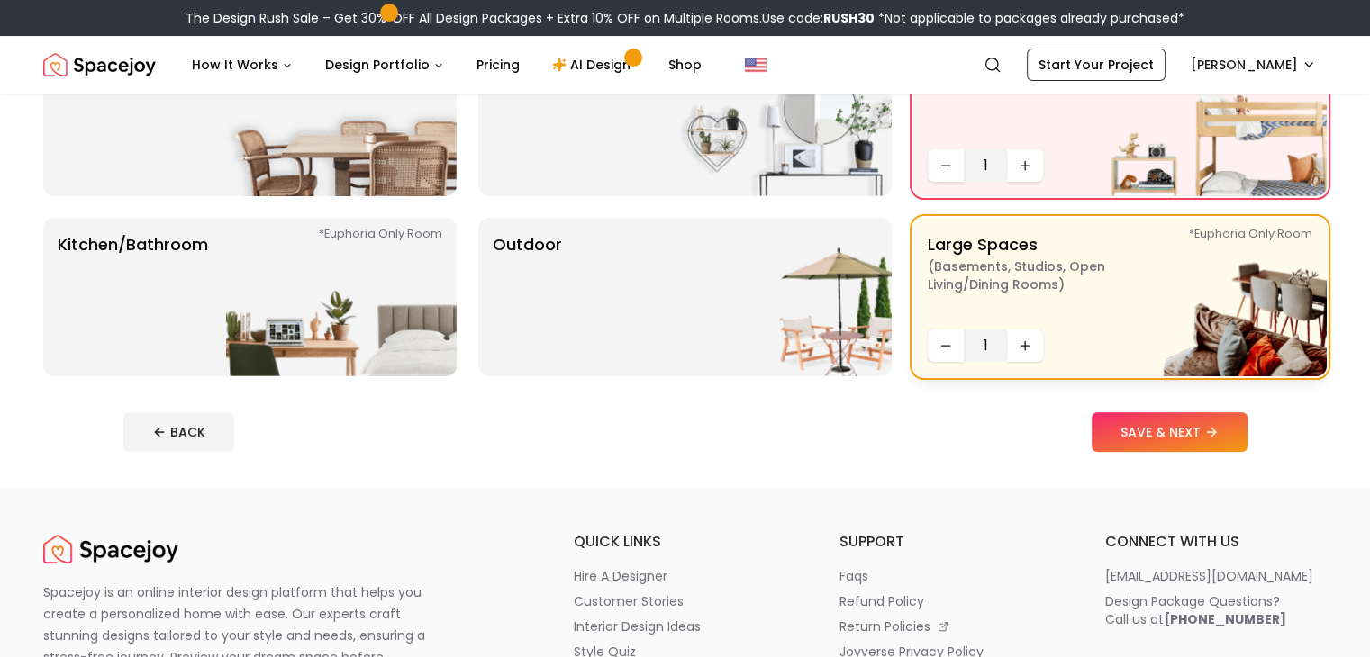
scroll to position [392, 0]
click at [940, 347] on icon "Decrease quantity" at bounding box center [945, 345] width 14 height 14
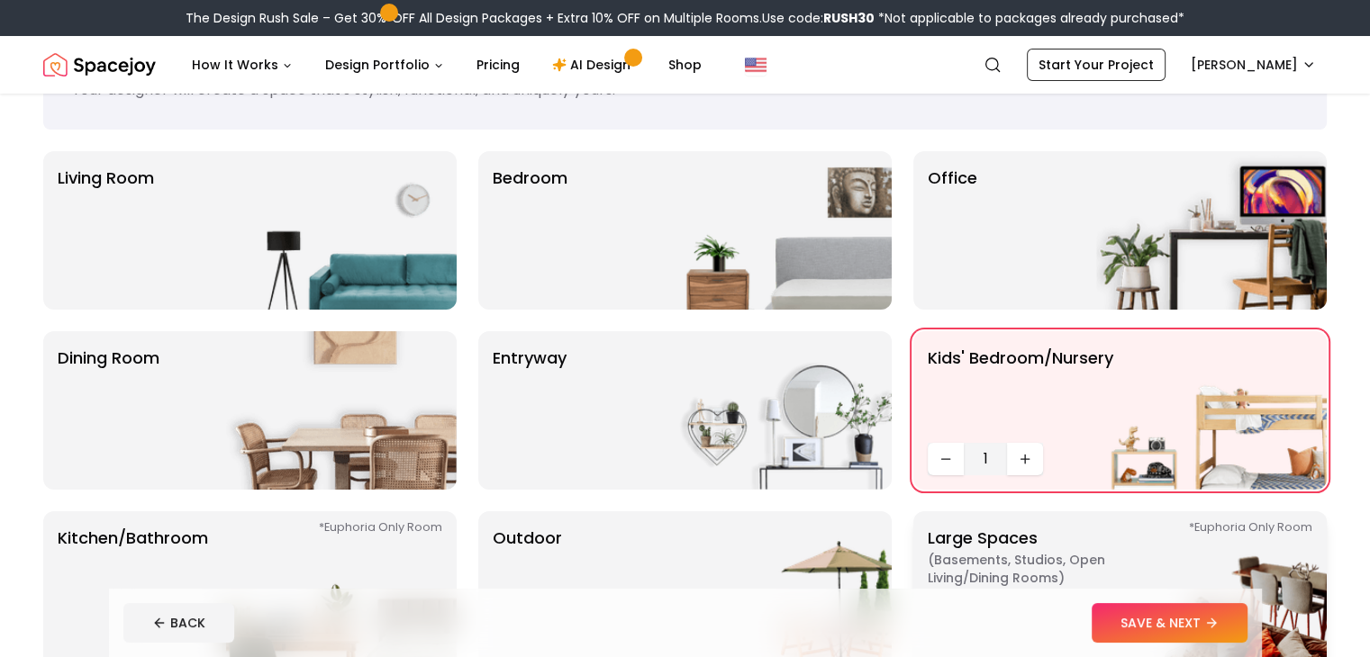
scroll to position [0, 0]
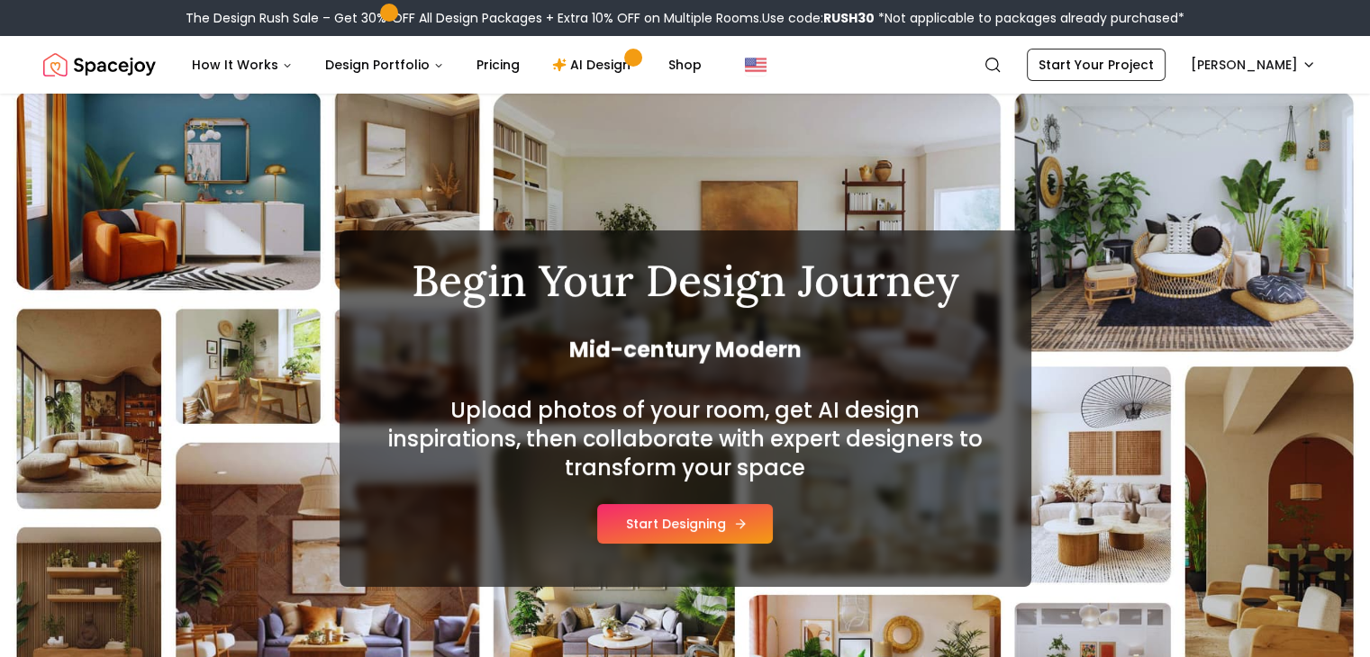
click at [753, 517] on button "Start Designing" at bounding box center [685, 524] width 176 height 40
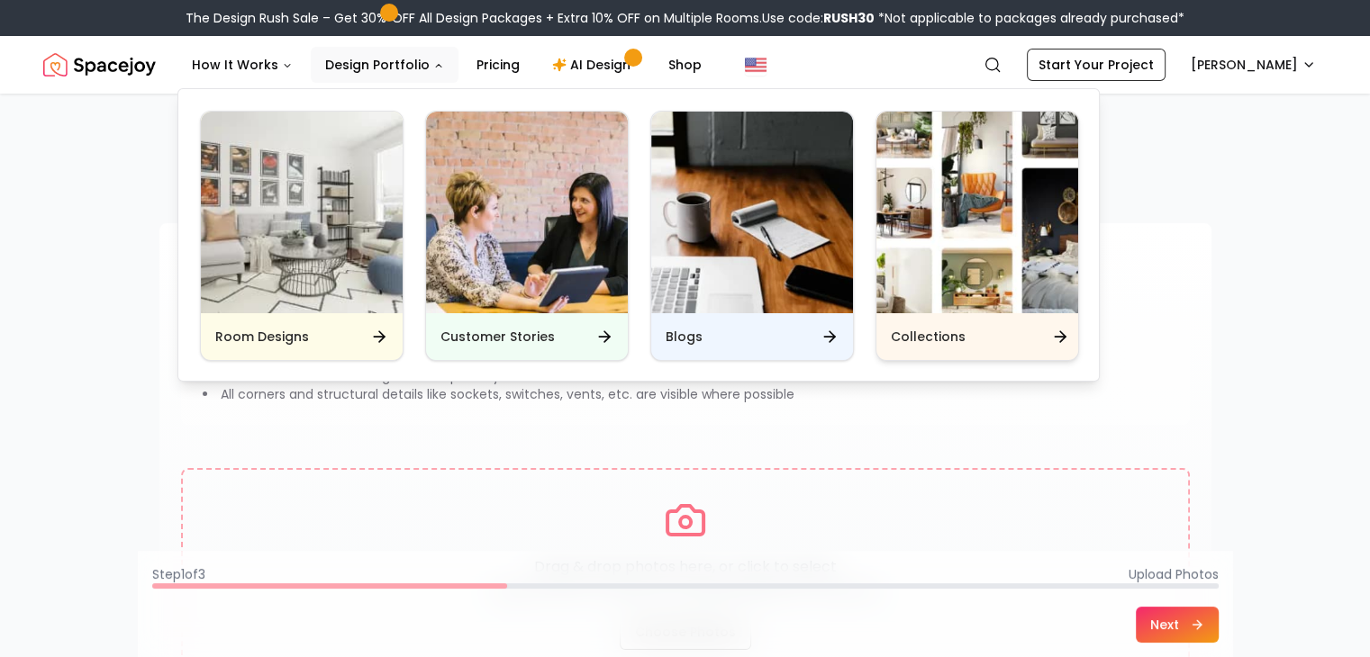
click at [971, 325] on div "Collections" at bounding box center [977, 336] width 202 height 47
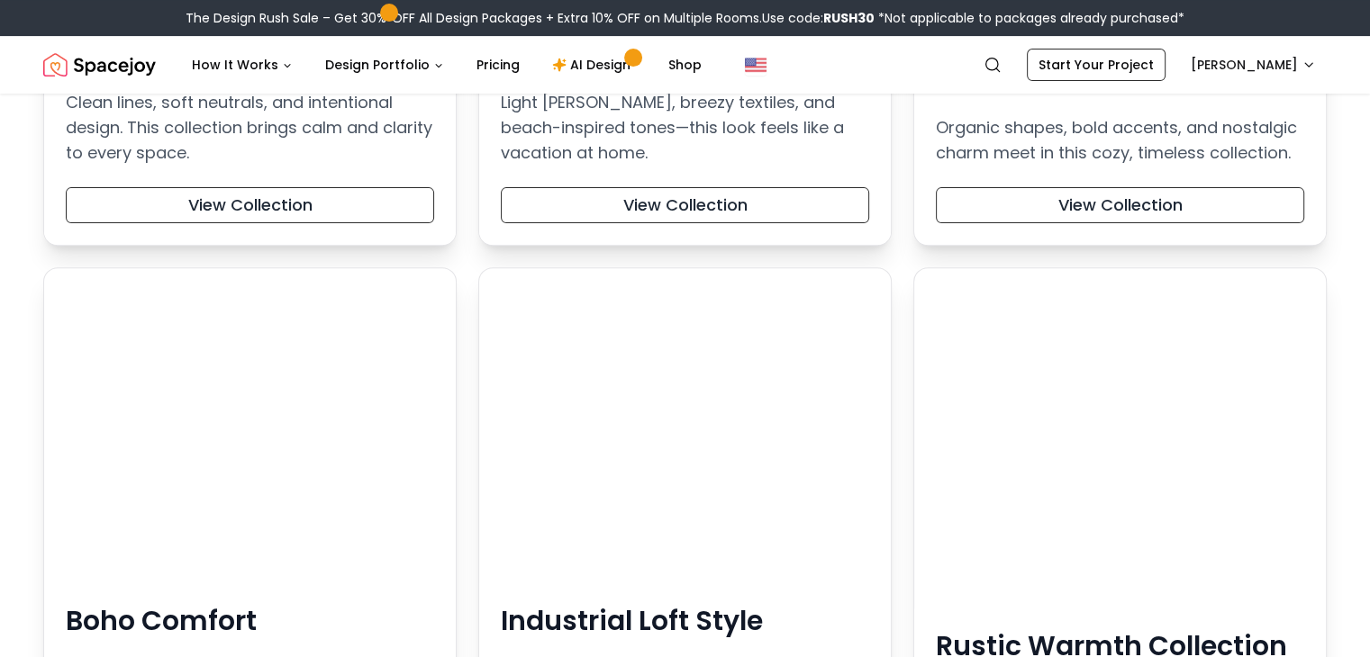
scroll to position [605, 0]
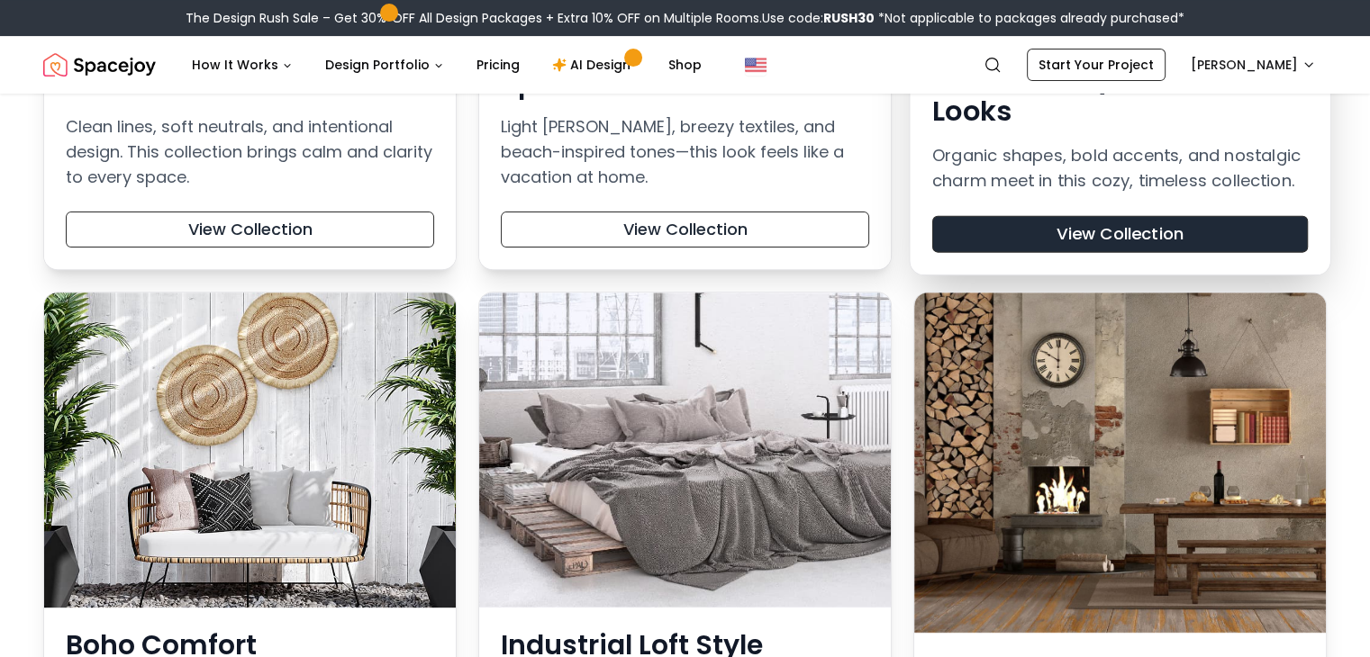
click at [1004, 230] on button "View Collection" at bounding box center [1120, 234] width 376 height 37
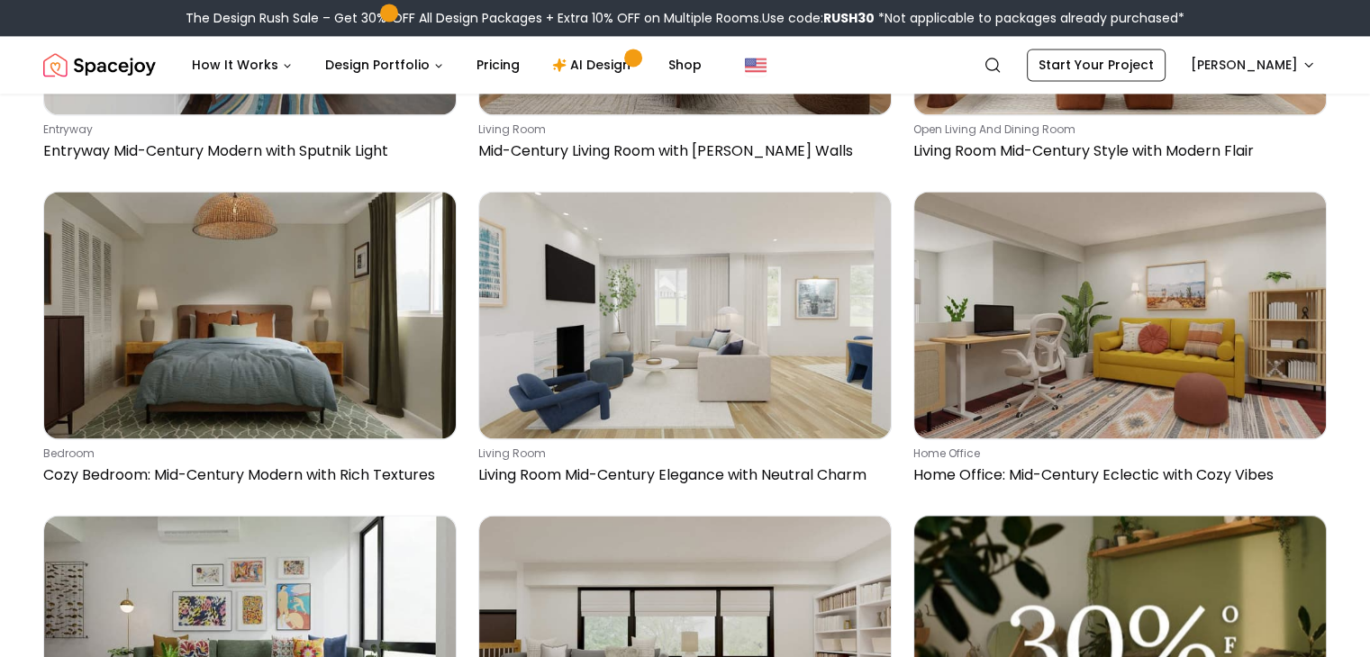
scroll to position [2657, 0]
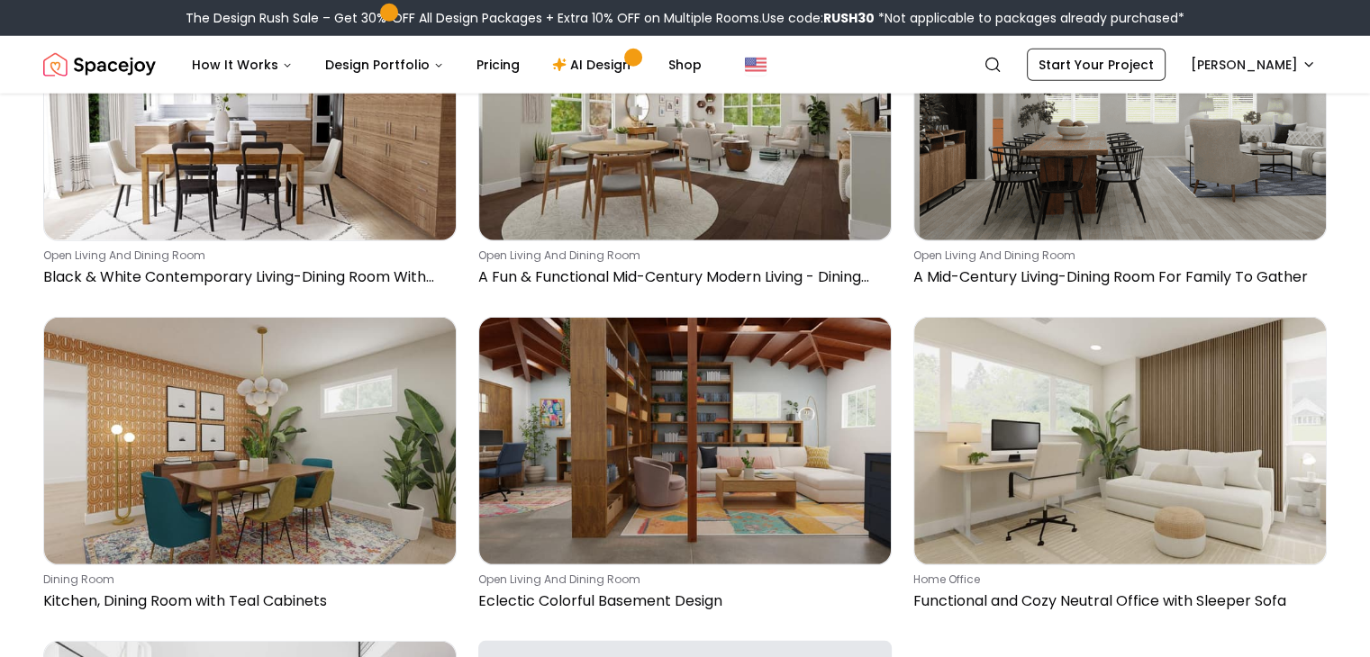
scroll to position [5145, 0]
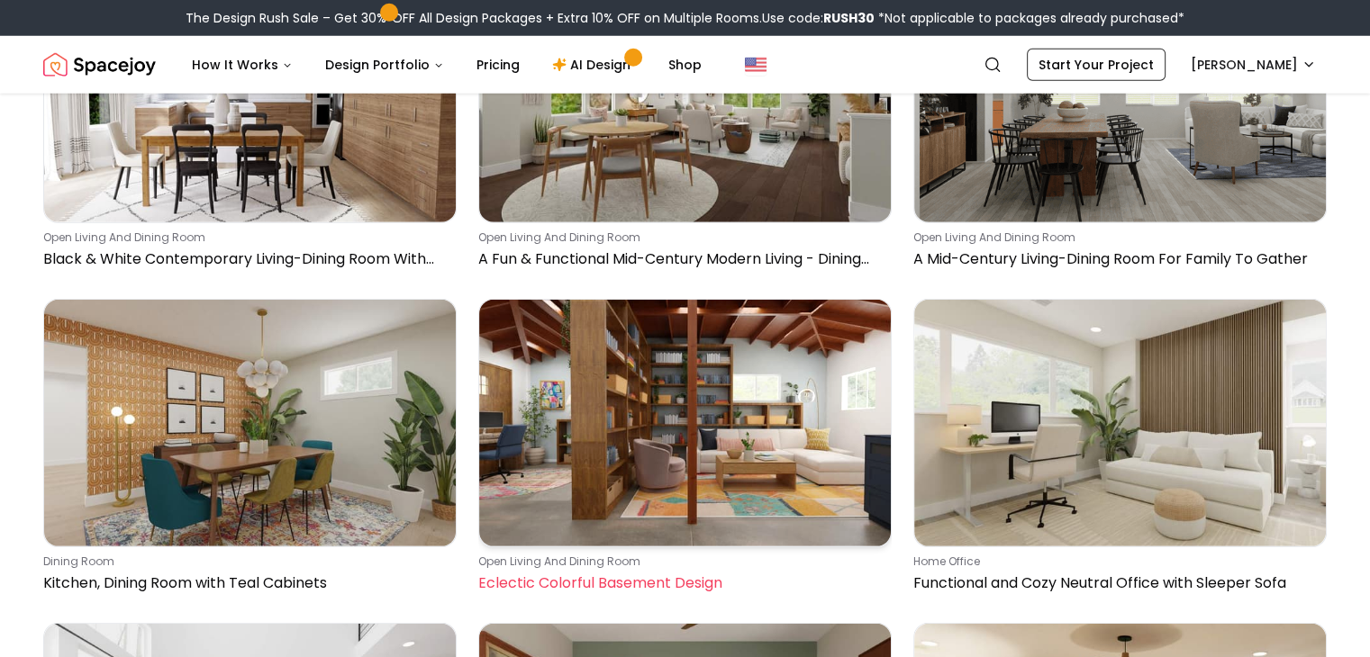
click at [802, 502] on img at bounding box center [685, 423] width 412 height 247
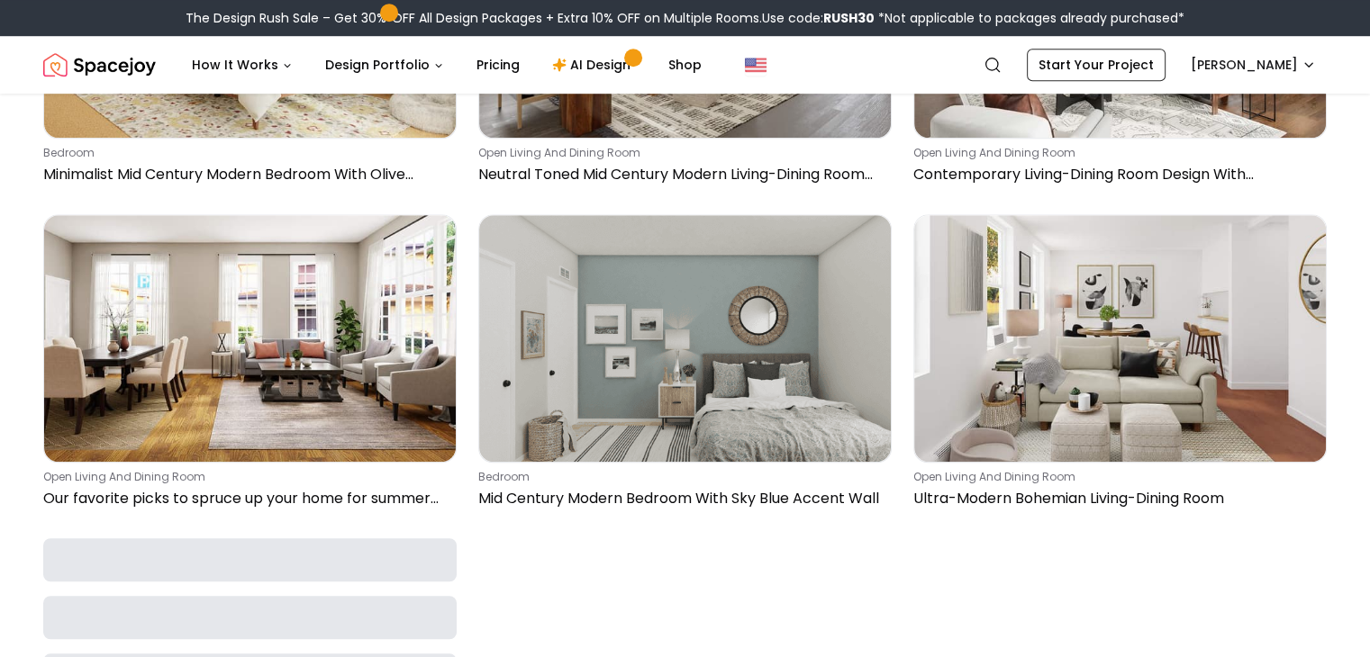
scroll to position [8152, 0]
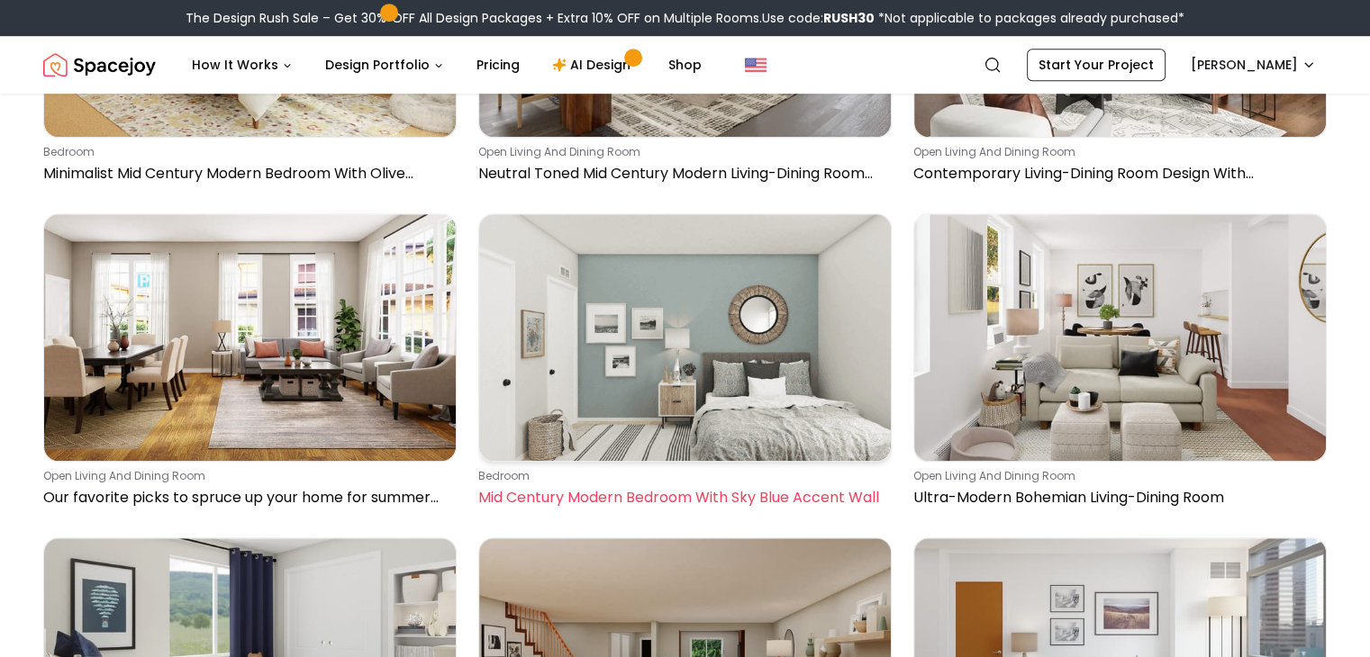
click at [699, 375] on img at bounding box center [685, 337] width 412 height 247
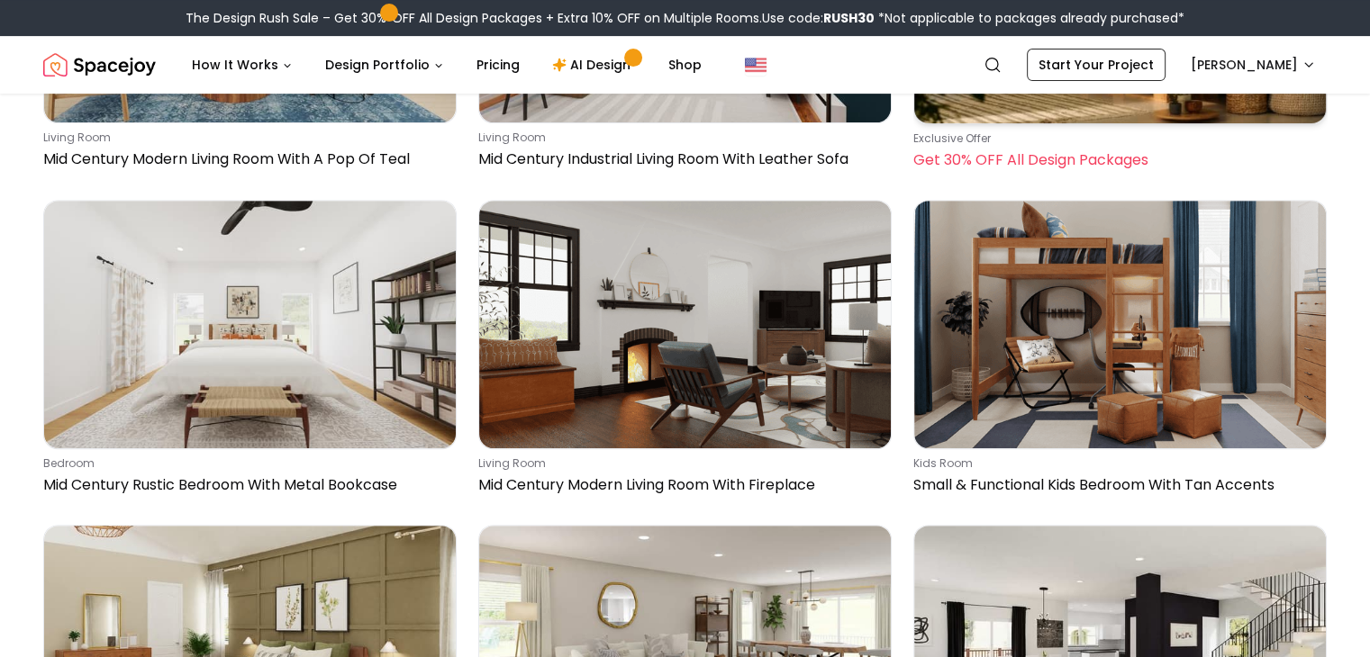
scroll to position [7457, 0]
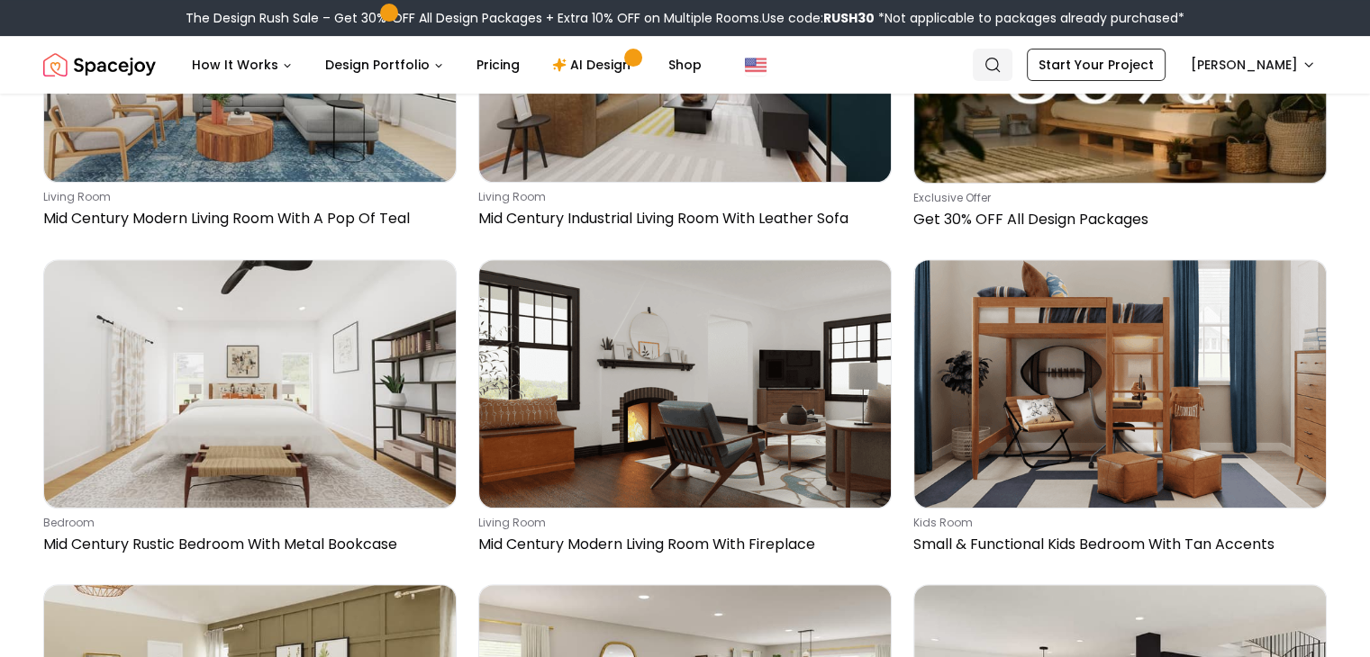
click at [1012, 58] on link "Search" at bounding box center [993, 65] width 40 height 32
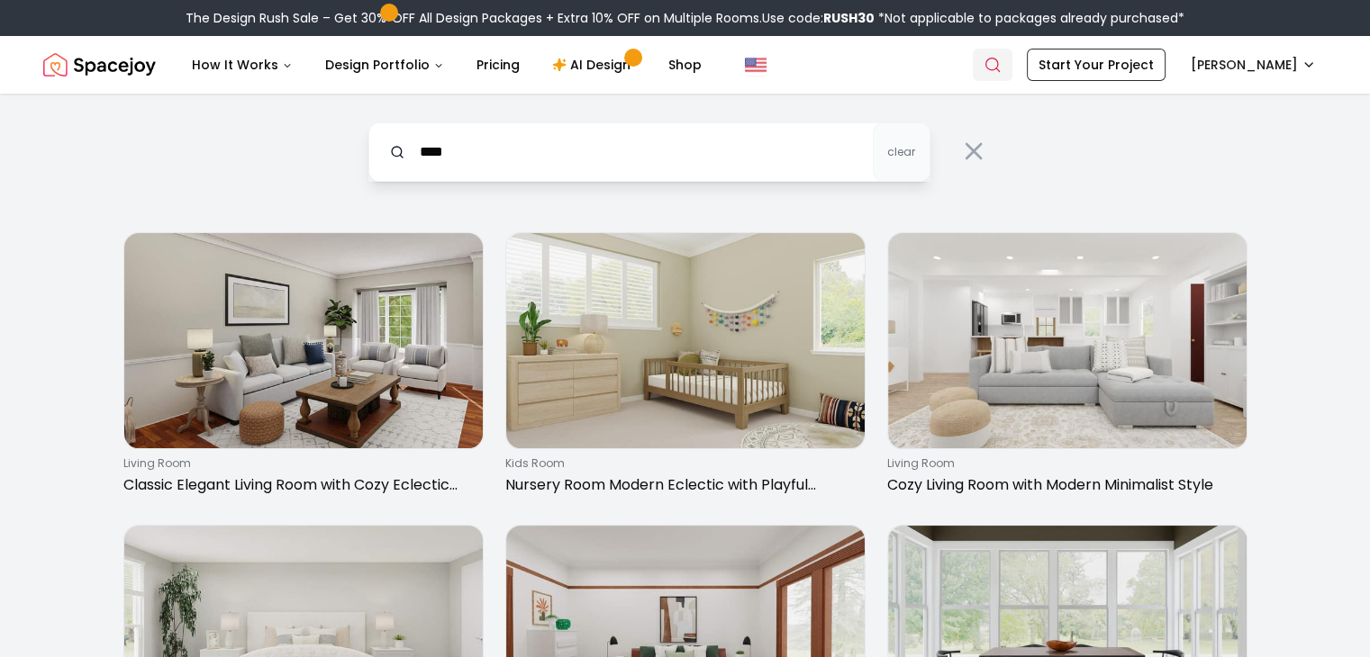
type input "****"
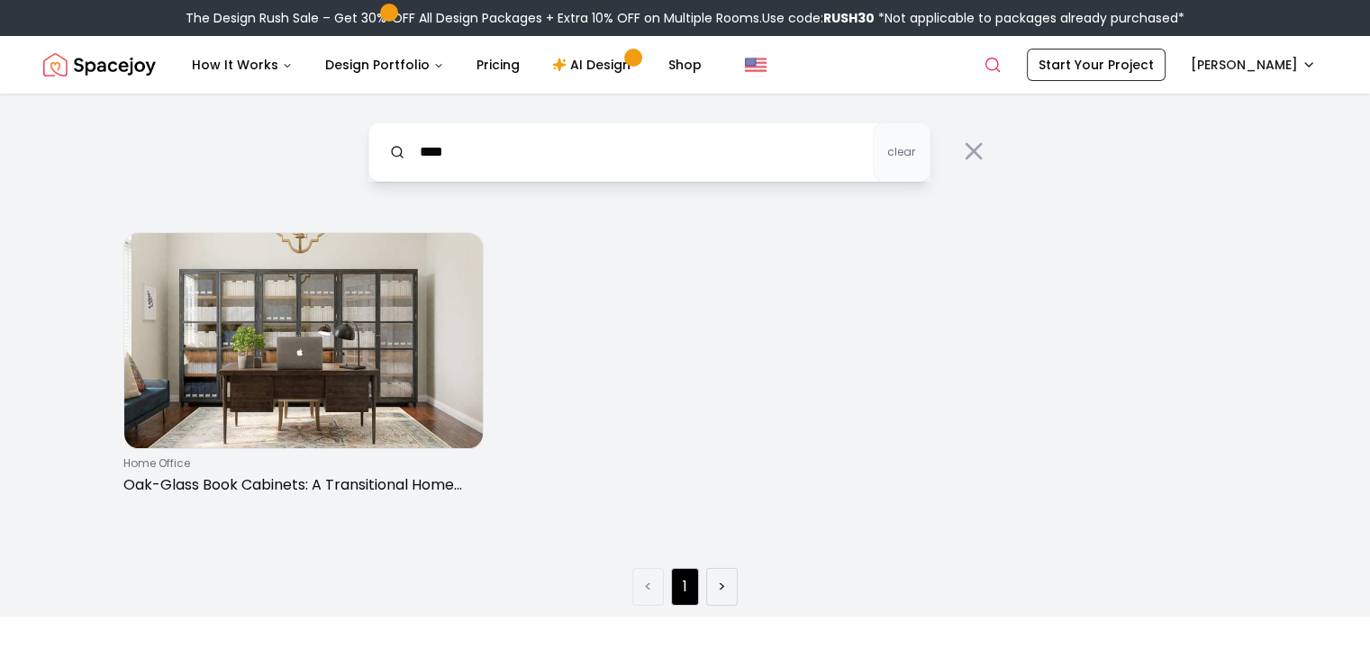
click at [703, 605] on ul "< 1 >" at bounding box center [684, 587] width 105 height 38
click at [721, 598] on link ">" at bounding box center [722, 587] width 8 height 22
click at [718, 598] on link ">" at bounding box center [722, 587] width 8 height 22
click at [710, 606] on li ">" at bounding box center [722, 587] width 32 height 38
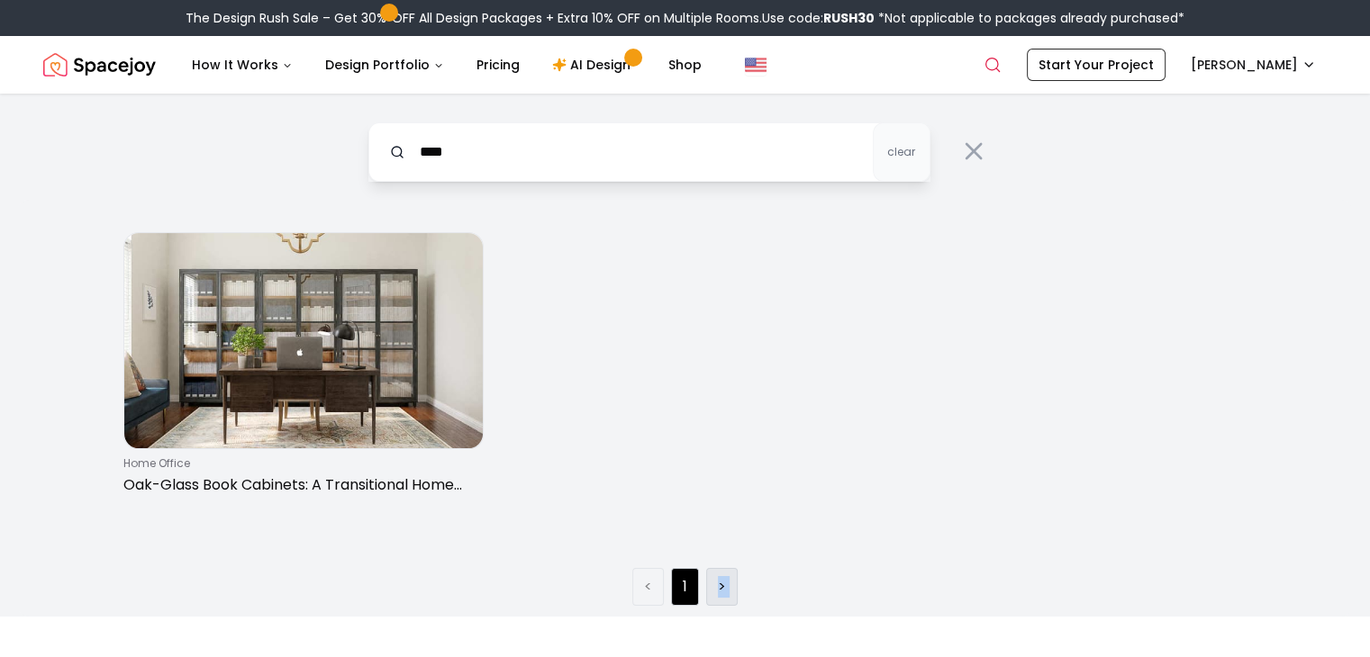
click at [710, 606] on li ">" at bounding box center [722, 587] width 32 height 38
drag, startPoint x: 710, startPoint y: 614, endPoint x: 716, endPoint y: 518, distance: 96.6
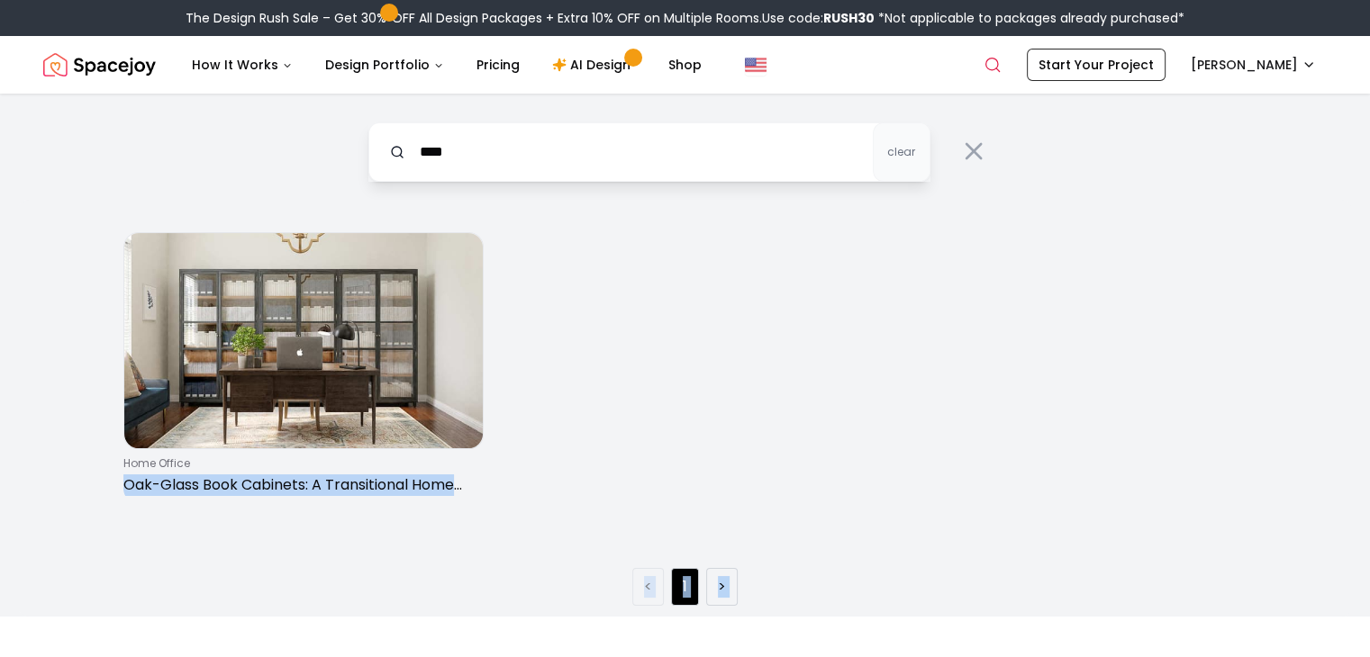
click at [716, 518] on div "home office Oak-Glass Book Cabinets: A Transitional Home Office < 1 >" at bounding box center [685, 408] width 1334 height 417
click at [716, 503] on div "home office Oak-Glass Book Cabinets: A Transitional Home Office" at bounding box center [685, 367] width 1124 height 271
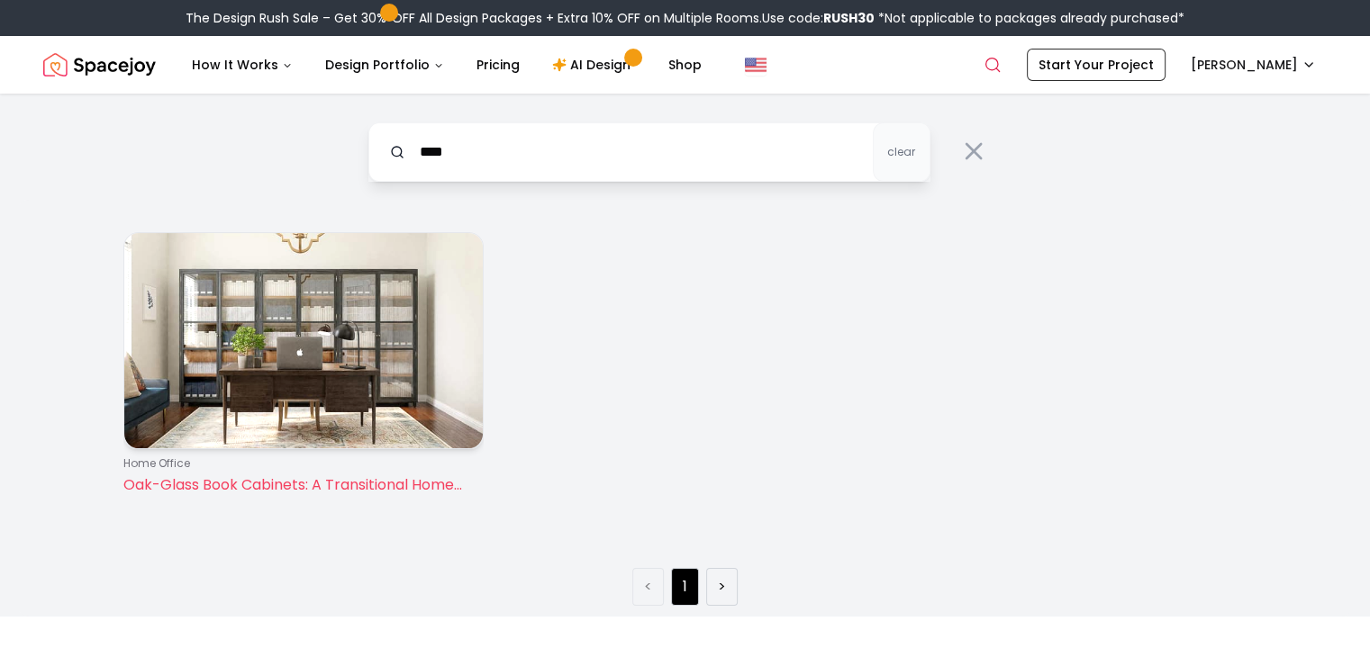
click at [425, 442] on img at bounding box center [303, 340] width 358 height 215
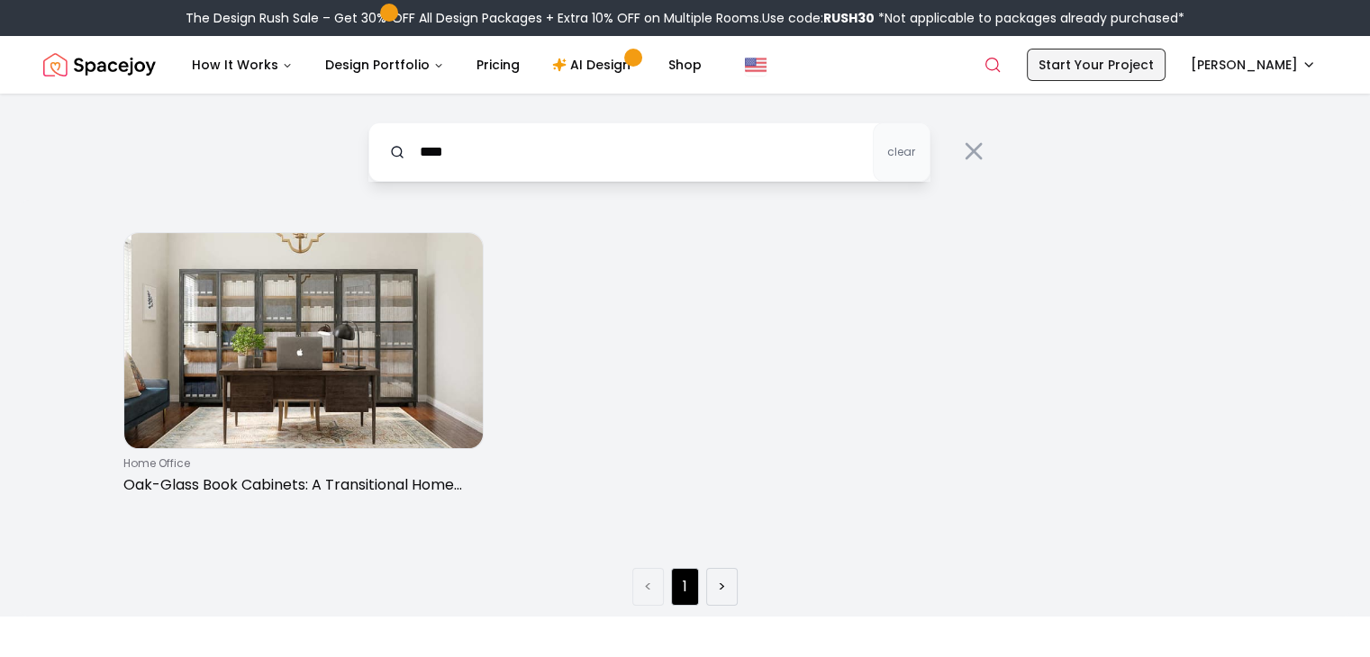
click at [1124, 68] on link "Start Your Project" at bounding box center [1096, 65] width 139 height 32
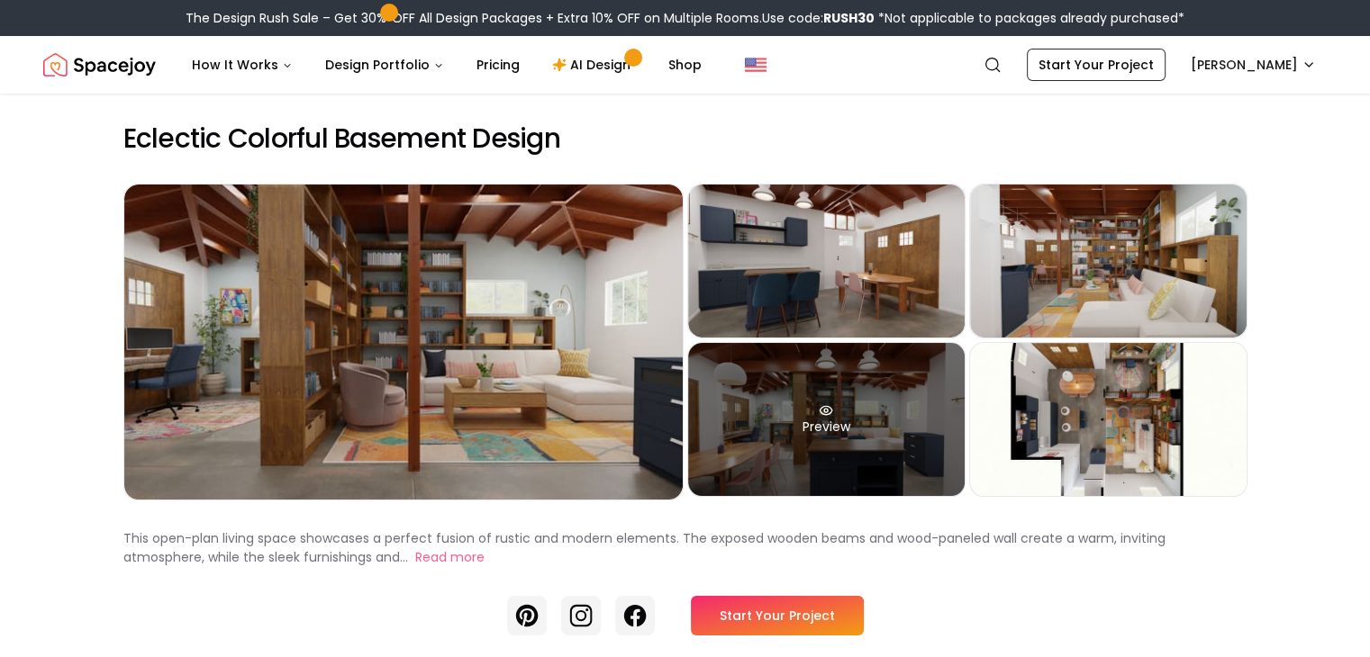
click at [850, 454] on div "Preview" at bounding box center [826, 419] width 276 height 153
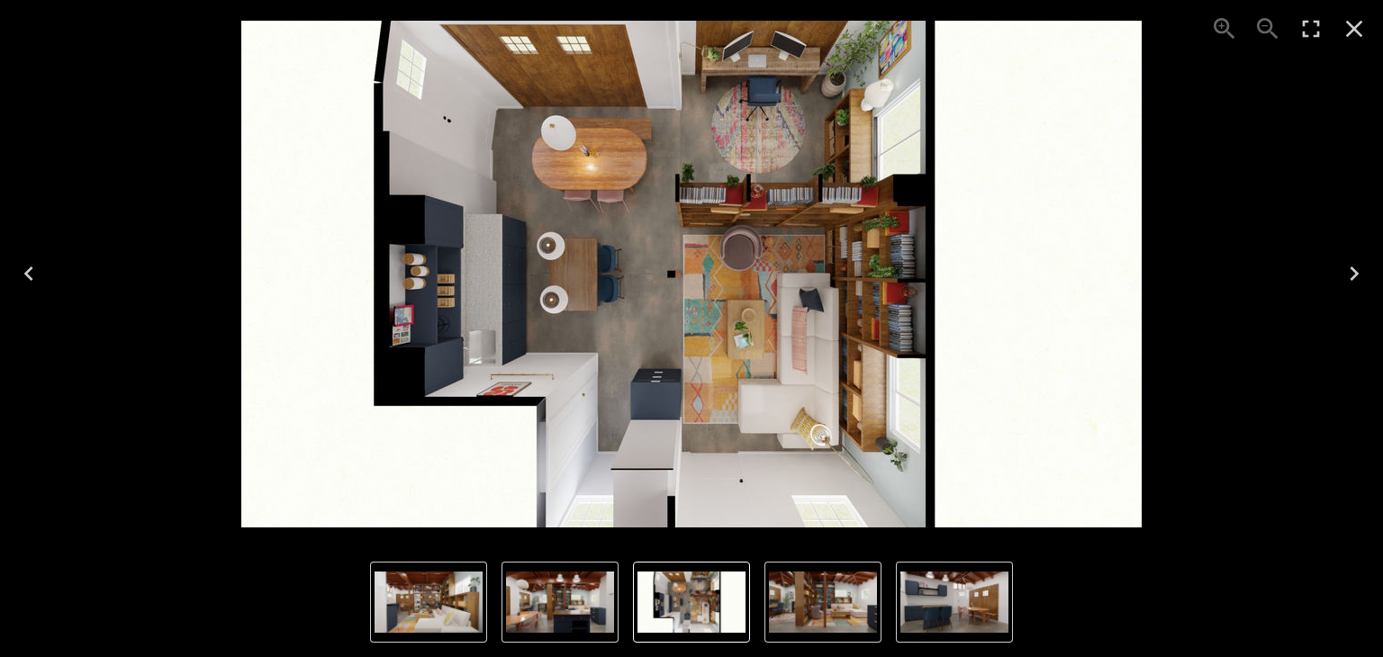
click at [9, 278] on button "Previous" at bounding box center [29, 274] width 58 height 72
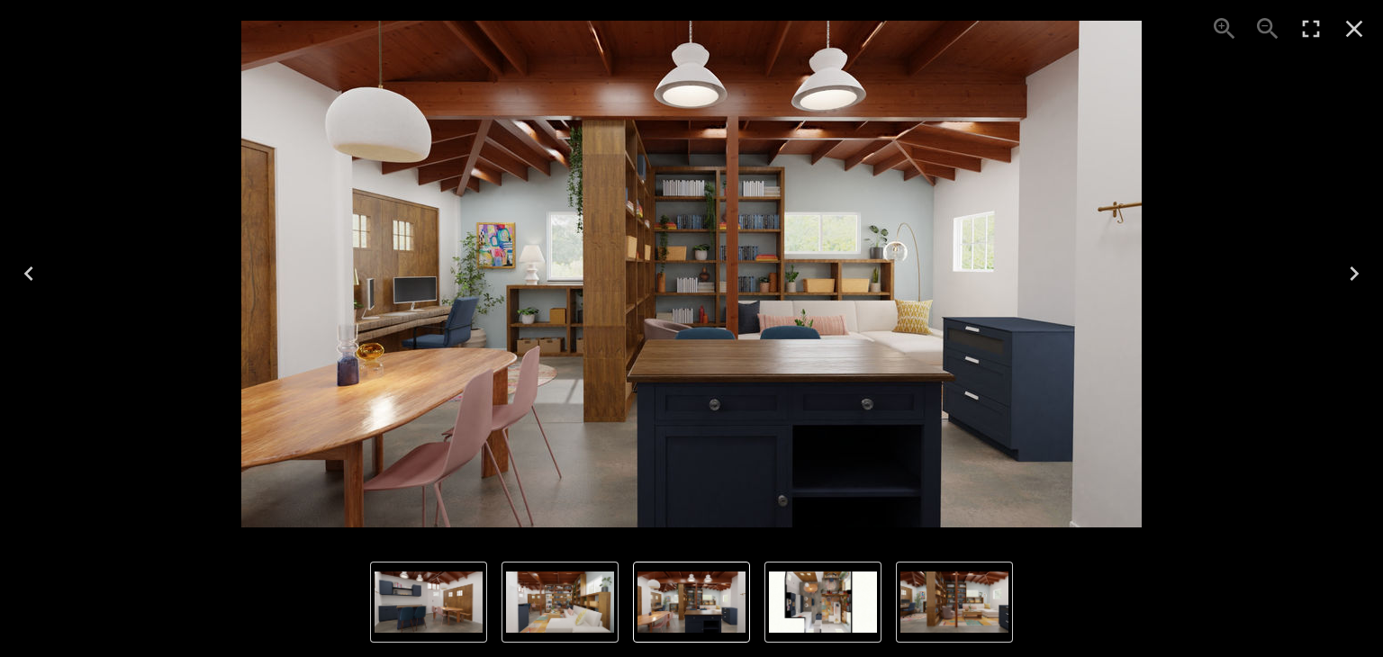
click at [9, 278] on button "Previous" at bounding box center [29, 274] width 58 height 72
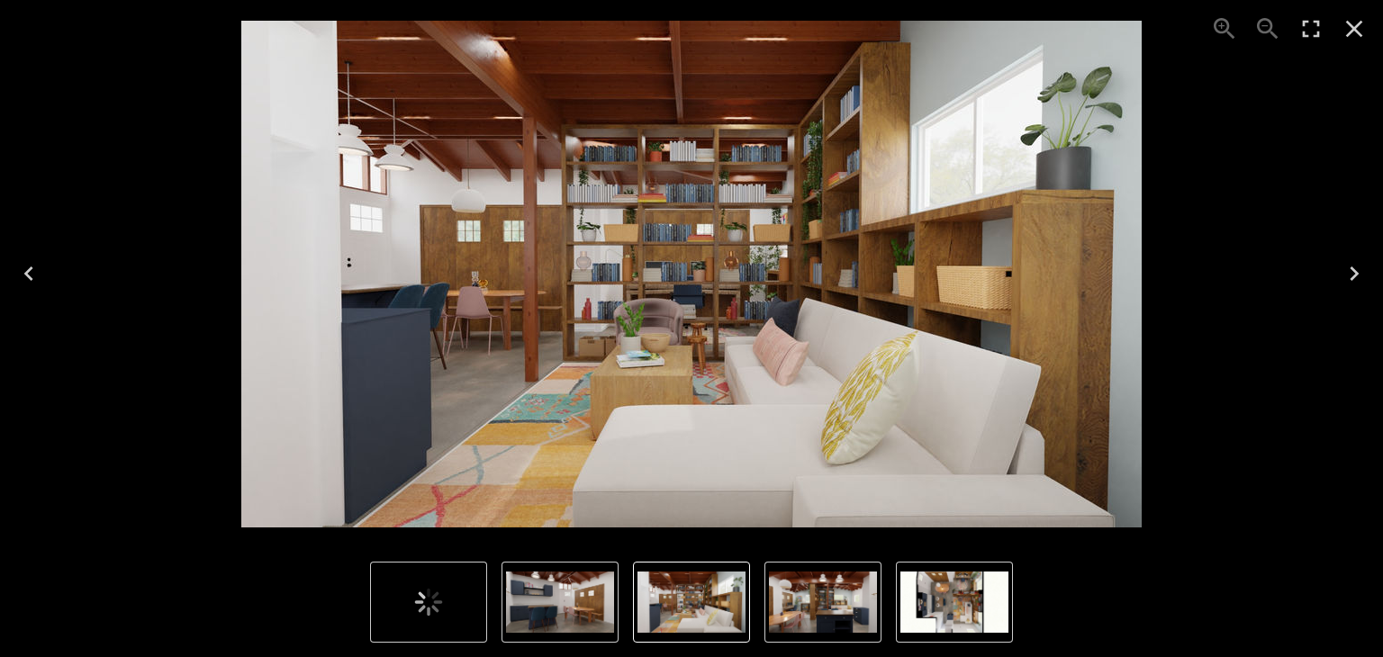
click at [9, 278] on button "Previous" at bounding box center [29, 274] width 58 height 72
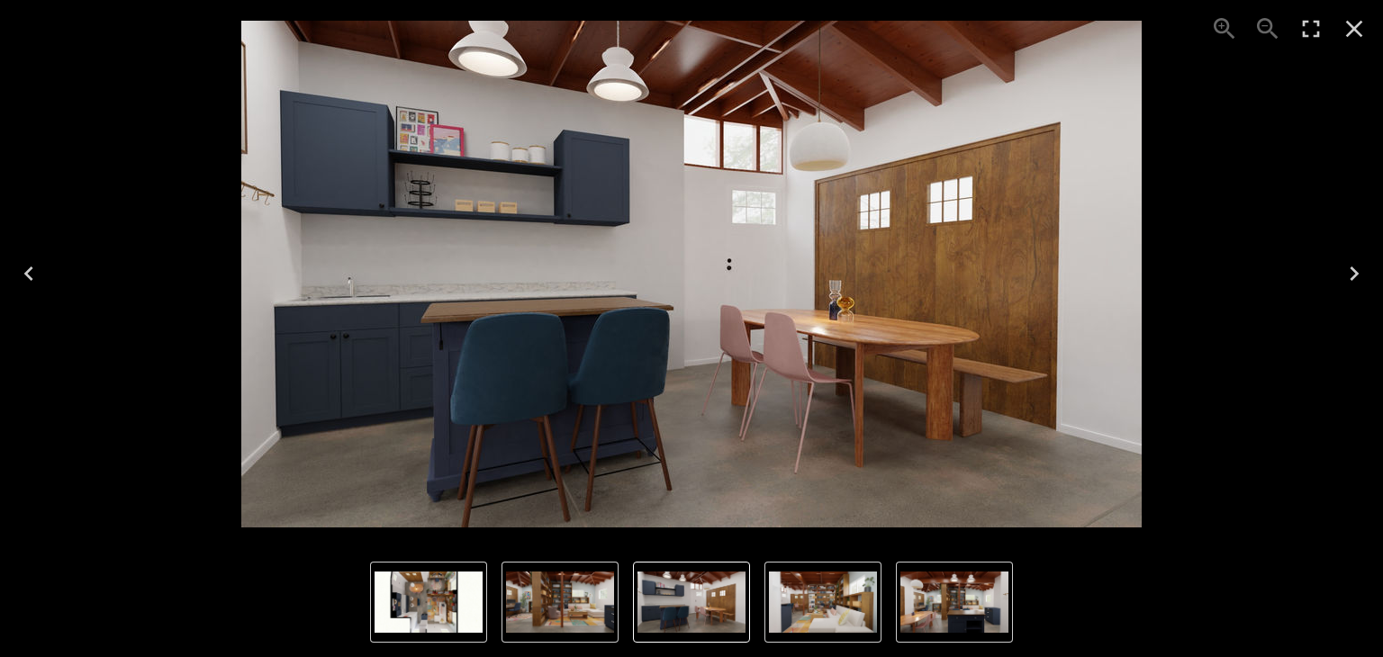
click at [9, 278] on button "Previous" at bounding box center [29, 274] width 58 height 72
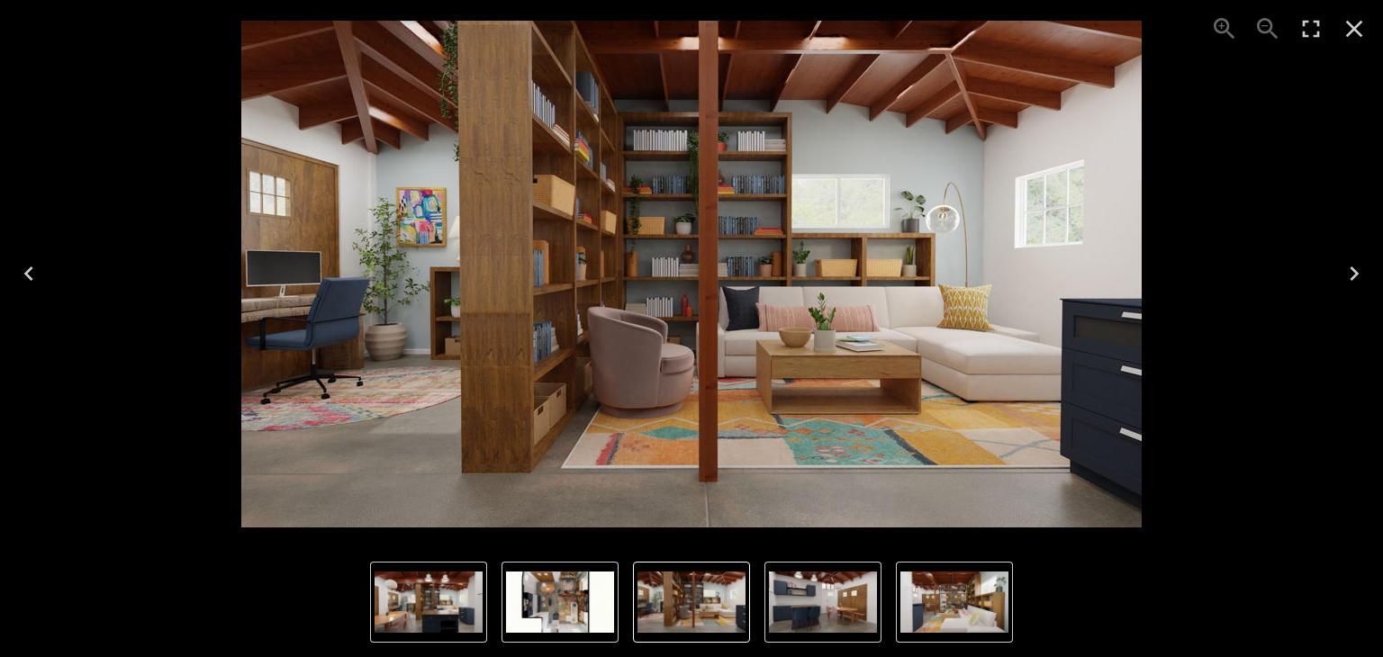
click at [9, 278] on button "Previous" at bounding box center [29, 274] width 58 height 72
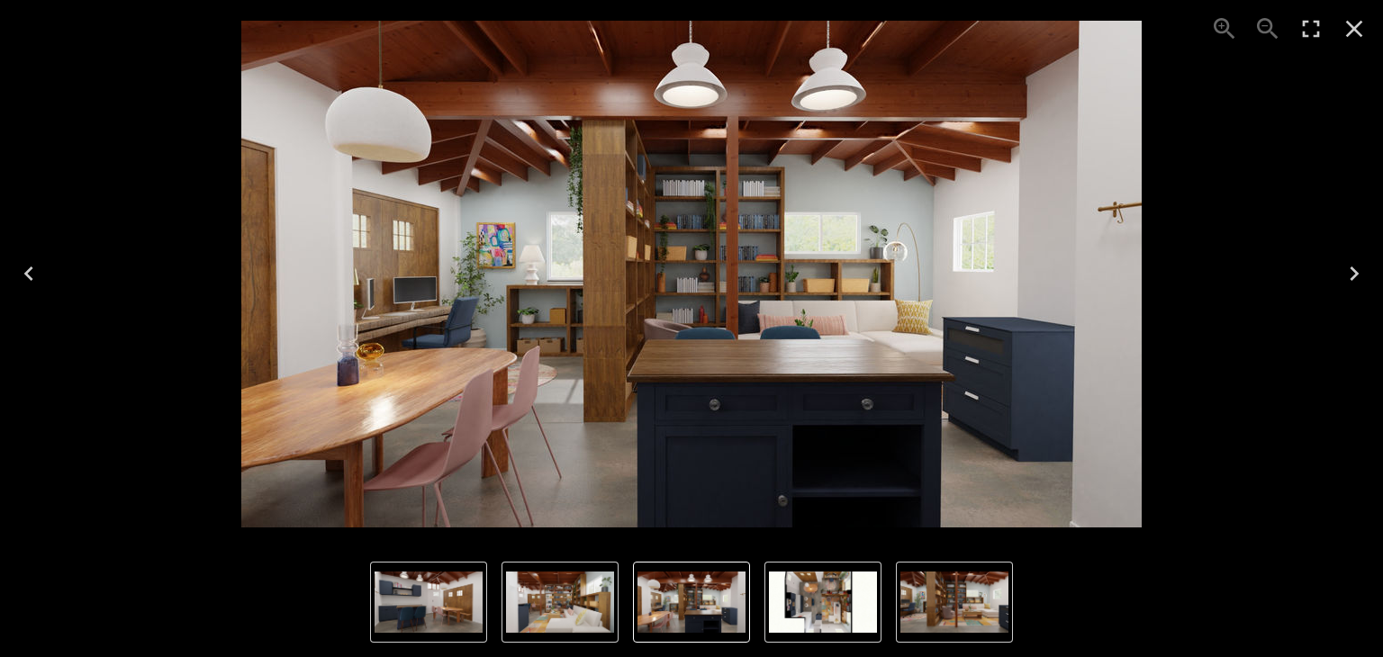
click at [9, 278] on button "Previous" at bounding box center [29, 274] width 58 height 72
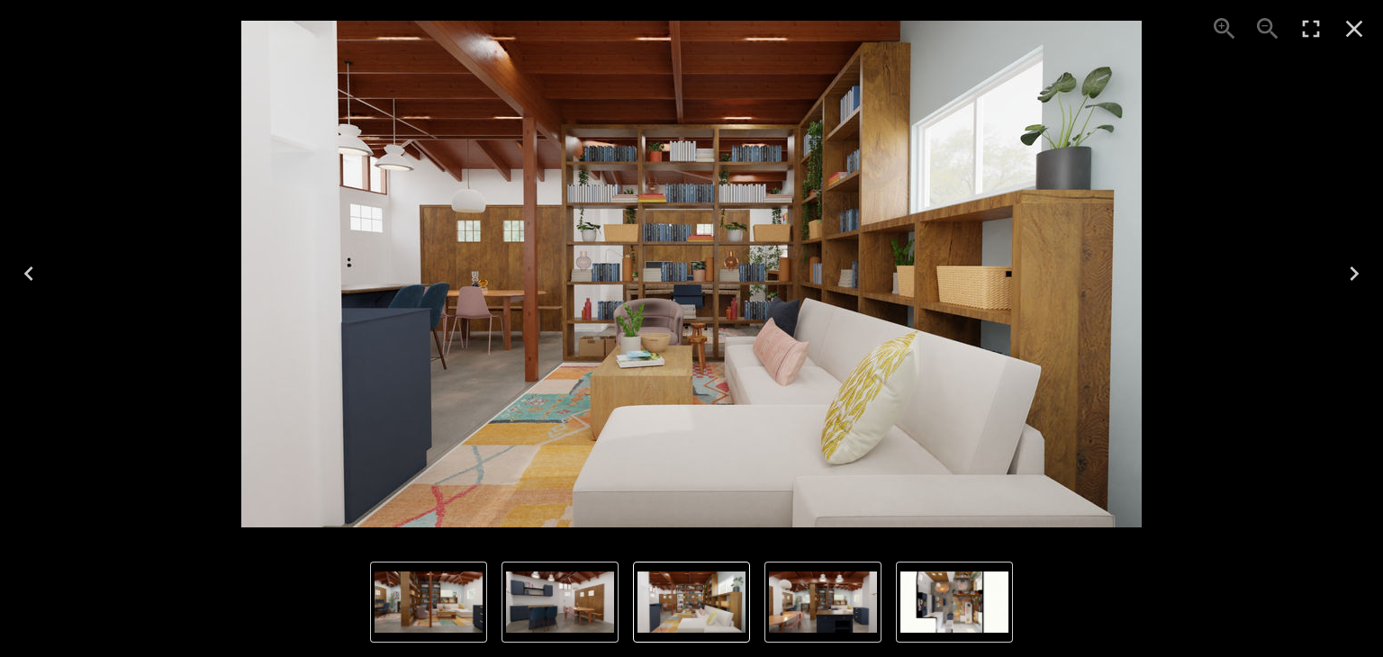
drag, startPoint x: 9, startPoint y: 278, endPoint x: 480, endPoint y: -78, distance: 590.8
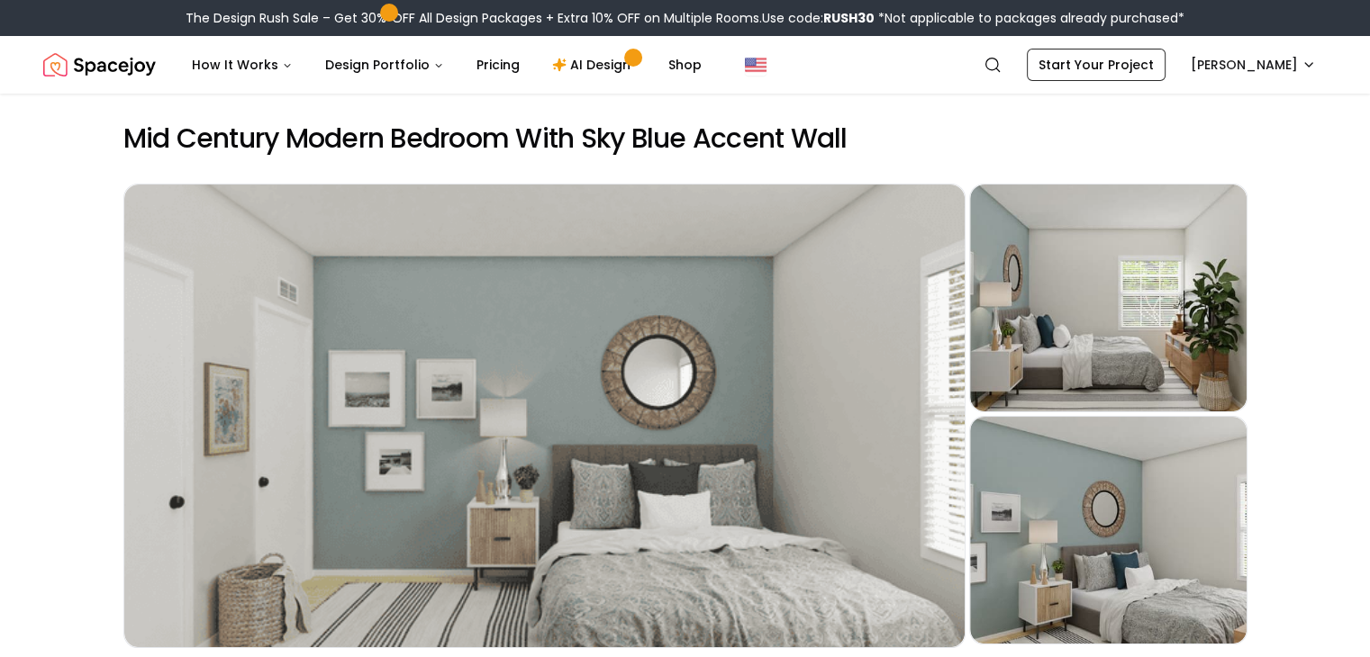
click at [699, 375] on div "Preview" at bounding box center [544, 416] width 840 height 463
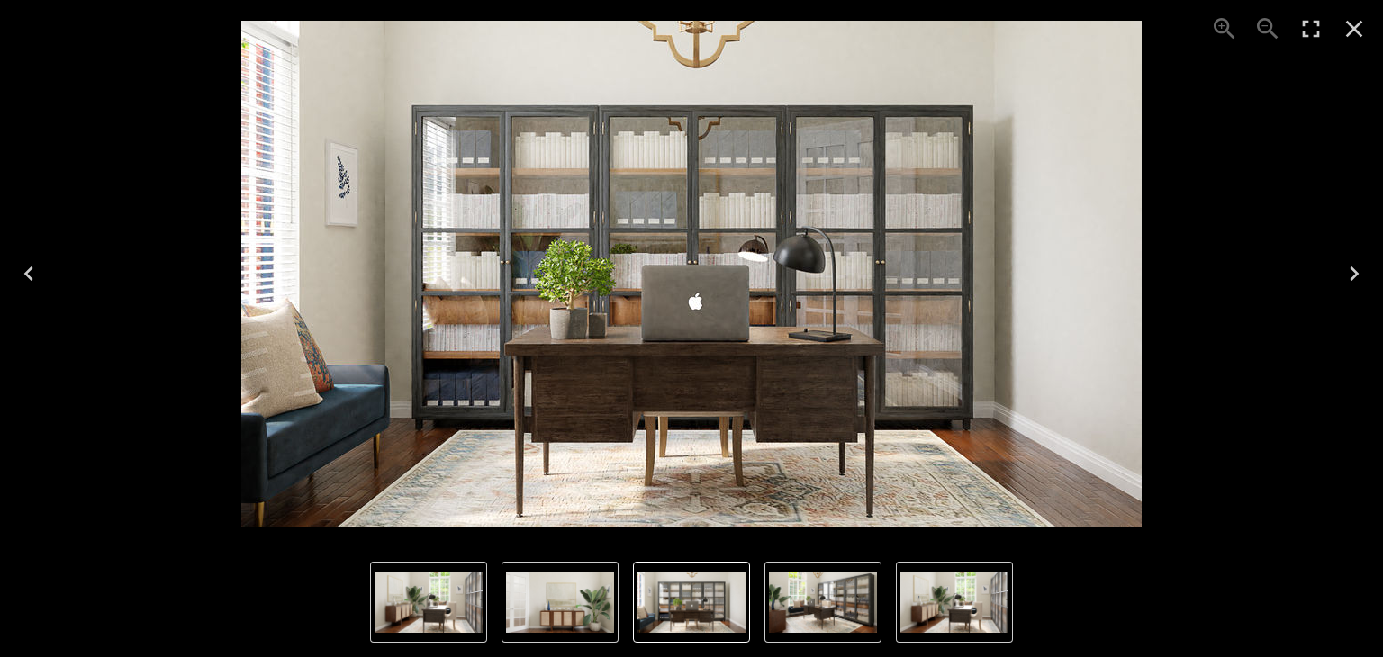
click at [1351, 33] on icon "Close" at bounding box center [1354, 28] width 29 height 29
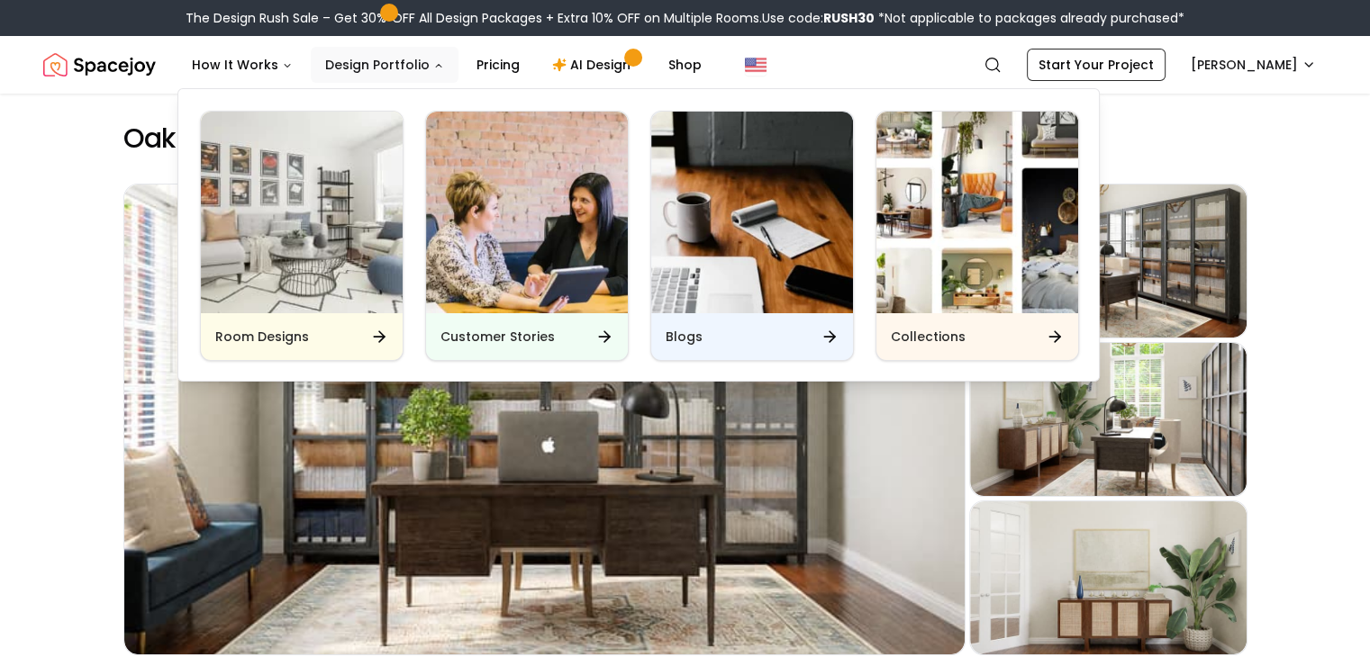
click at [395, 53] on button "Design Portfolio" at bounding box center [385, 65] width 148 height 36
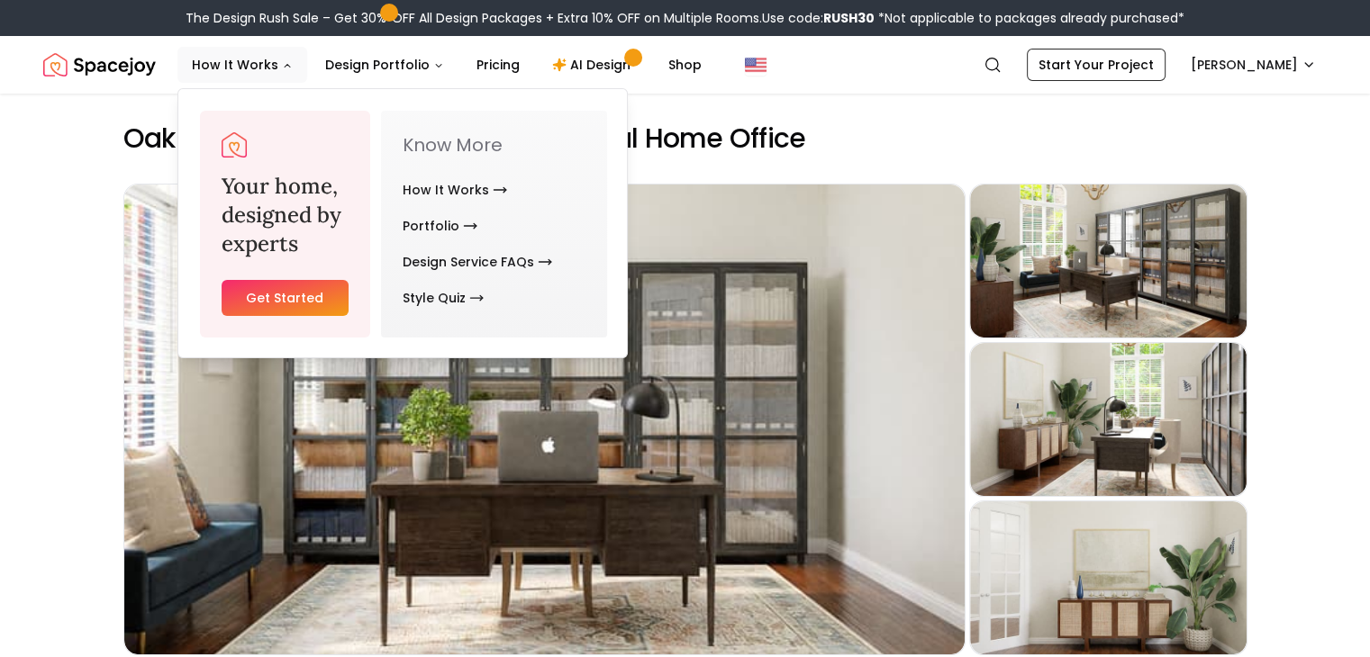
click at [315, 285] on link "Get Started" at bounding box center [285, 298] width 127 height 36
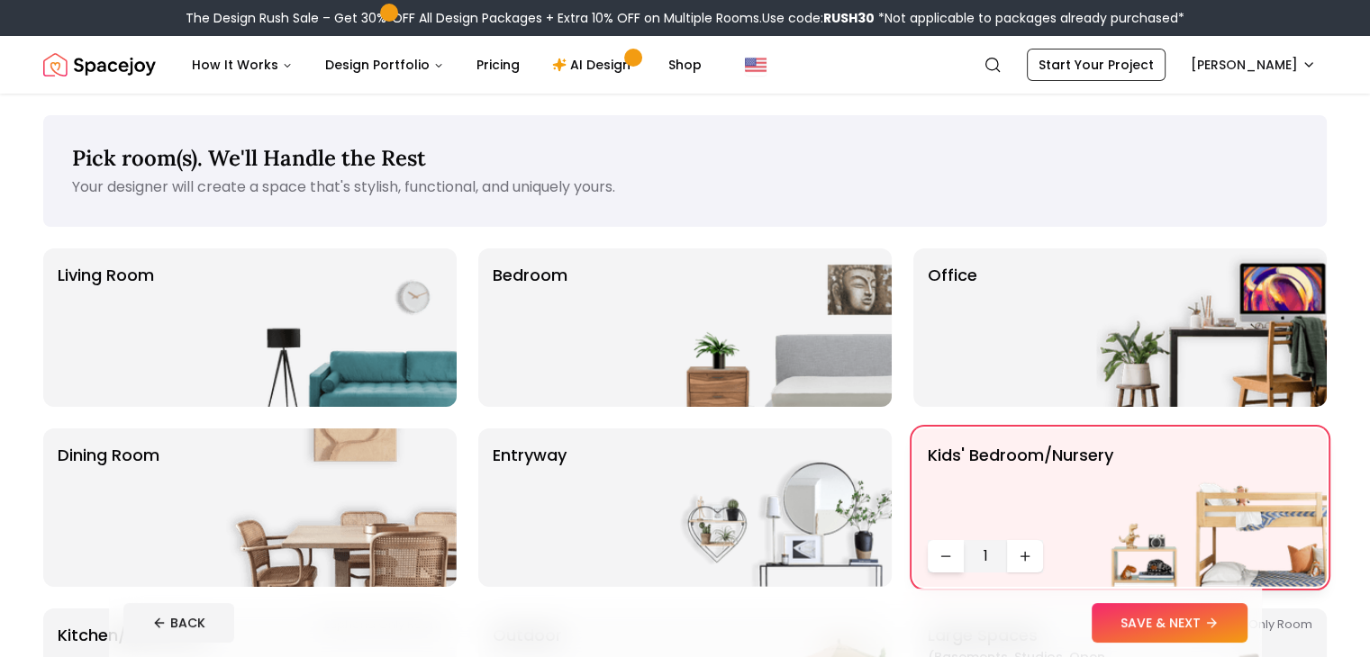
click at [928, 564] on button "Decrease quantity" at bounding box center [946, 556] width 36 height 32
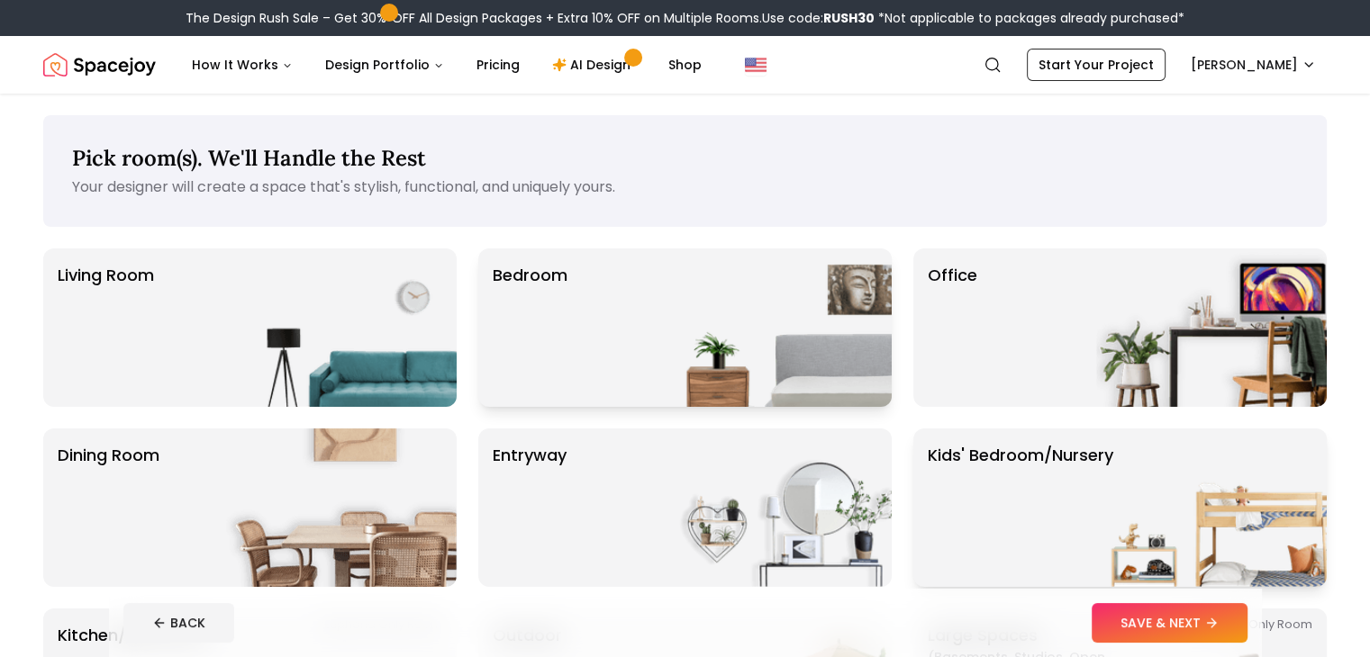
click at [750, 277] on img at bounding box center [776, 328] width 231 height 159
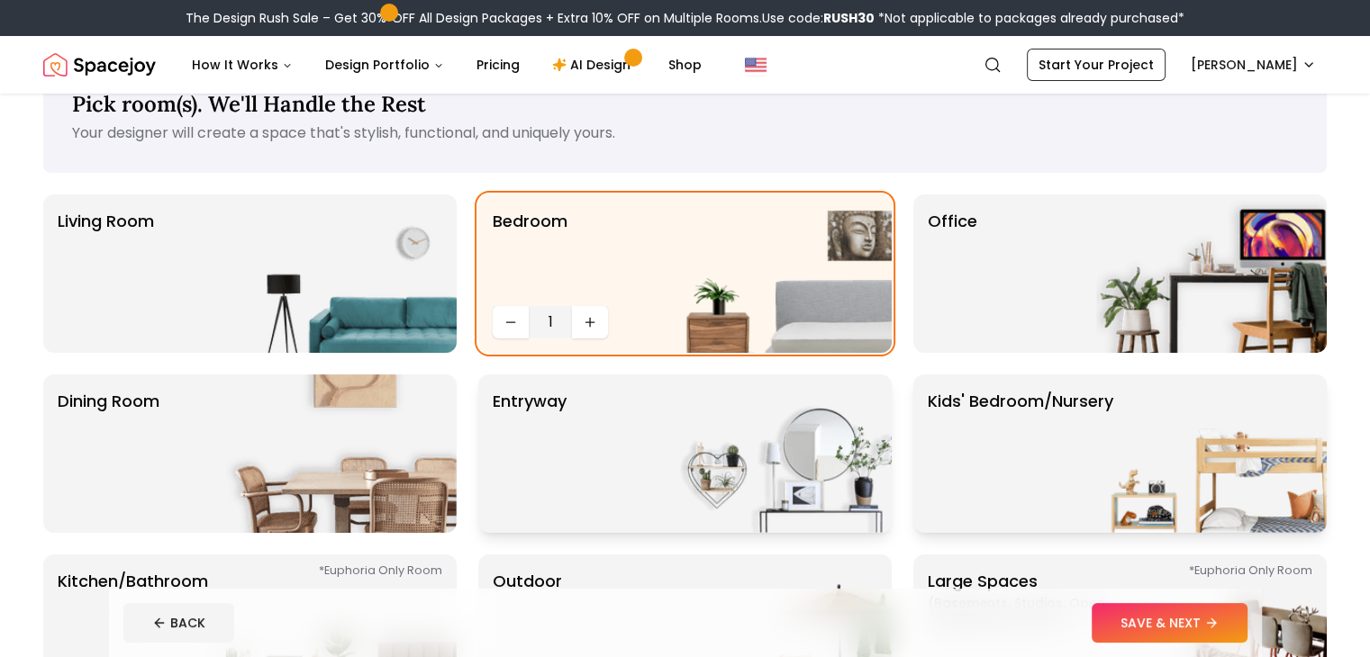
scroll to position [53, 0]
click at [1041, 305] on div "Office" at bounding box center [1119, 274] width 413 height 159
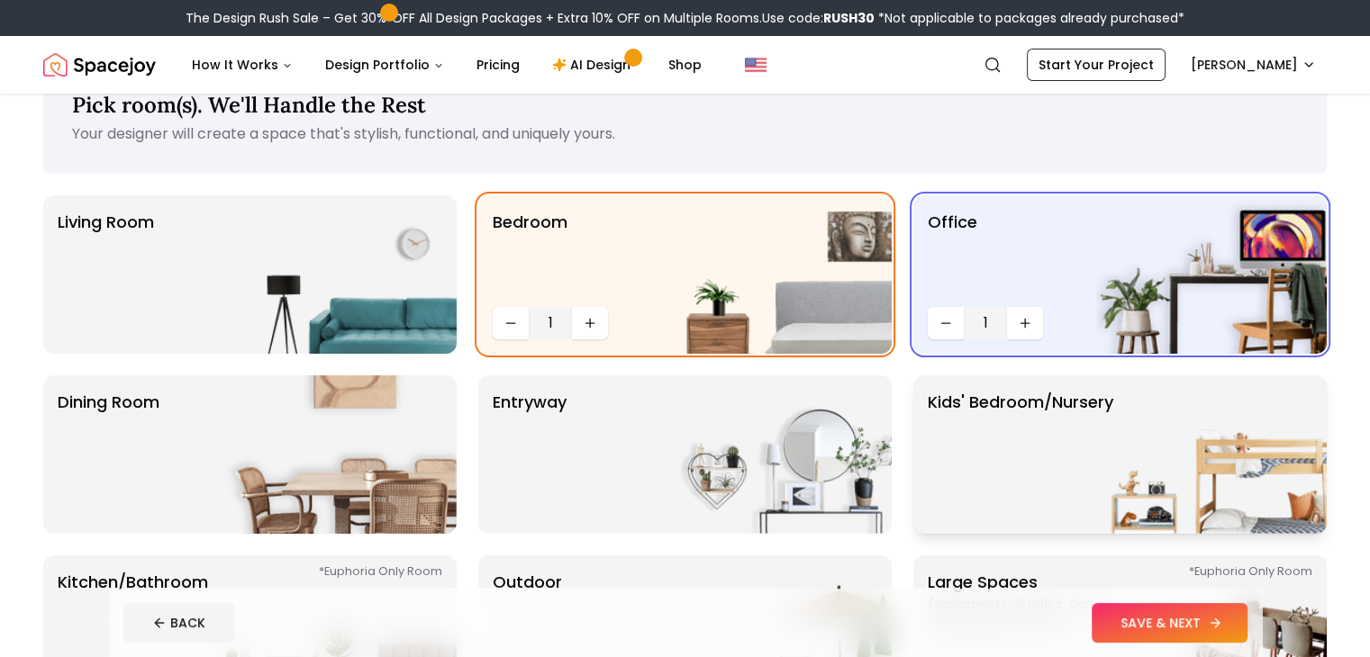
click at [1212, 624] on button "SAVE & NEXT" at bounding box center [1170, 623] width 156 height 40
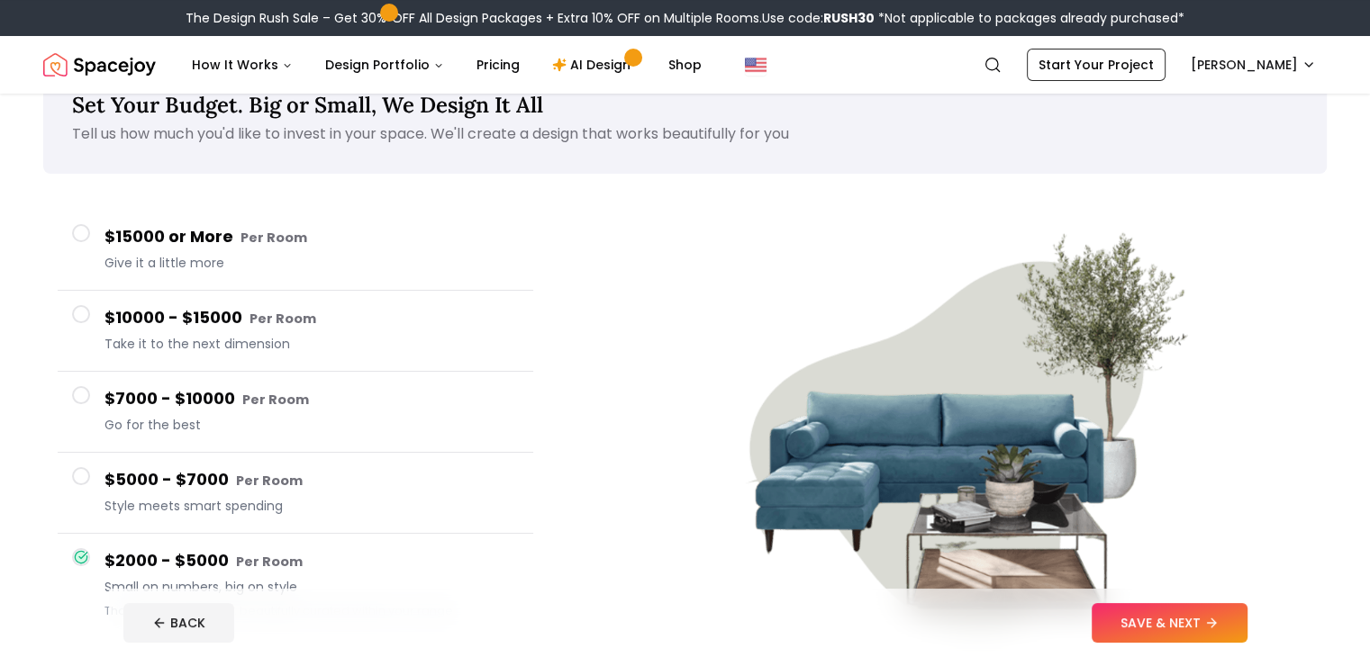
click at [1012, 595] on footer "BACK SAVE & NEXT" at bounding box center [685, 623] width 1153 height 68
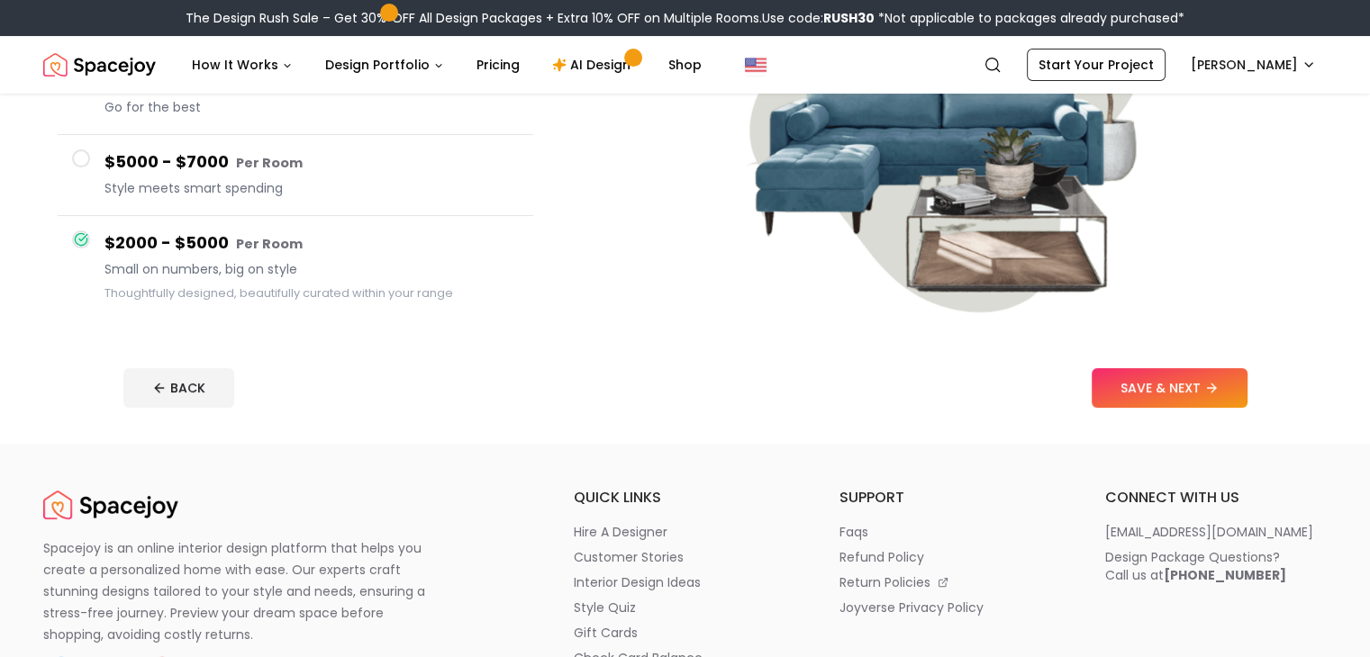
scroll to position [375, 0]
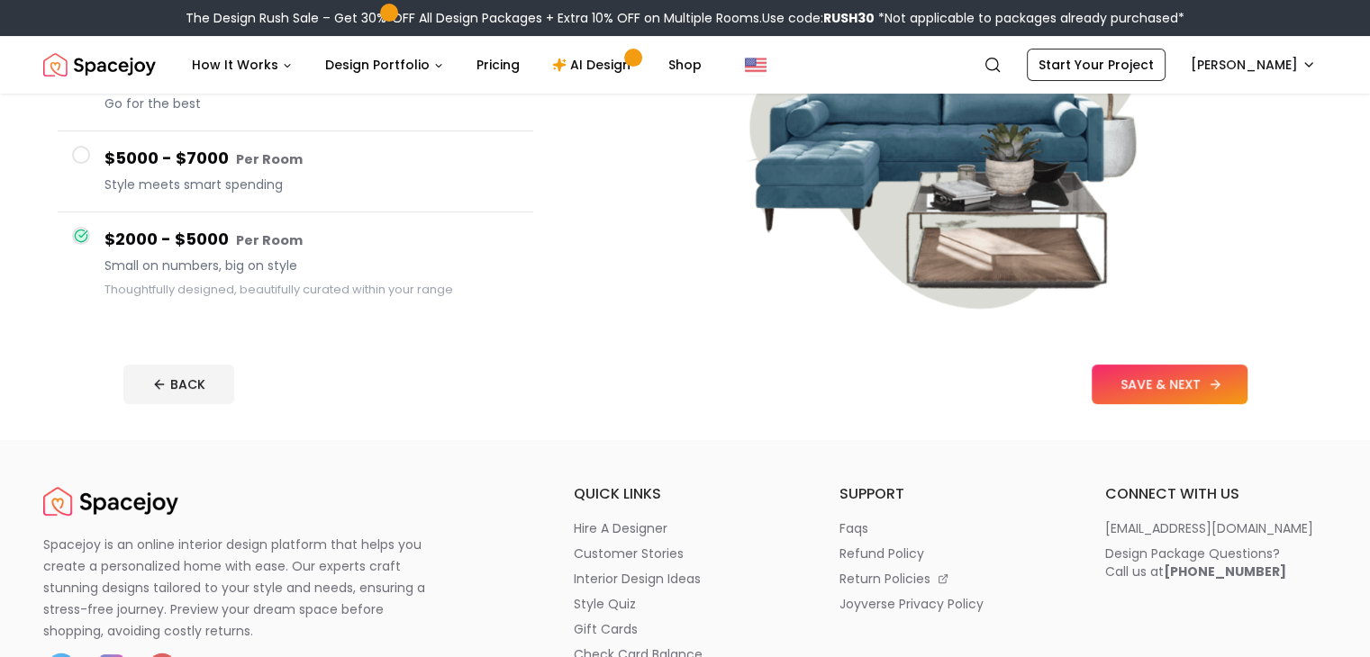
click at [1224, 380] on button "SAVE & NEXT" at bounding box center [1170, 385] width 156 height 40
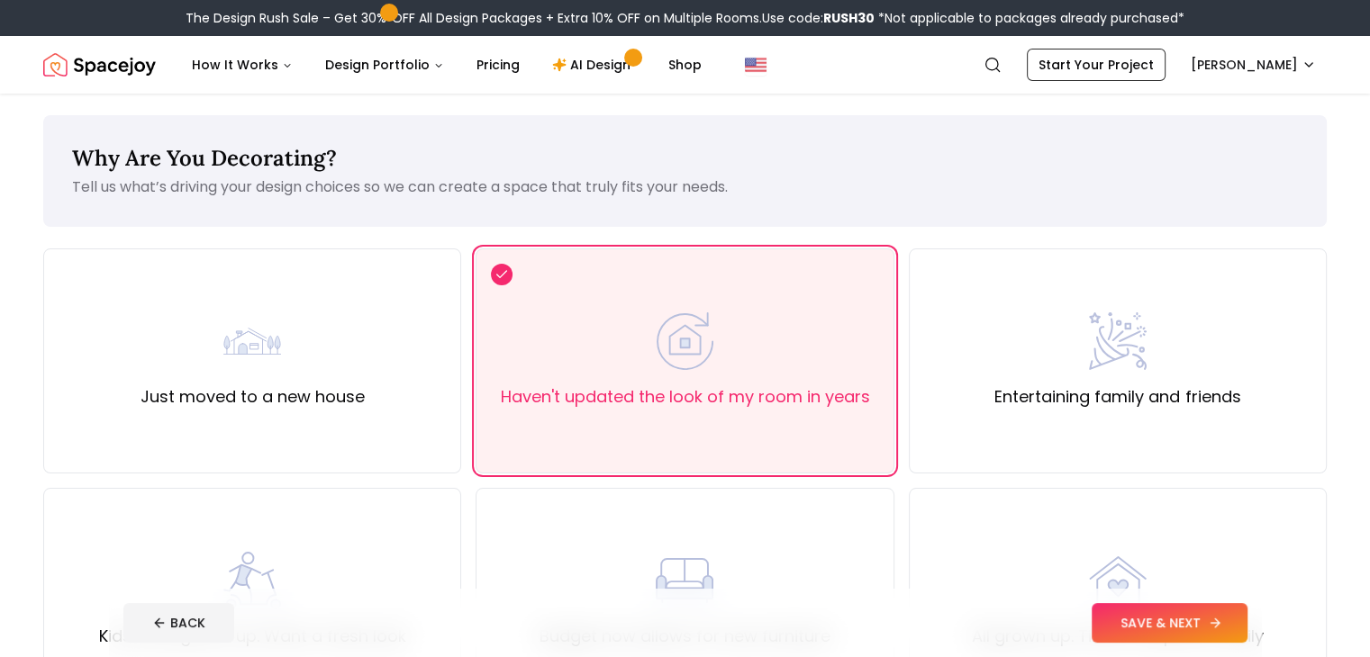
click at [1237, 624] on button "SAVE & NEXT" at bounding box center [1170, 623] width 156 height 40
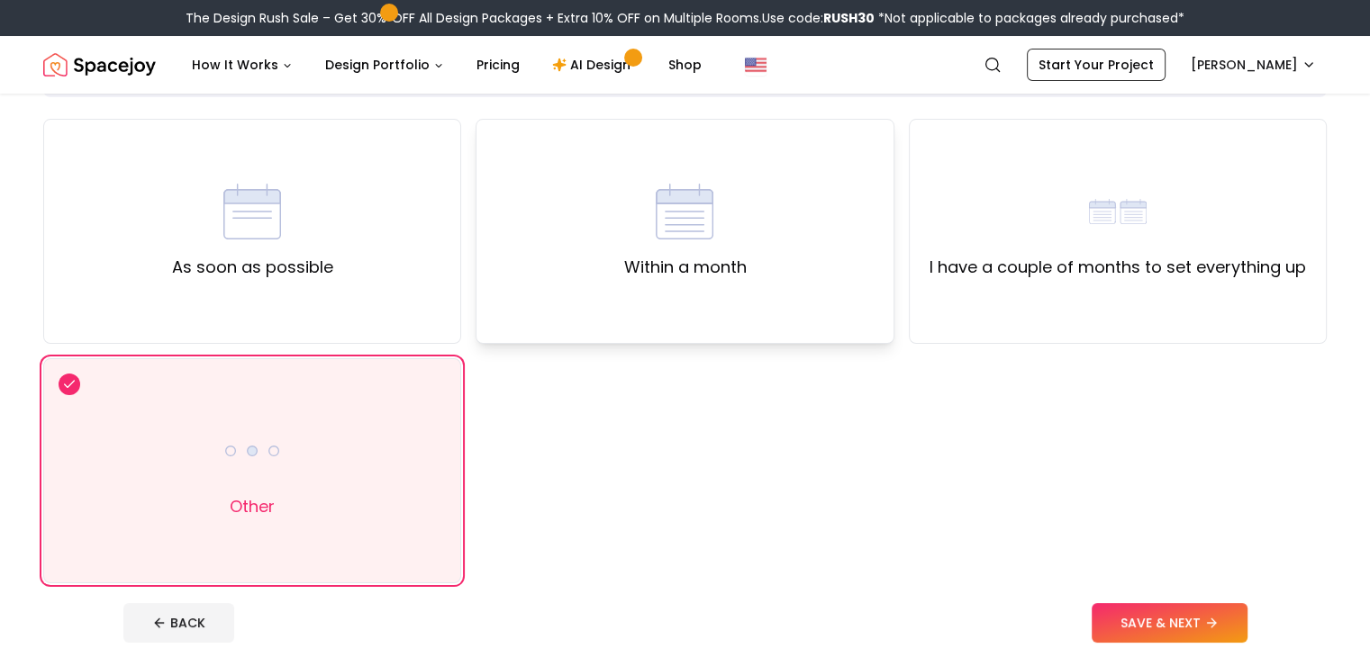
scroll to position [122, 0]
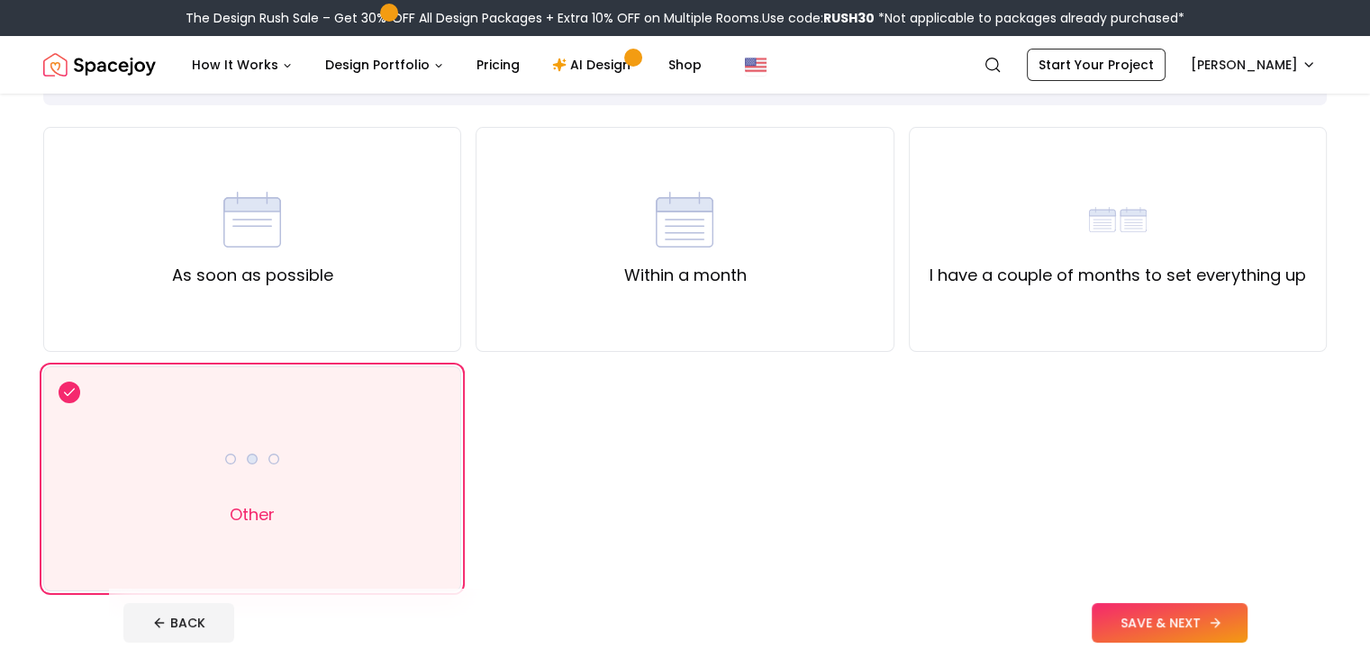
click at [1212, 639] on button "SAVE & NEXT" at bounding box center [1170, 623] width 156 height 40
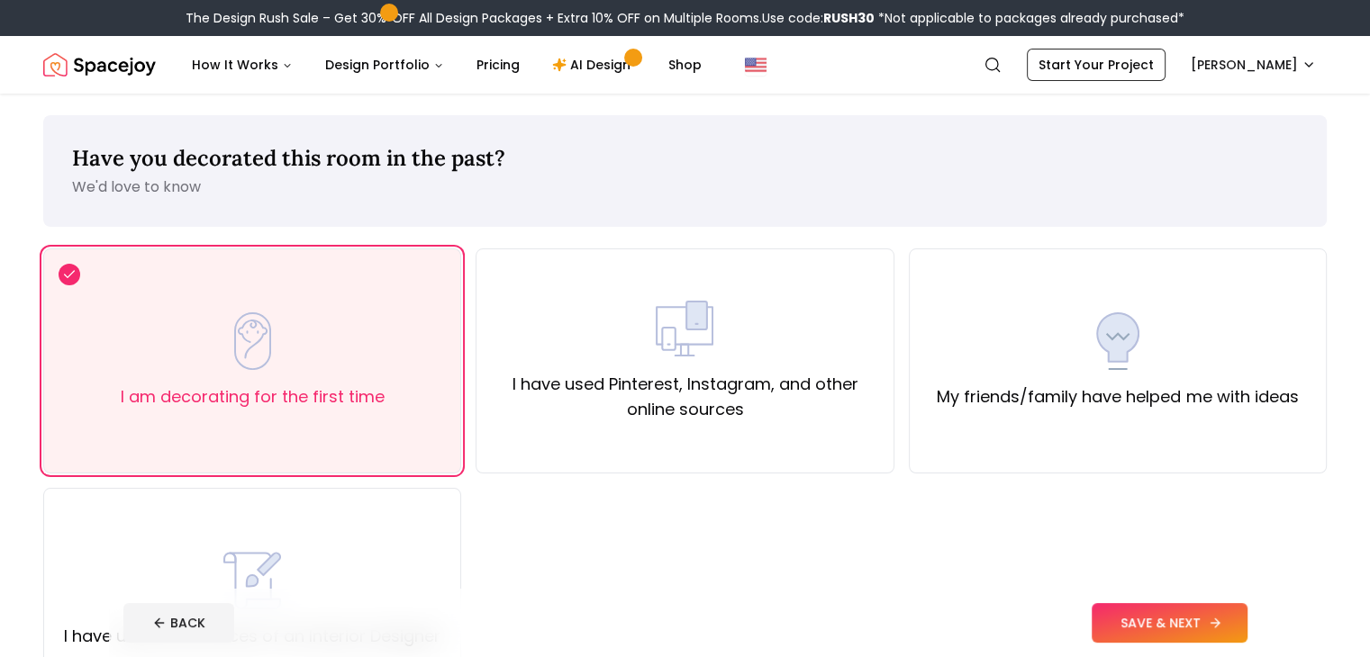
click at [1212, 639] on button "SAVE & NEXT" at bounding box center [1170, 623] width 156 height 40
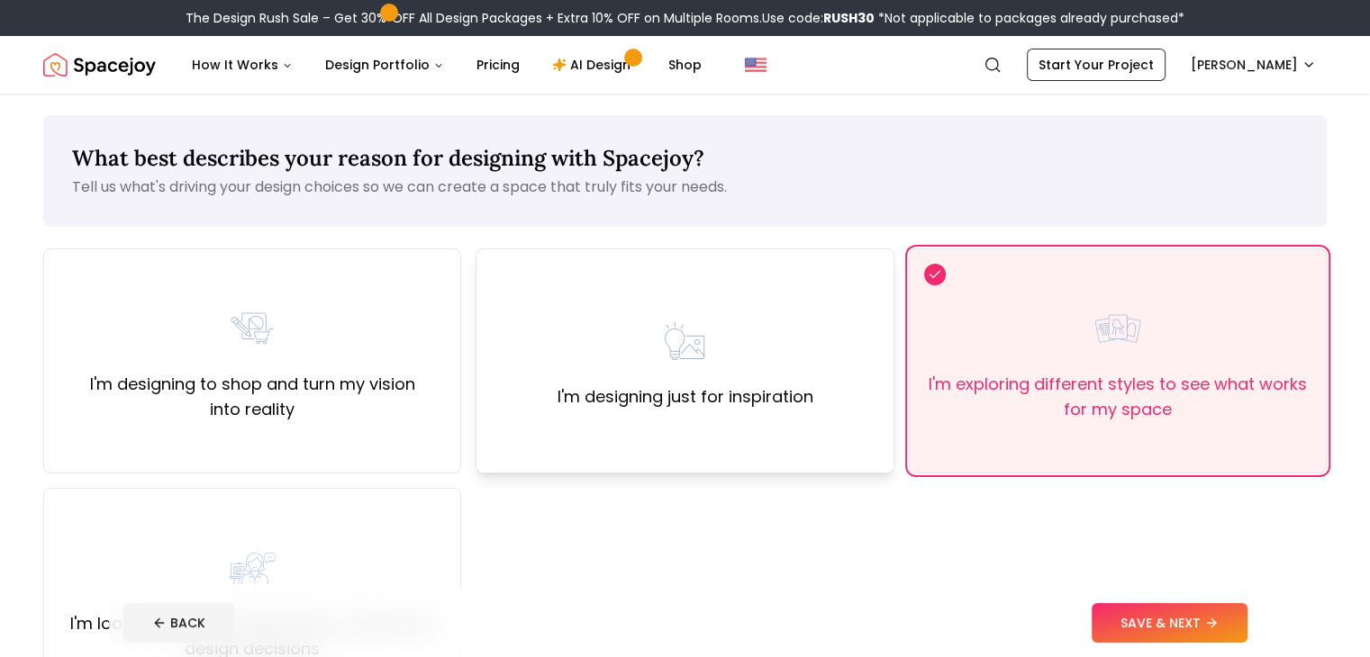
click at [697, 412] on div "I'm designing just for inspiration" at bounding box center [685, 361] width 418 height 225
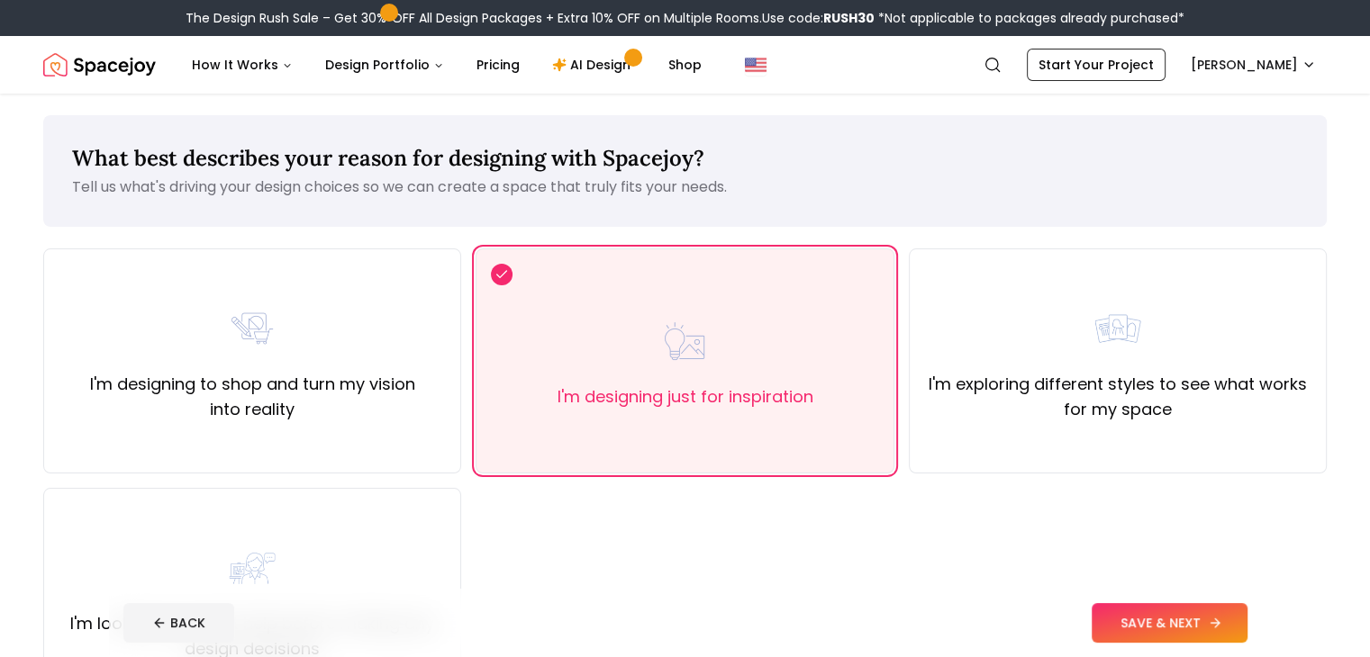
click at [1191, 612] on button "SAVE & NEXT" at bounding box center [1170, 623] width 156 height 40
